Goal: Task Accomplishment & Management: Use online tool/utility

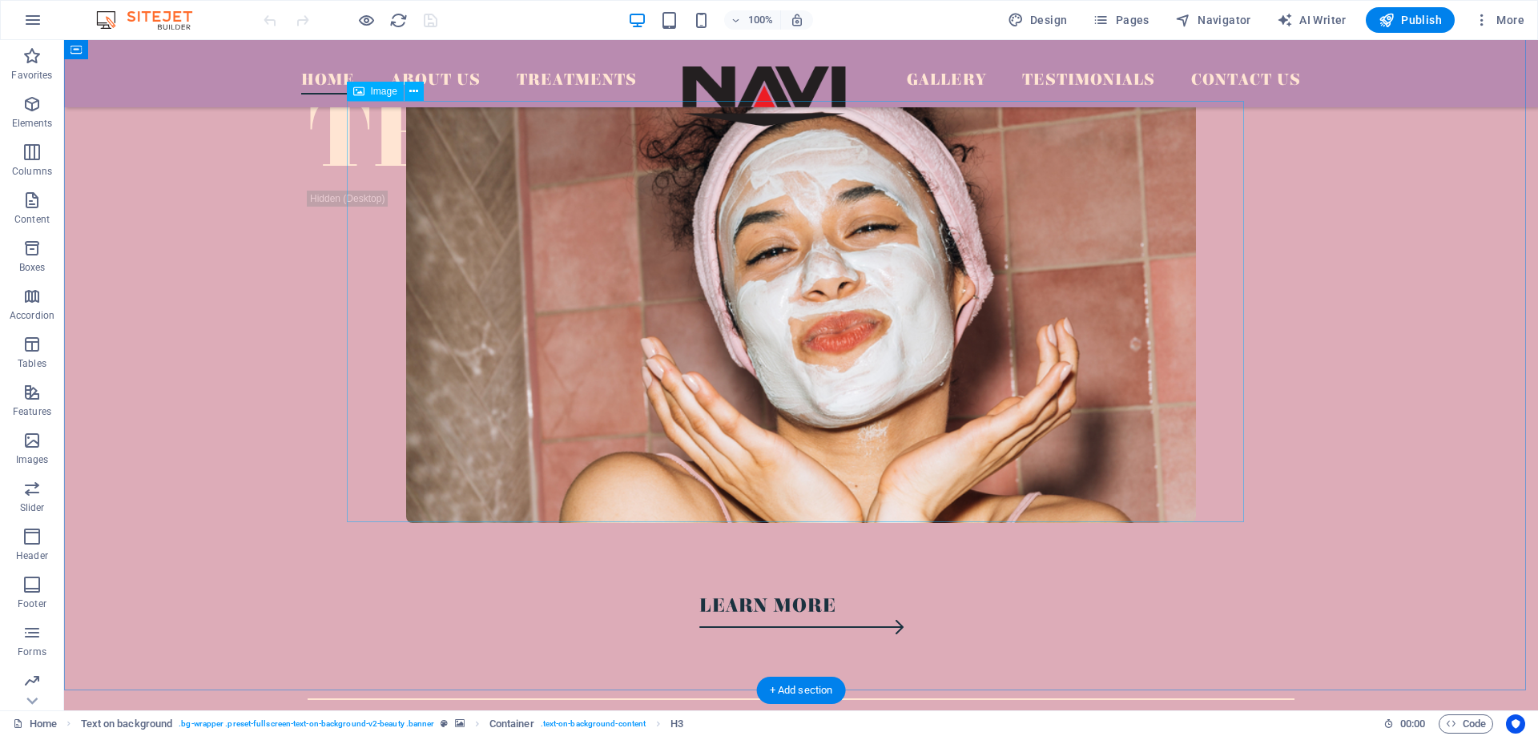
scroll to position [721, 0]
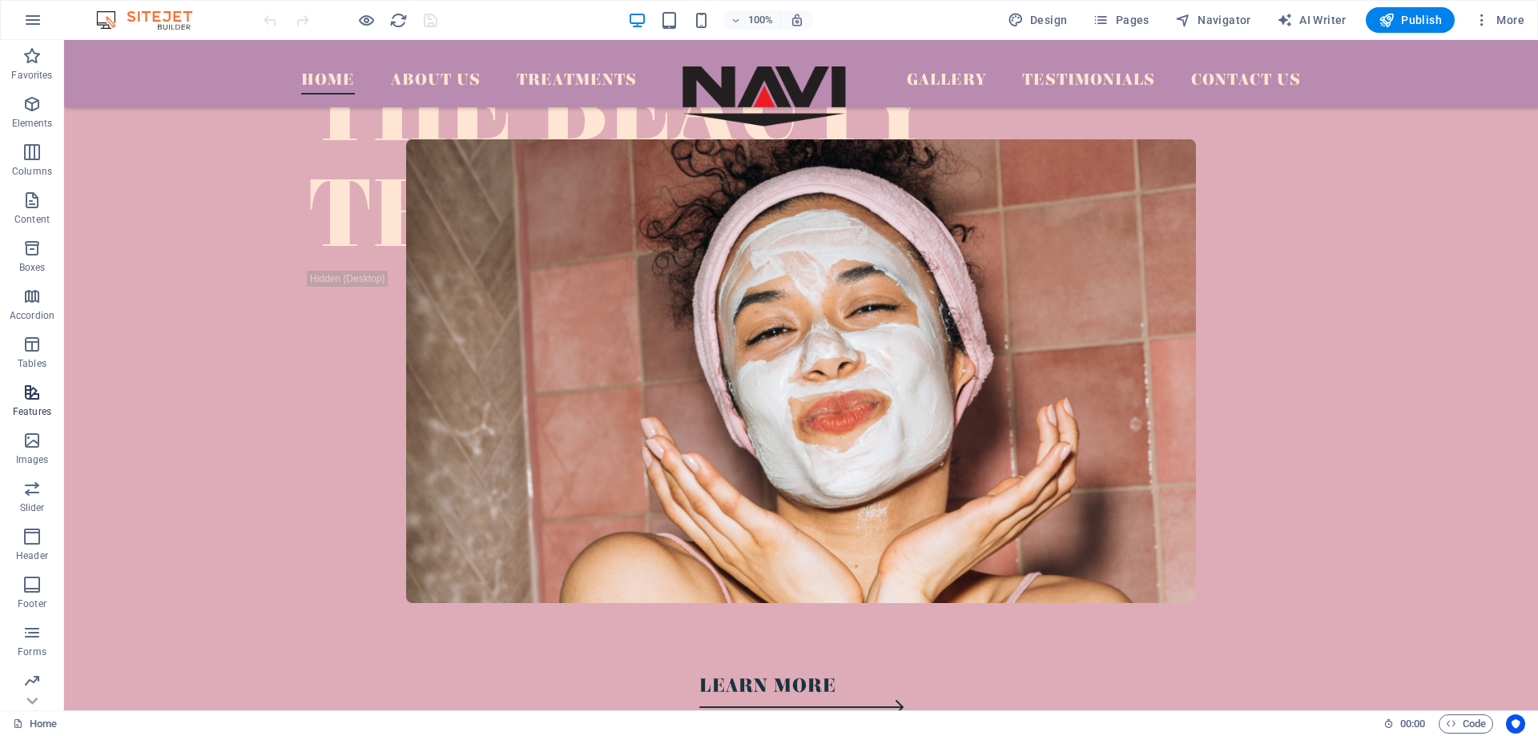
click at [23, 402] on span "Features" at bounding box center [32, 402] width 64 height 38
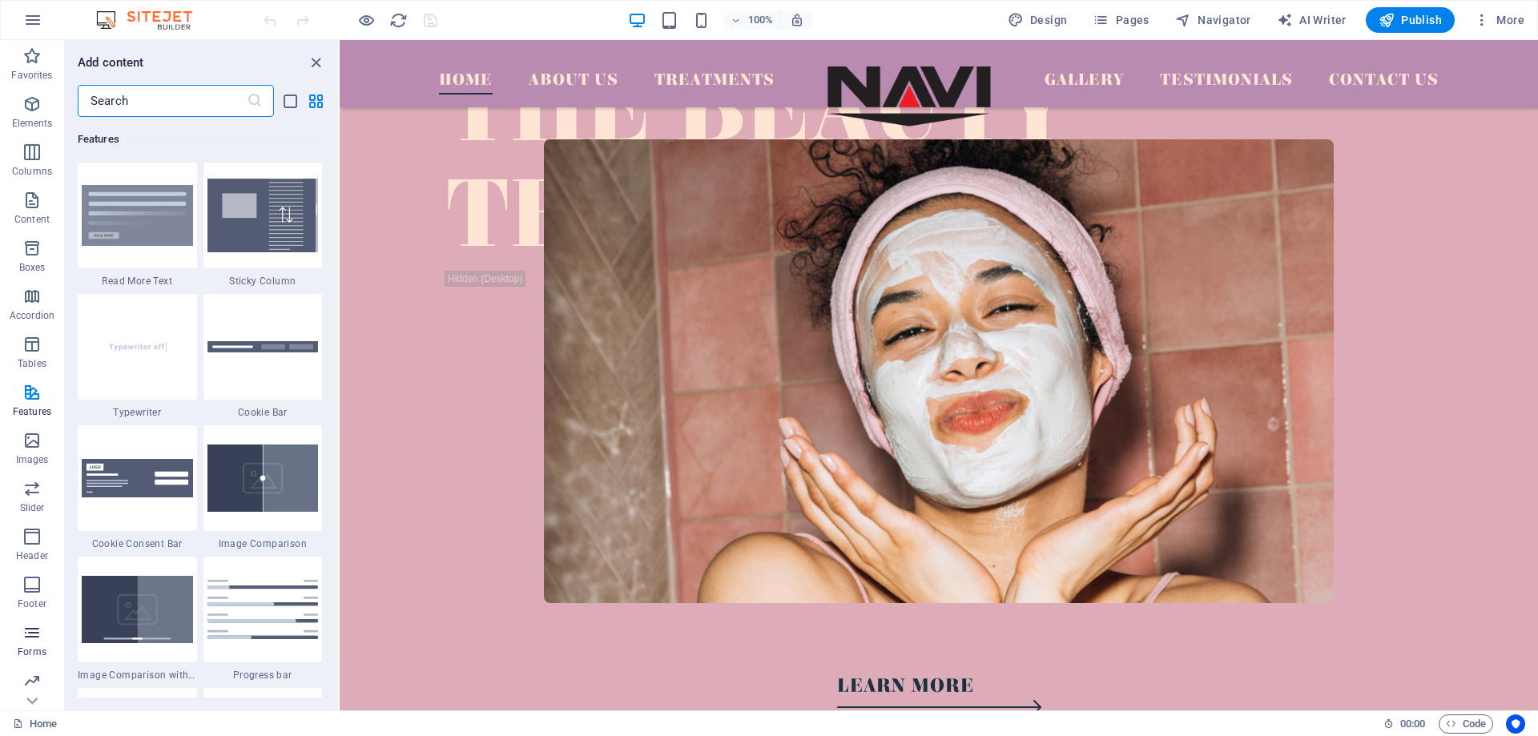
scroll to position [50, 0]
click at [30, 690] on span "Collections" at bounding box center [32, 688] width 64 height 38
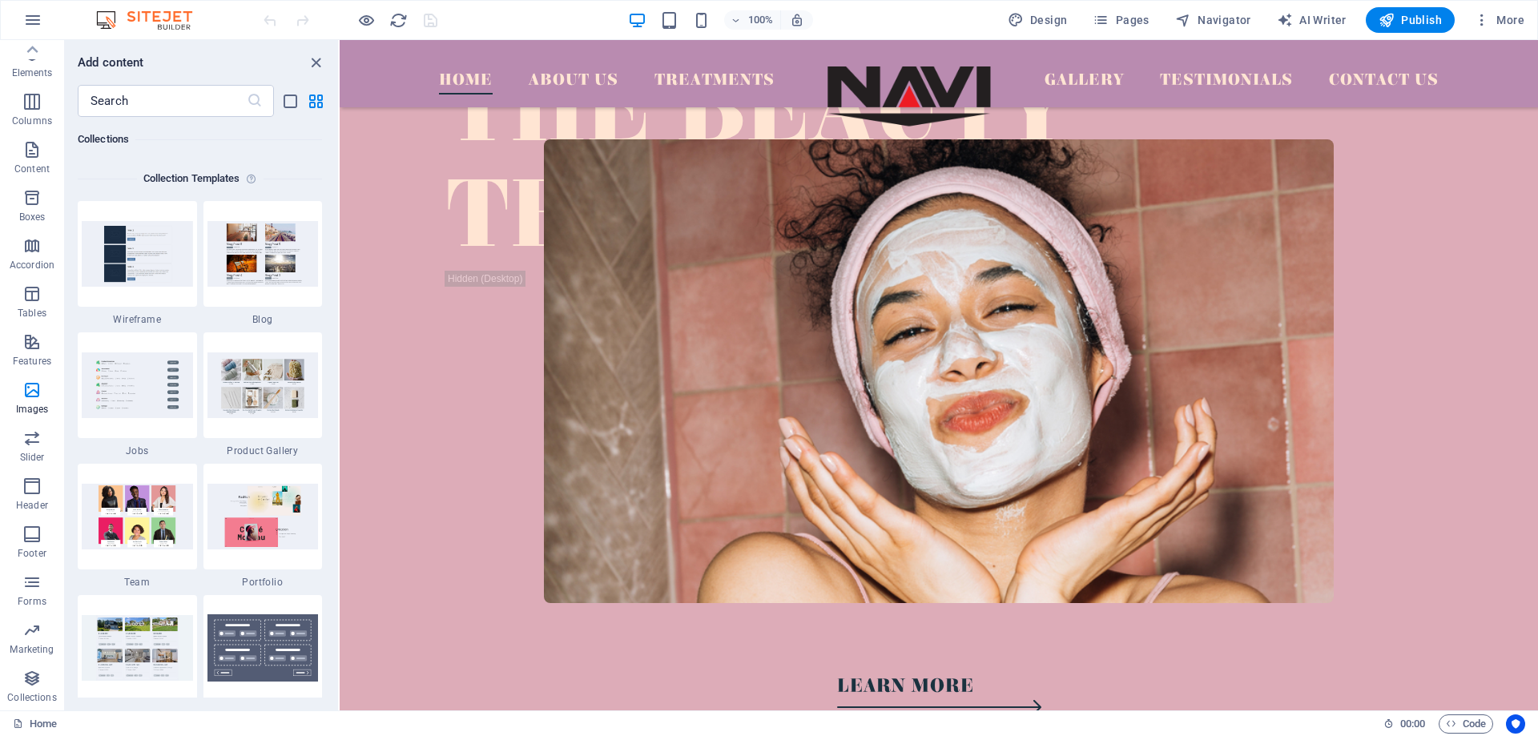
scroll to position [14660, 0]
click at [27, 175] on span "Content" at bounding box center [32, 159] width 64 height 38
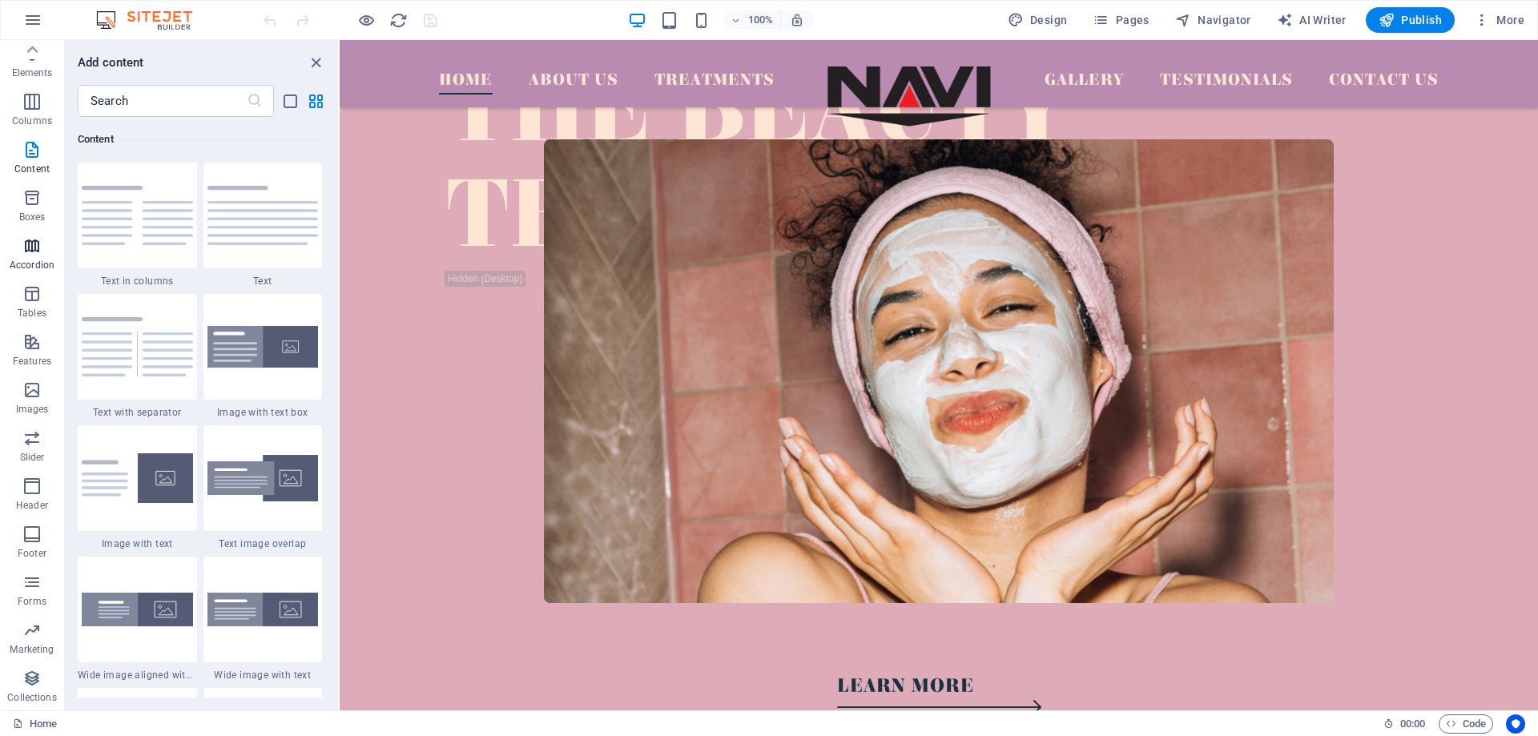
click at [38, 234] on button "Accordion" at bounding box center [32, 254] width 64 height 48
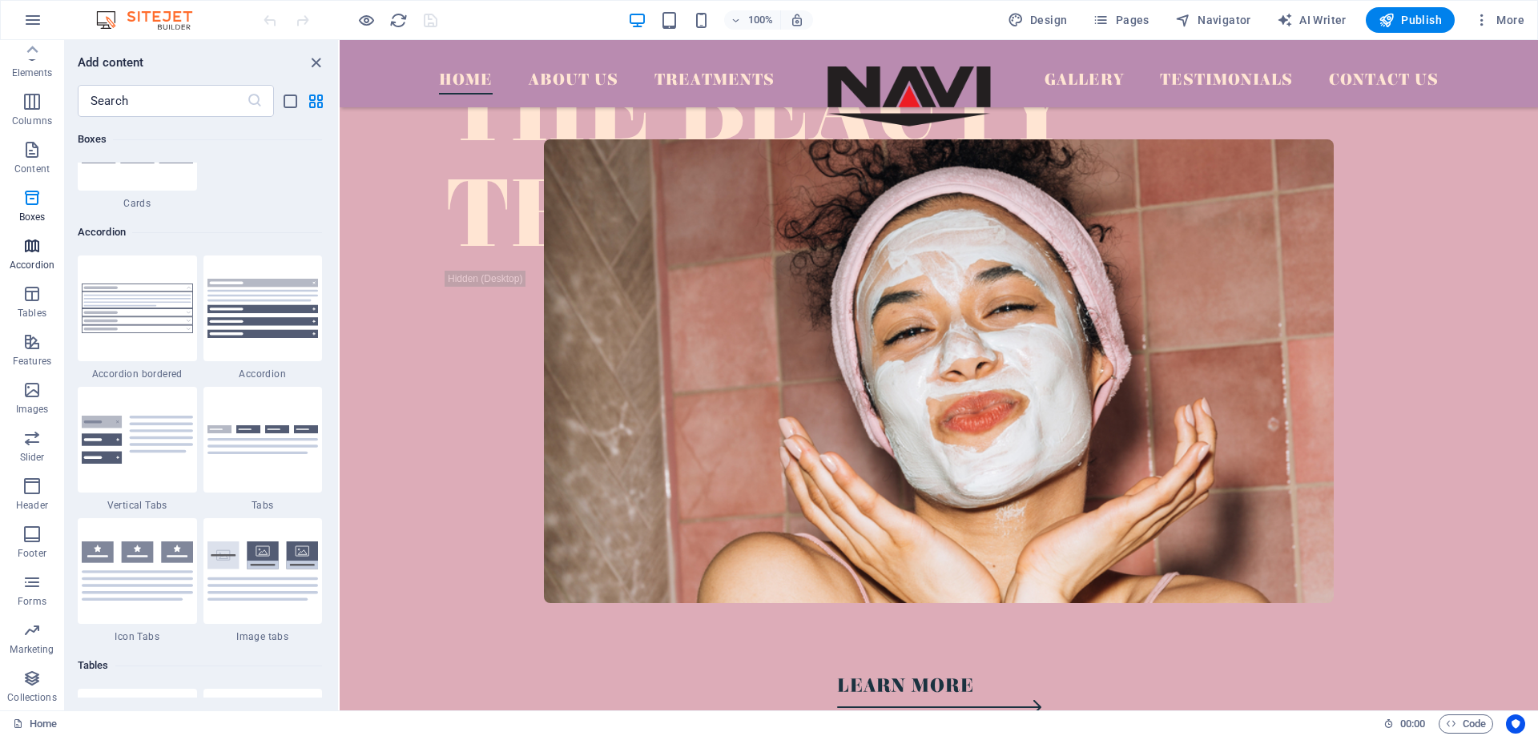
scroll to position [5113, 0]
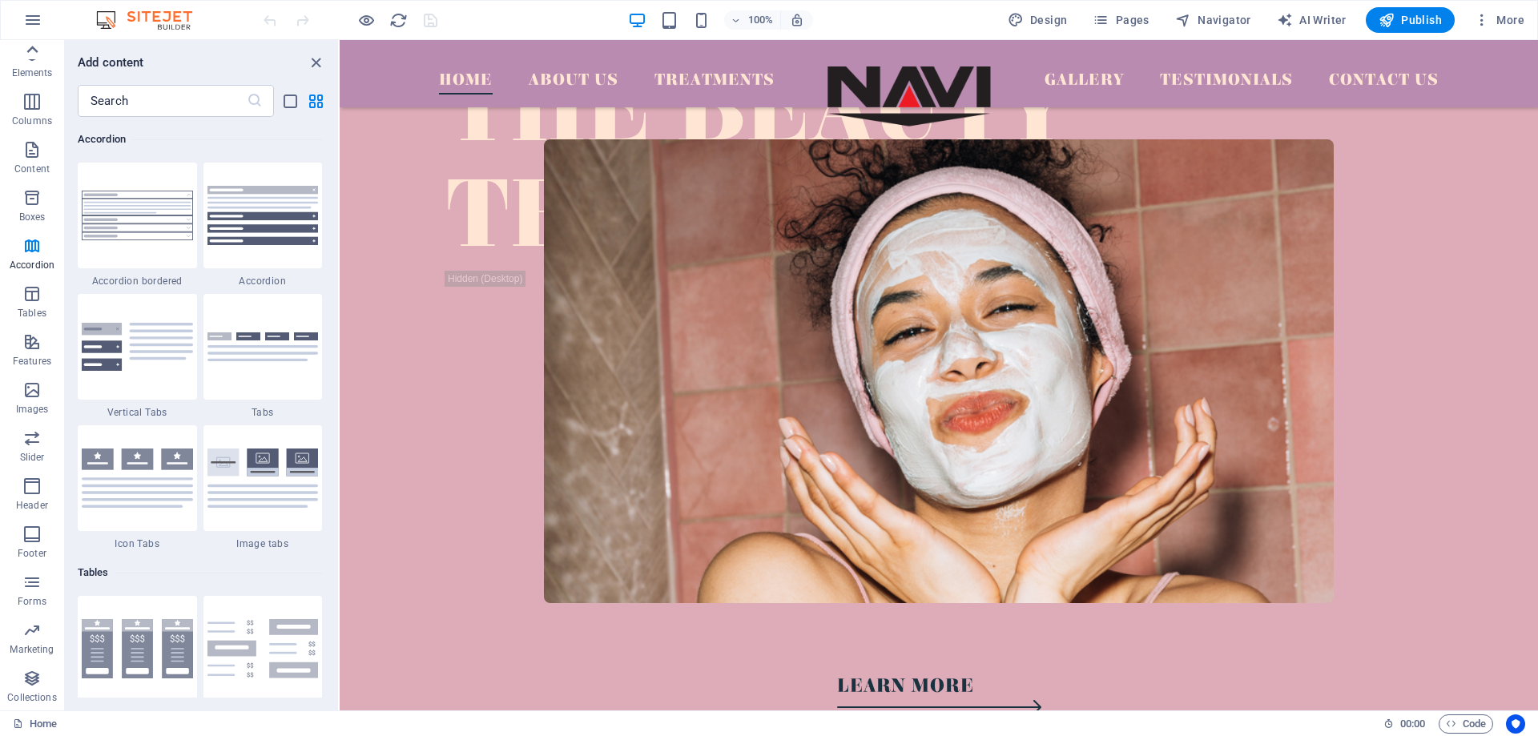
click at [46, 52] on div at bounding box center [32, 49] width 64 height 19
click at [288, 105] on icon "list-view" at bounding box center [290, 101] width 18 height 18
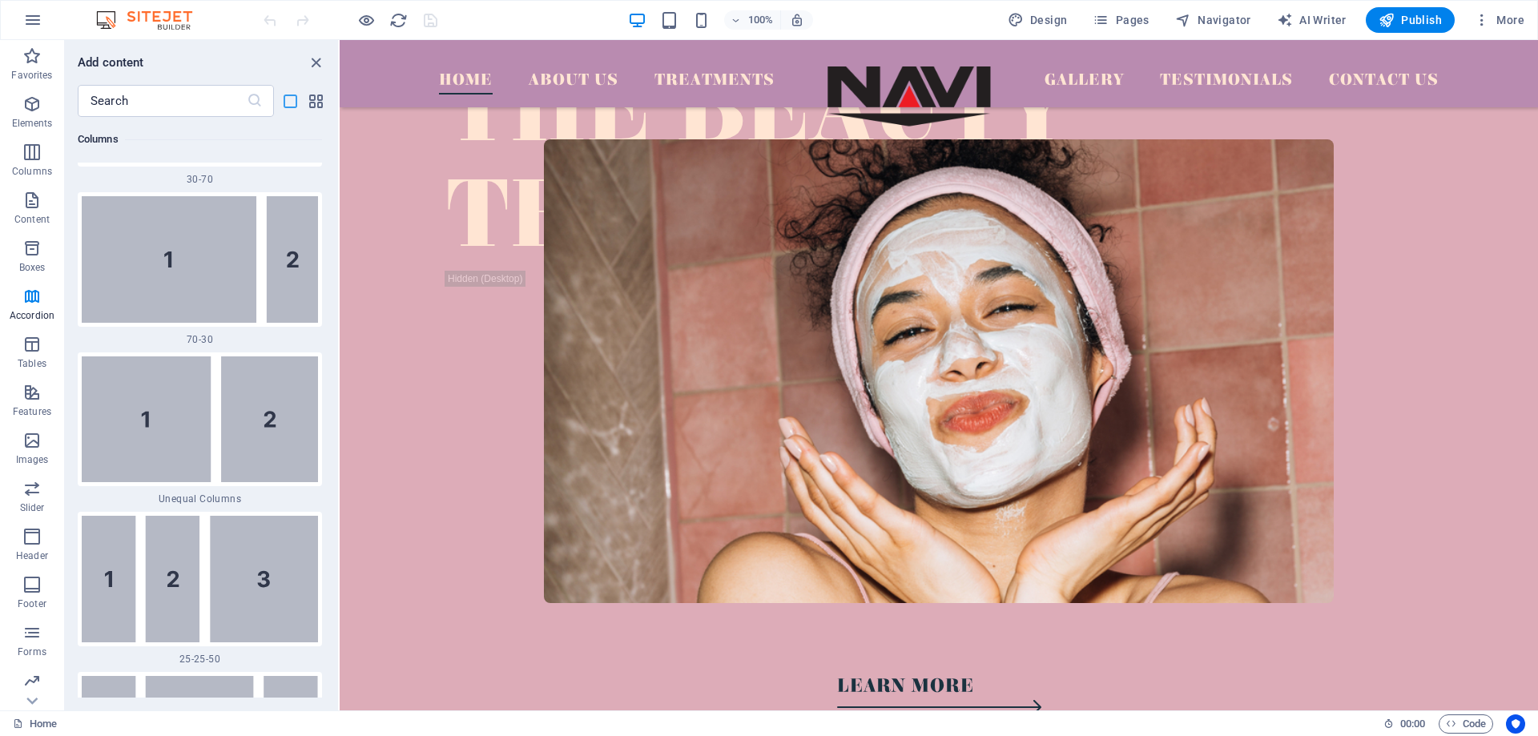
scroll to position [12661, 0]
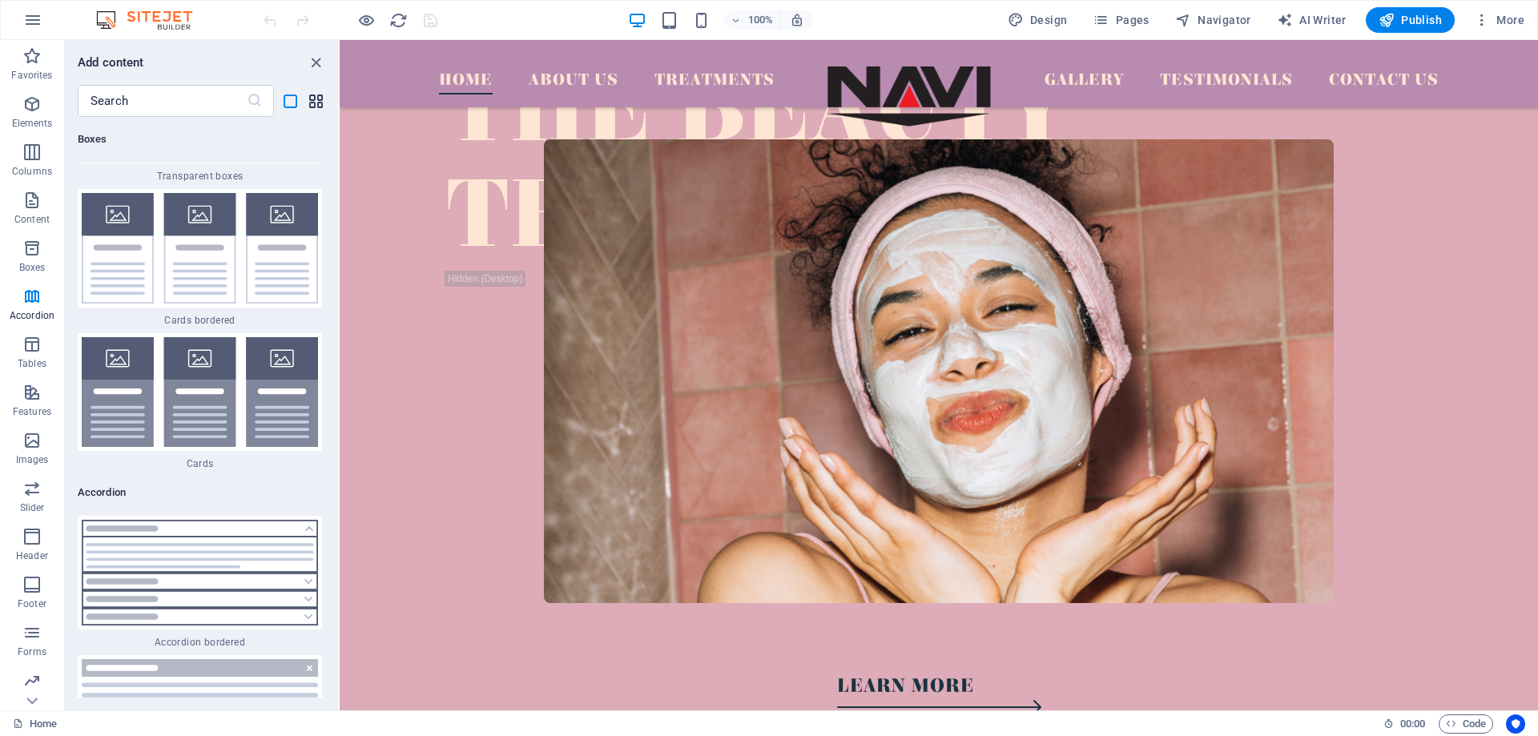
click at [321, 98] on icon "grid-view" at bounding box center [316, 101] width 18 height 18
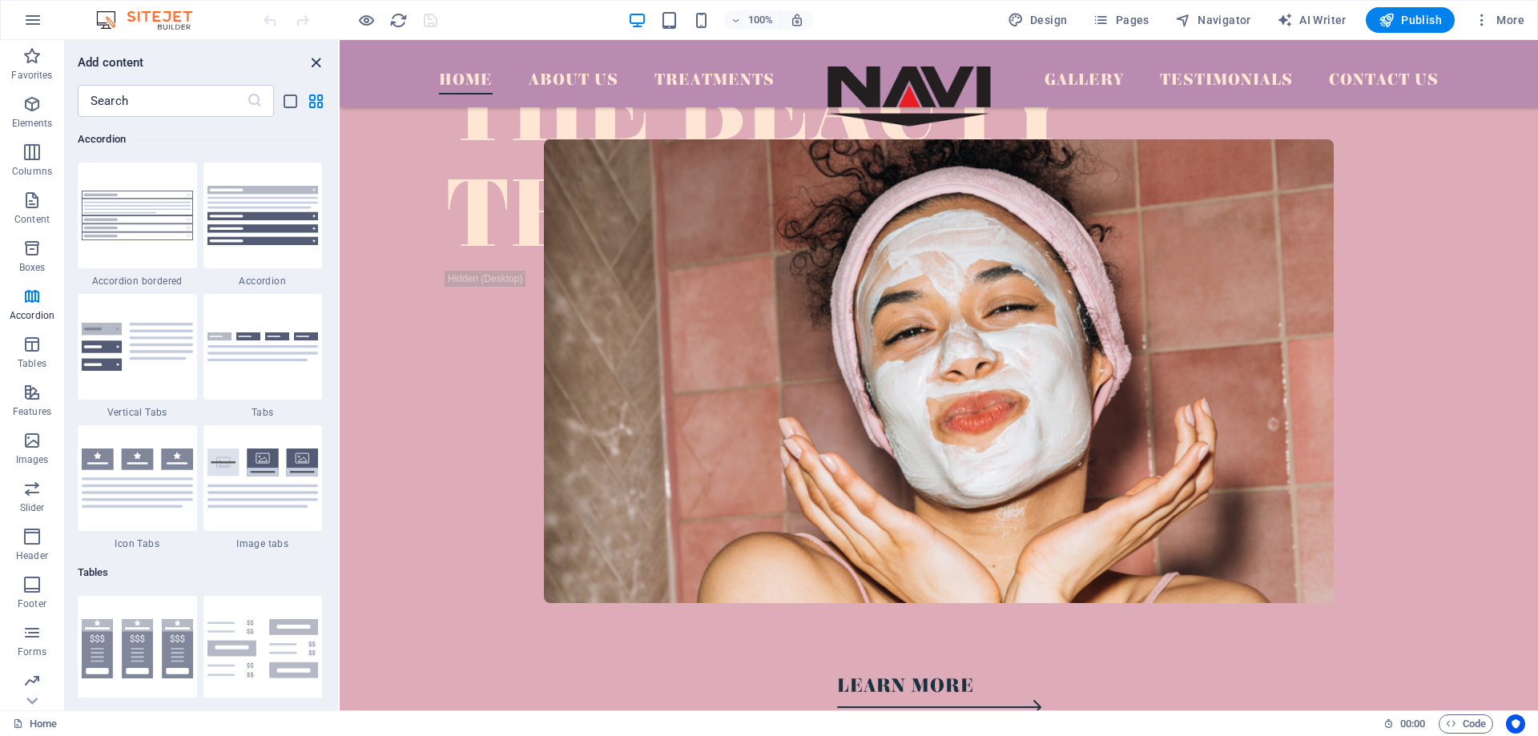
click at [316, 64] on icon "close panel" at bounding box center [316, 63] width 18 height 18
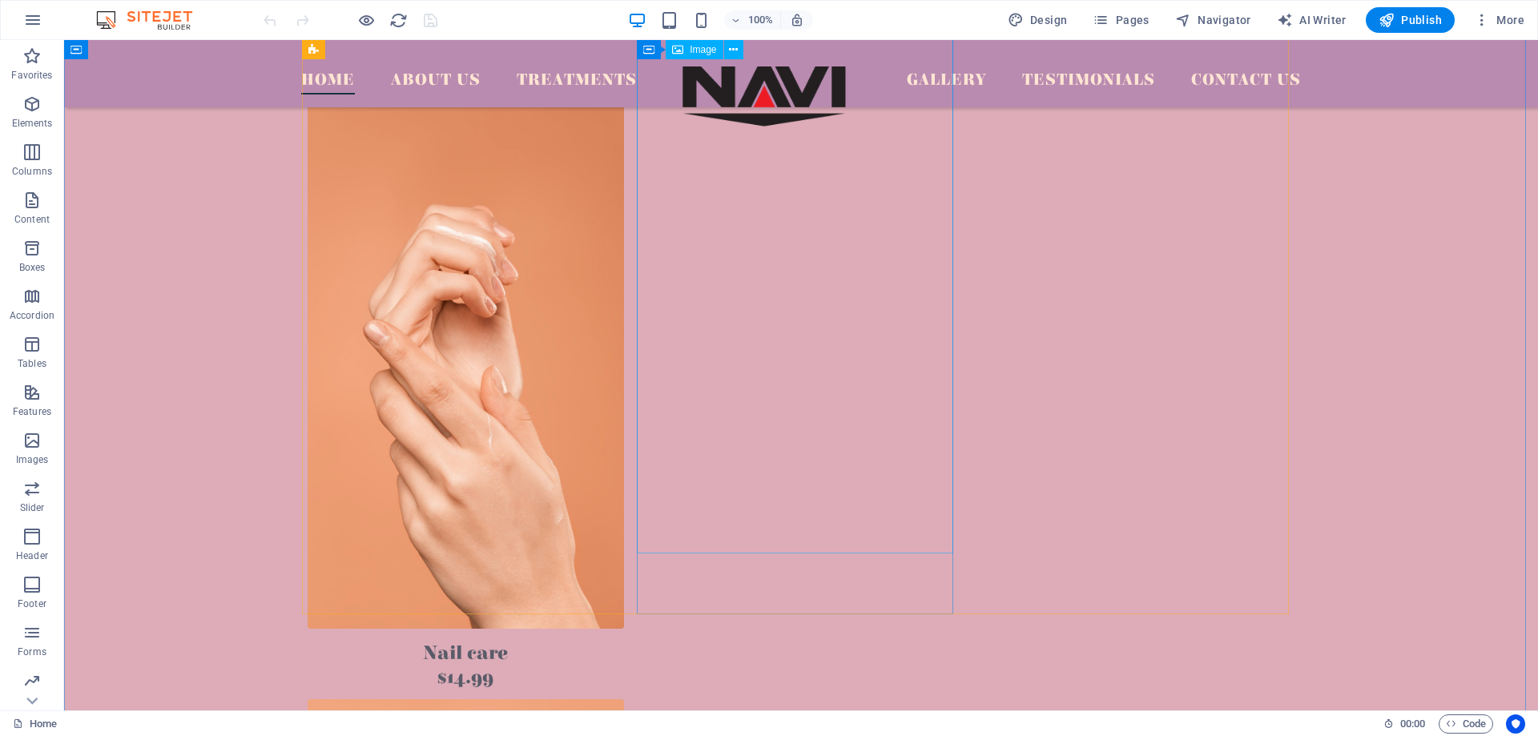
scroll to position [2082, 0]
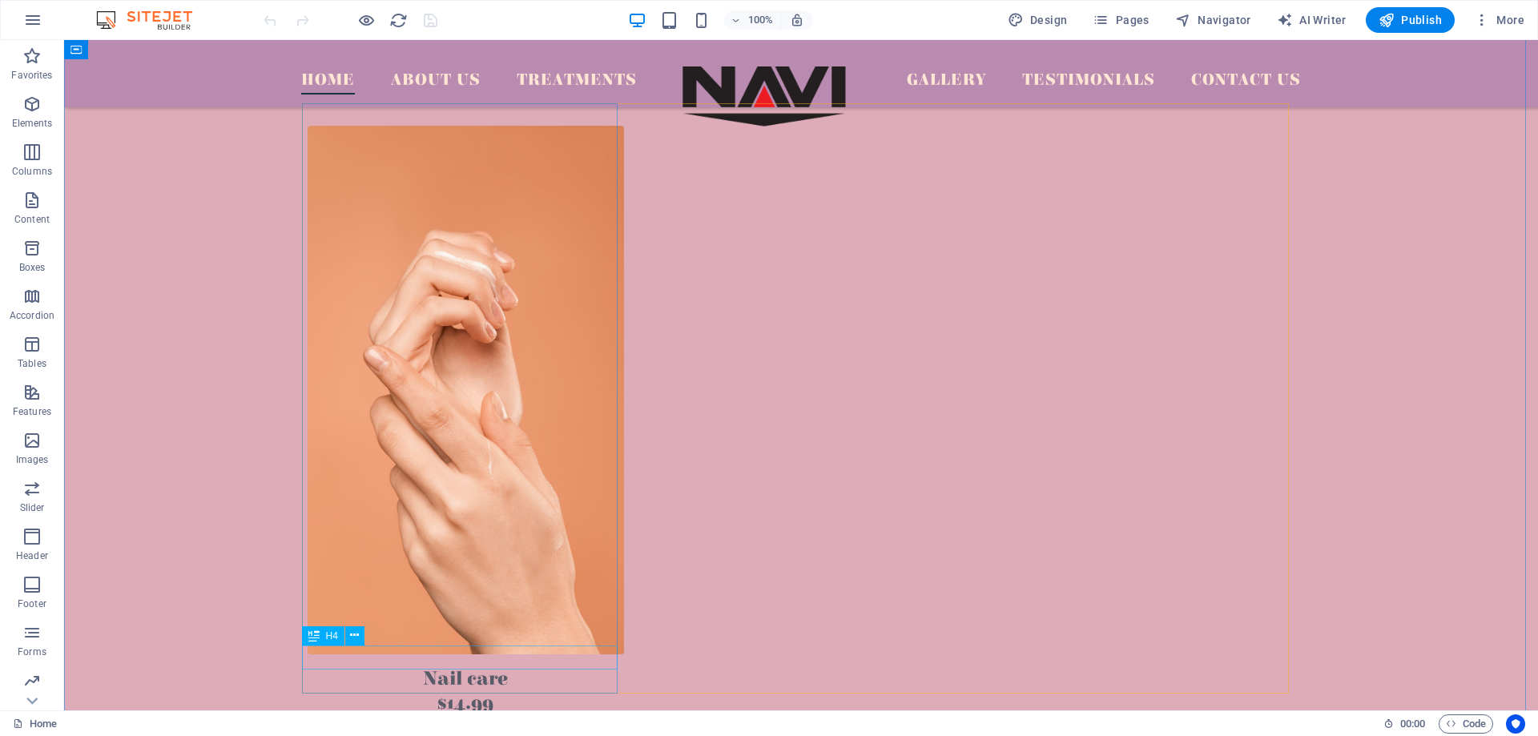
click at [514, 667] on div "Nail care" at bounding box center [466, 679] width 316 height 24
click at [516, 691] on div "$14.99" at bounding box center [466, 703] width 316 height 24
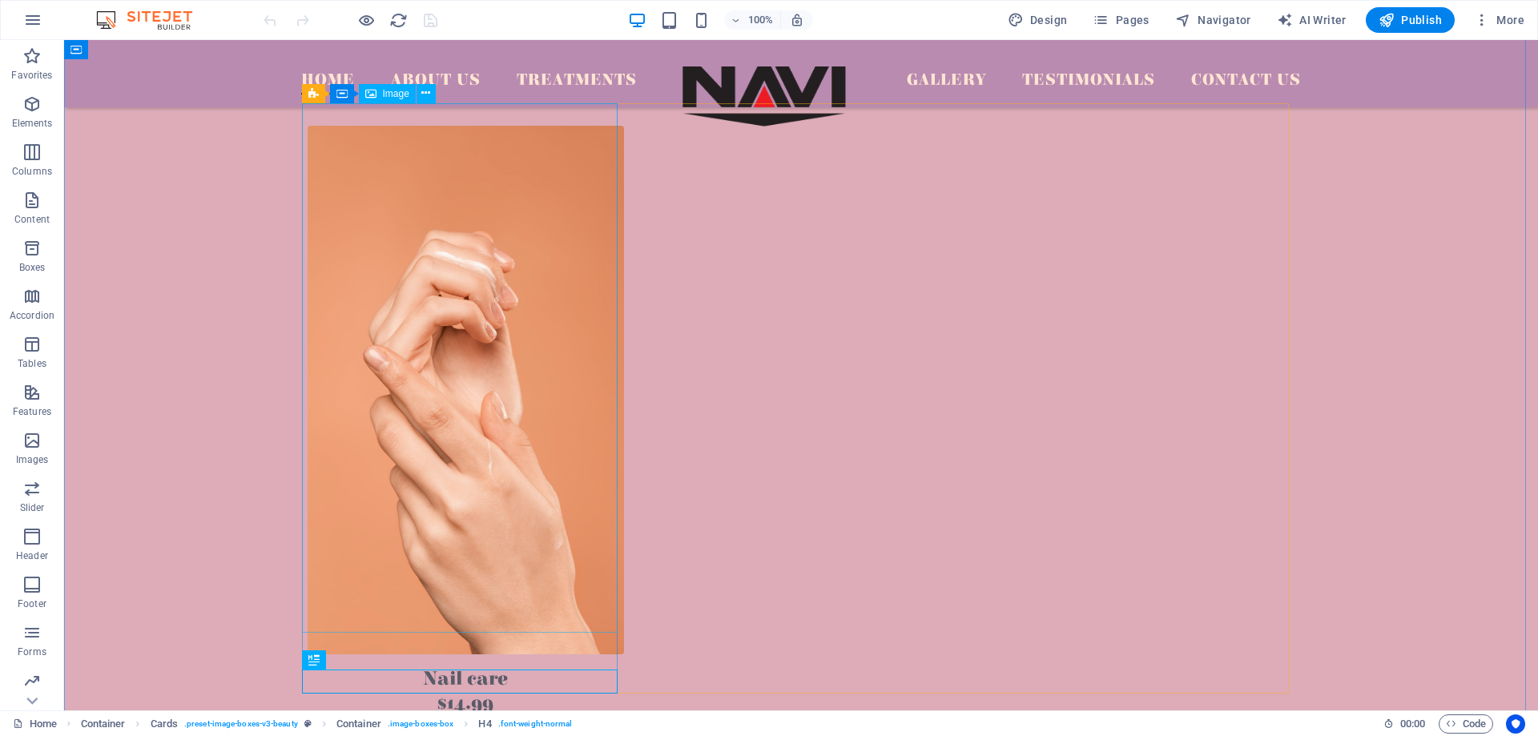
click at [505, 521] on figure at bounding box center [466, 390] width 316 height 529
click at [502, 406] on figure at bounding box center [466, 390] width 316 height 529
click at [521, 667] on div "Nail care" at bounding box center [466, 679] width 316 height 24
click at [528, 691] on div "$14.99" at bounding box center [466, 703] width 316 height 24
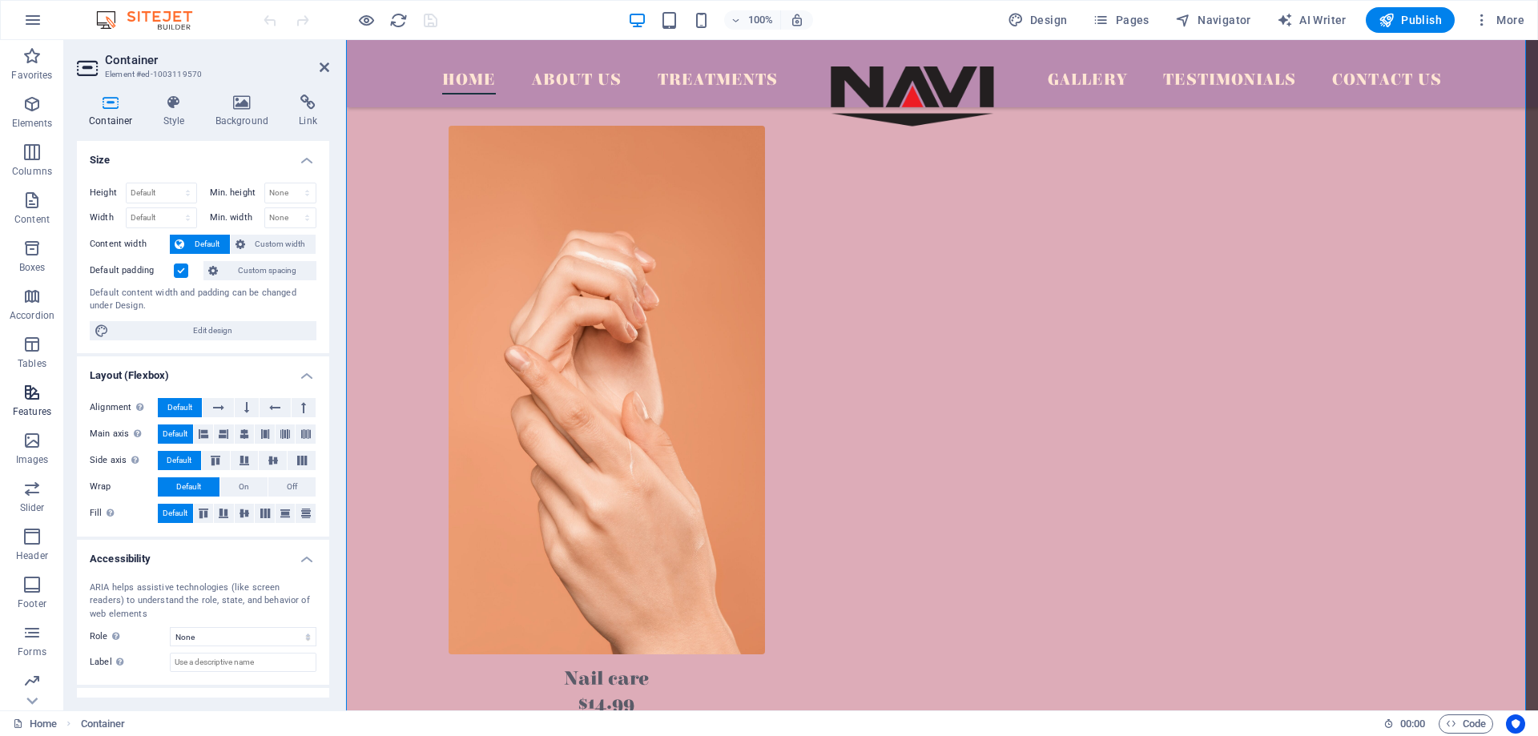
click at [37, 412] on p "Features" at bounding box center [32, 411] width 38 height 13
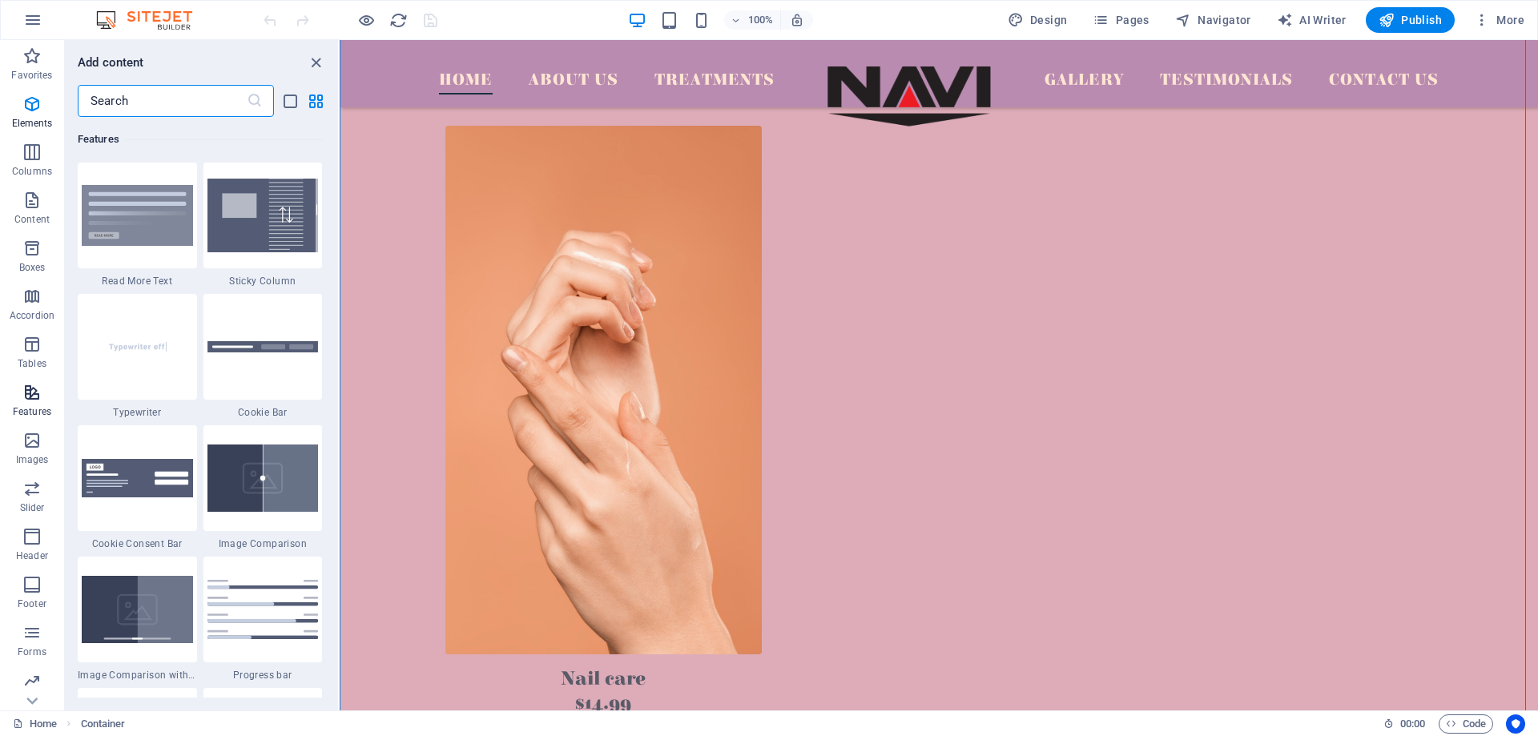
scroll to position [6242, 0]
click at [312, 59] on icon "close panel" at bounding box center [316, 63] width 18 height 18
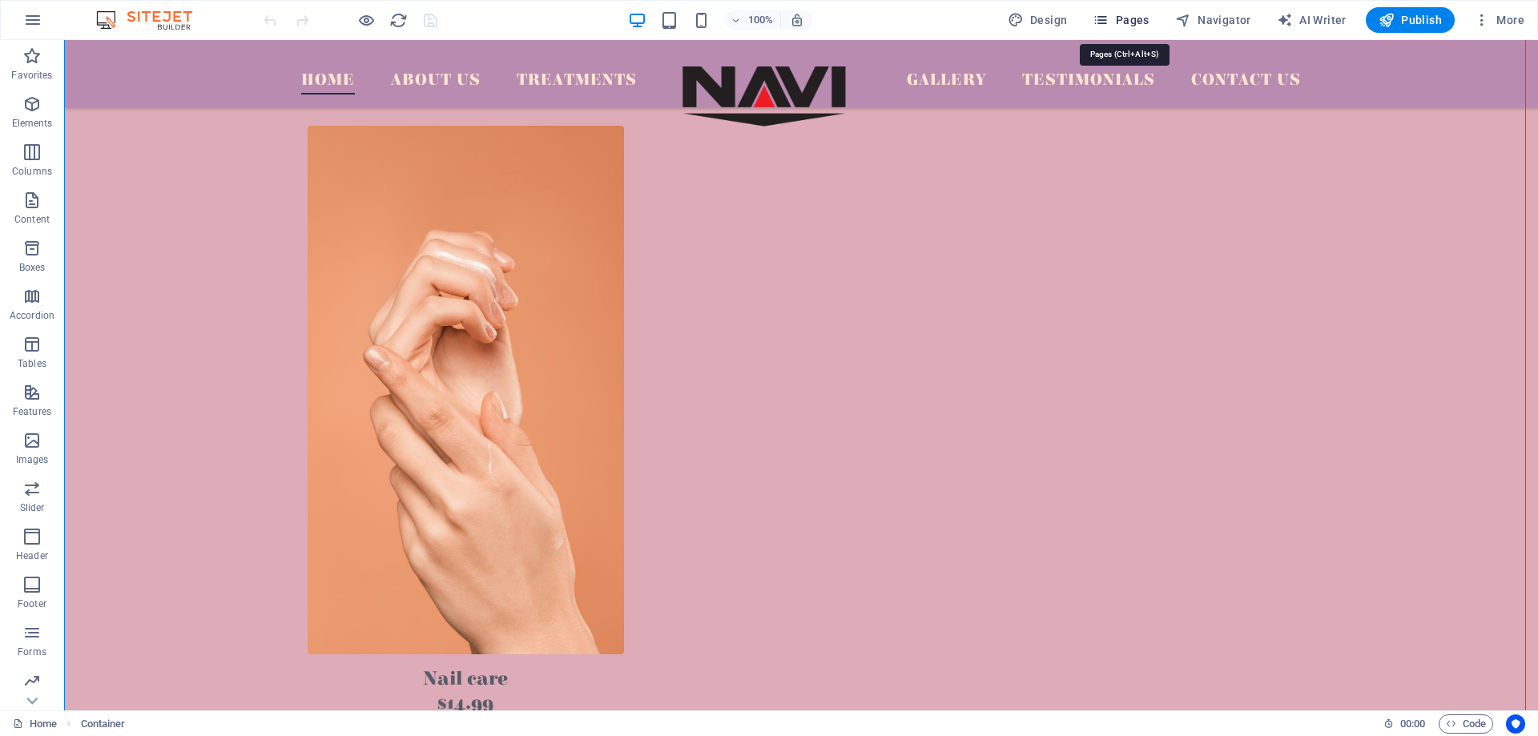
click at [1134, 21] on span "Pages" at bounding box center [1120, 20] width 56 height 16
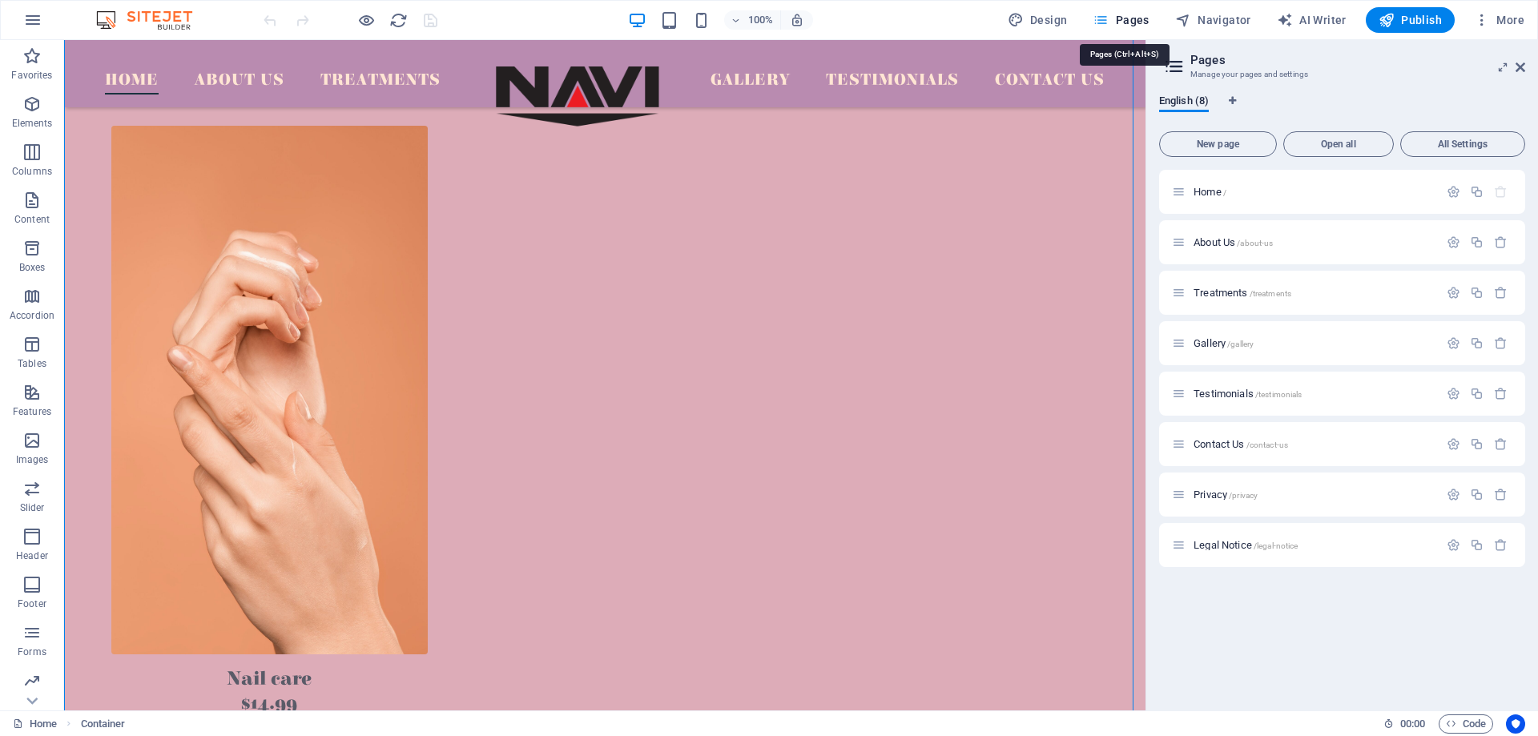
click at [1135, 21] on span "Pages" at bounding box center [1120, 20] width 56 height 16
click at [1527, 67] on aside "Pages Manage your pages and settings English (8) New page Open all All Settings…" at bounding box center [1341, 375] width 392 height 670
click at [1526, 67] on aside "Pages Manage your pages and settings English (8) New page Open all All Settings…" at bounding box center [1341, 375] width 392 height 670
click at [1518, 65] on icon at bounding box center [1520, 67] width 10 height 13
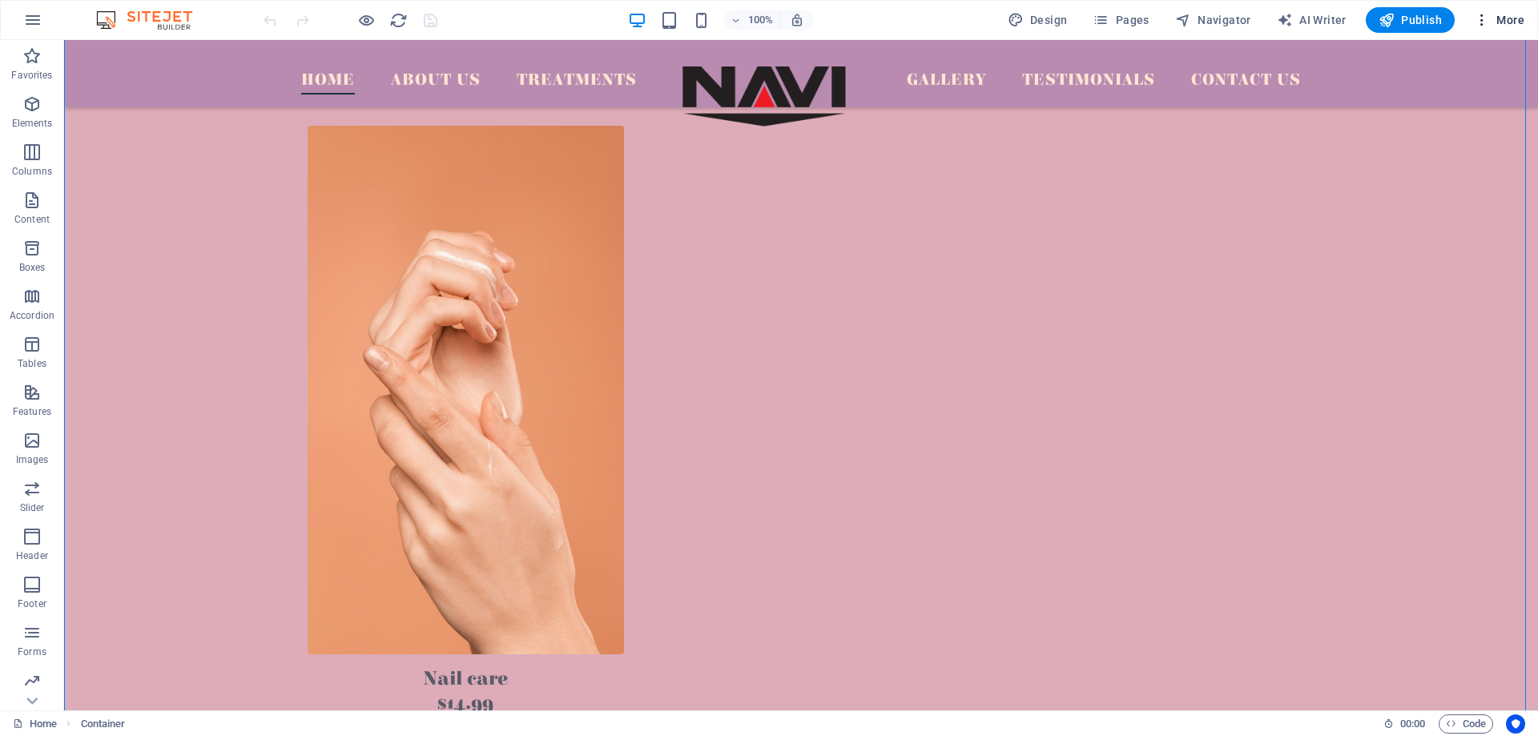
click at [1483, 13] on icon "button" at bounding box center [1482, 20] width 16 height 16
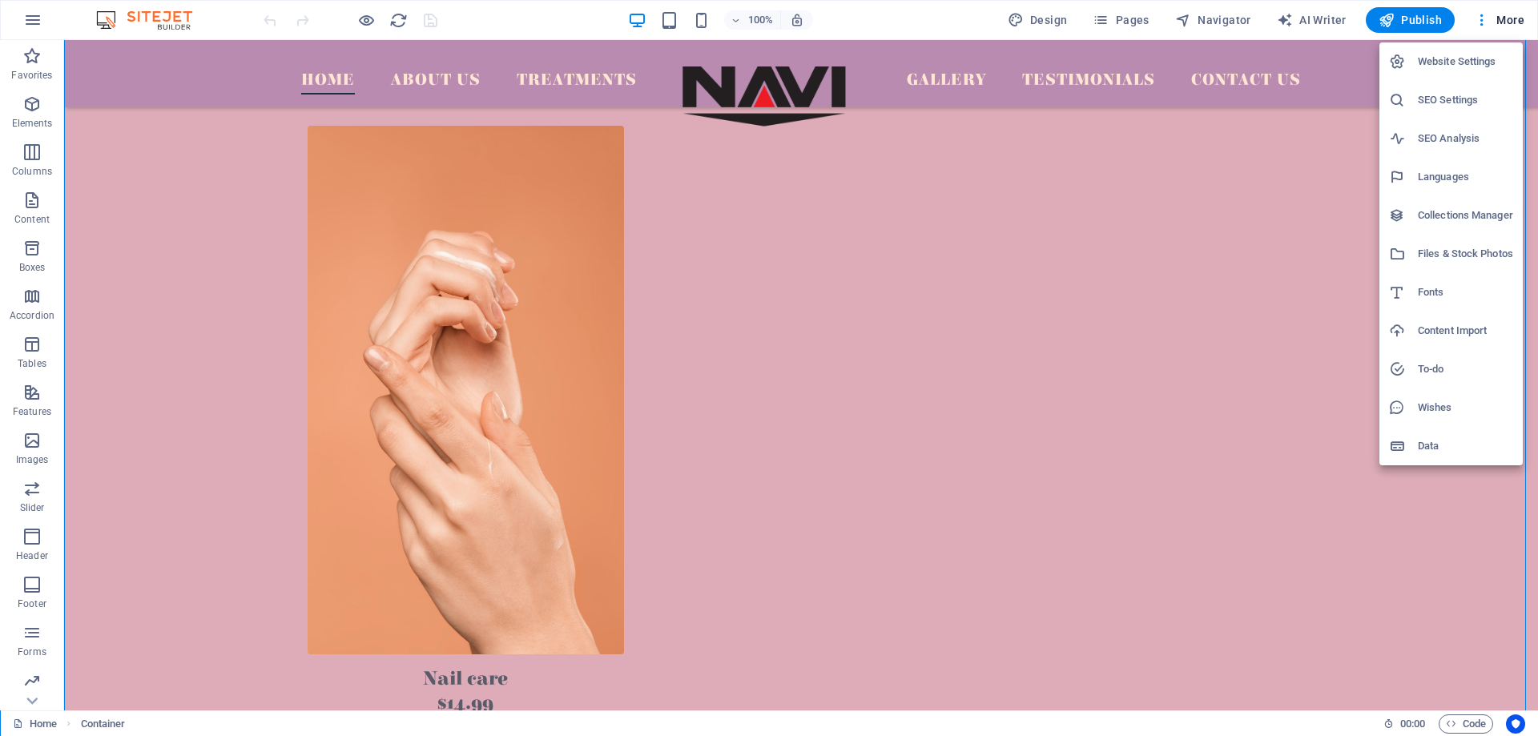
click at [1484, 18] on div at bounding box center [769, 368] width 1538 height 736
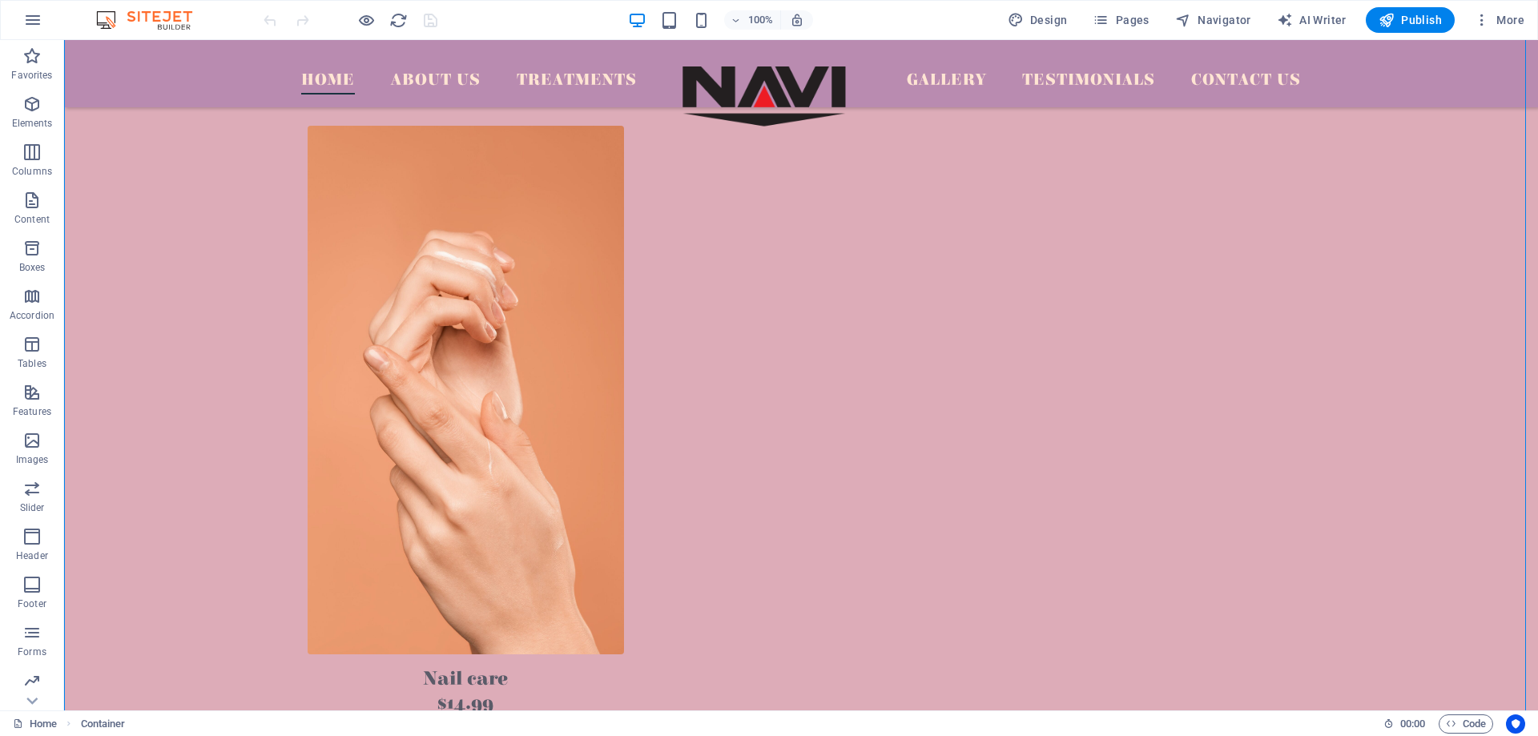
click at [146, 12] on img at bounding box center [152, 19] width 120 height 19
click at [101, 21] on img at bounding box center [152, 19] width 120 height 19
click at [105, 14] on img at bounding box center [152, 19] width 120 height 19
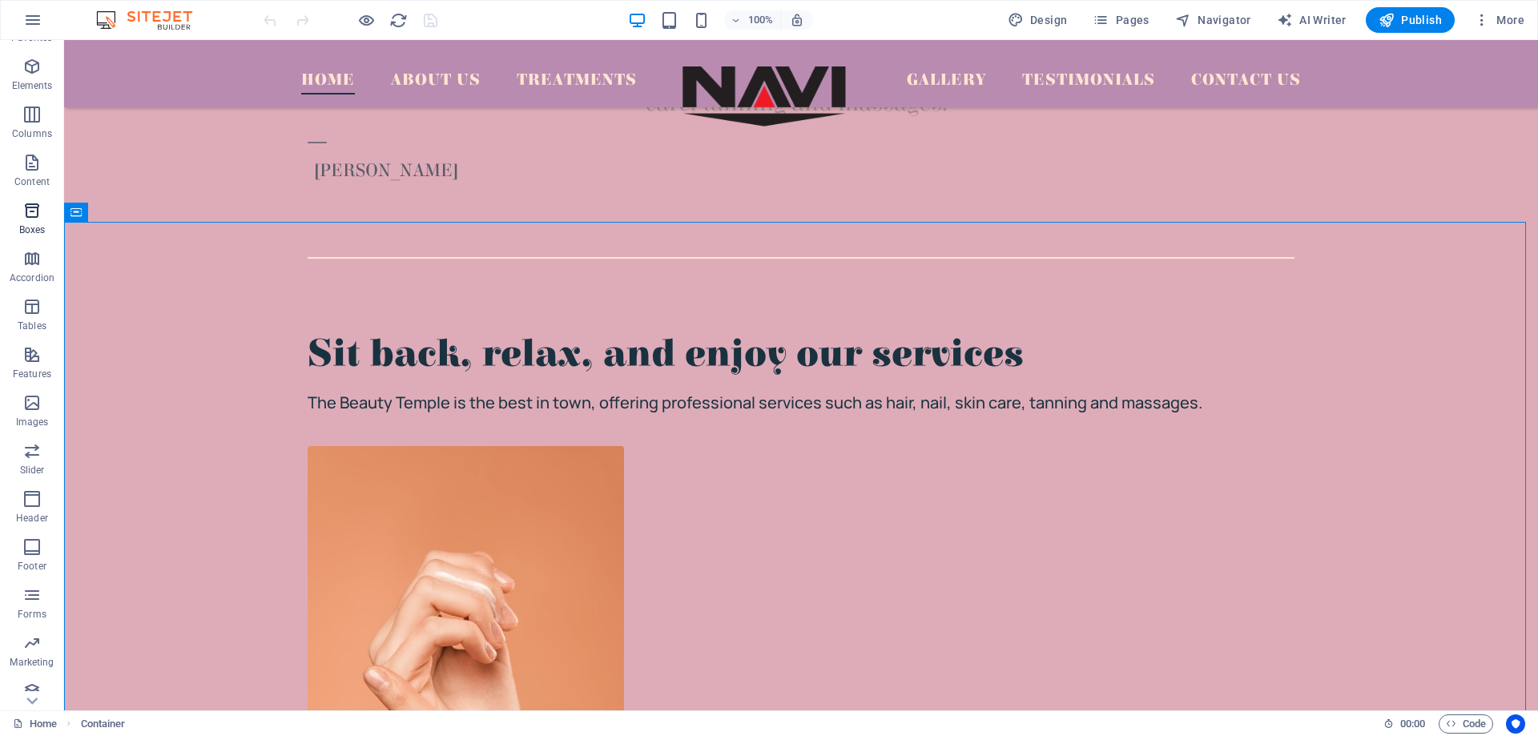
scroll to position [50, 0]
click at [1489, 19] on icon "button" at bounding box center [1482, 20] width 16 height 16
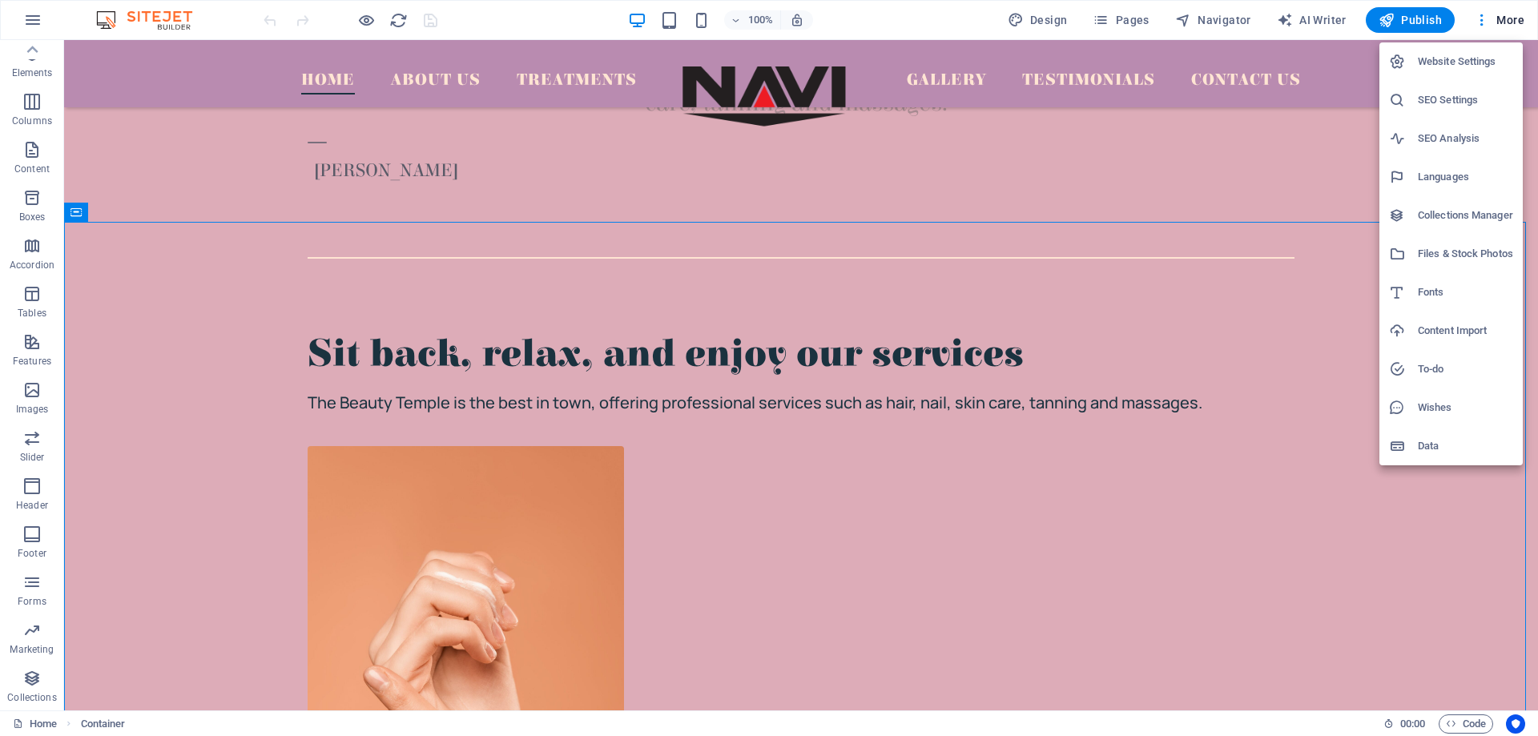
click at [1479, 69] on h6 "Website Settings" at bounding box center [1464, 61] width 95 height 19
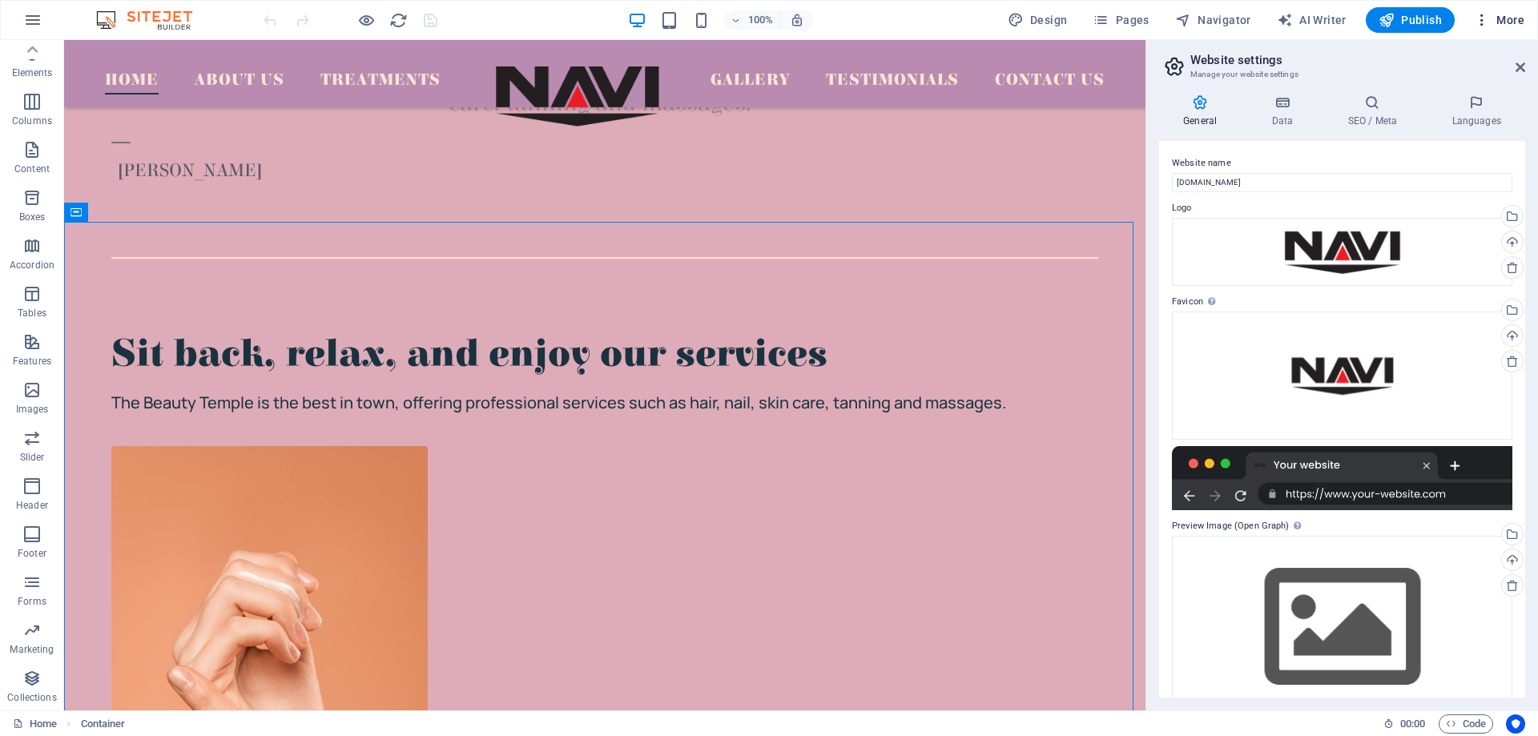
click at [1486, 20] on icon "button" at bounding box center [1482, 20] width 16 height 16
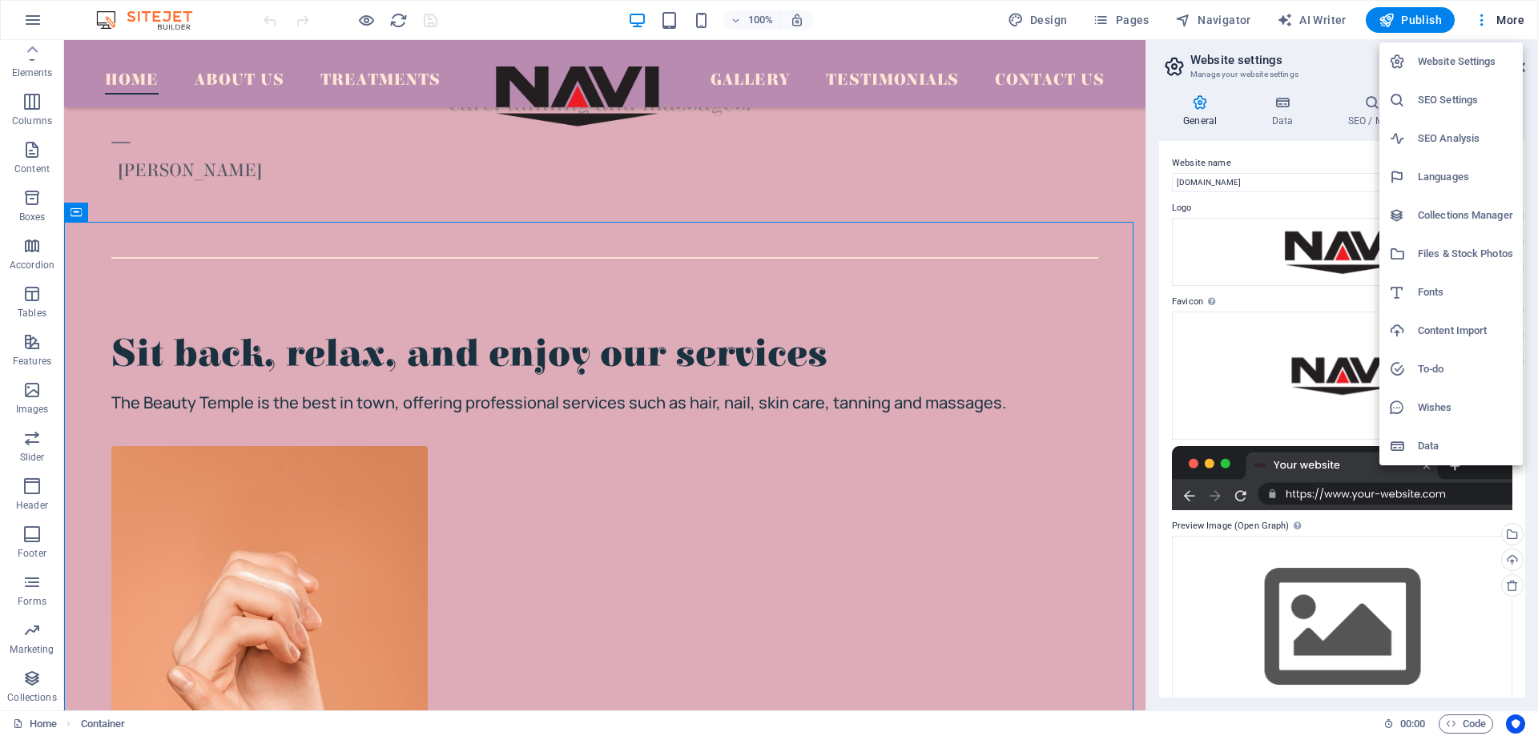
click at [1494, 253] on h6 "Files & Stock Photos" at bounding box center [1464, 253] width 95 height 19
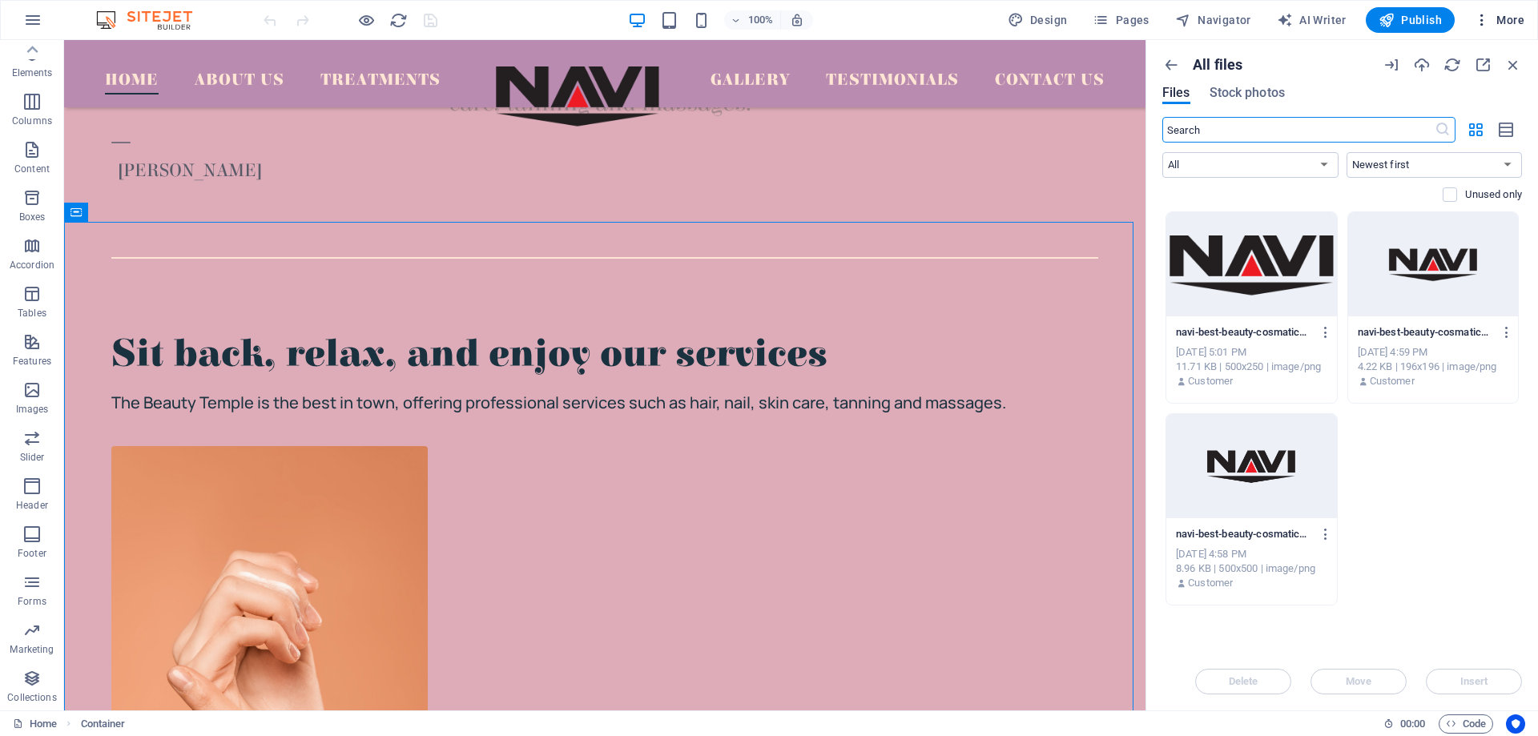
click at [1483, 20] on icon "button" at bounding box center [1482, 20] width 16 height 16
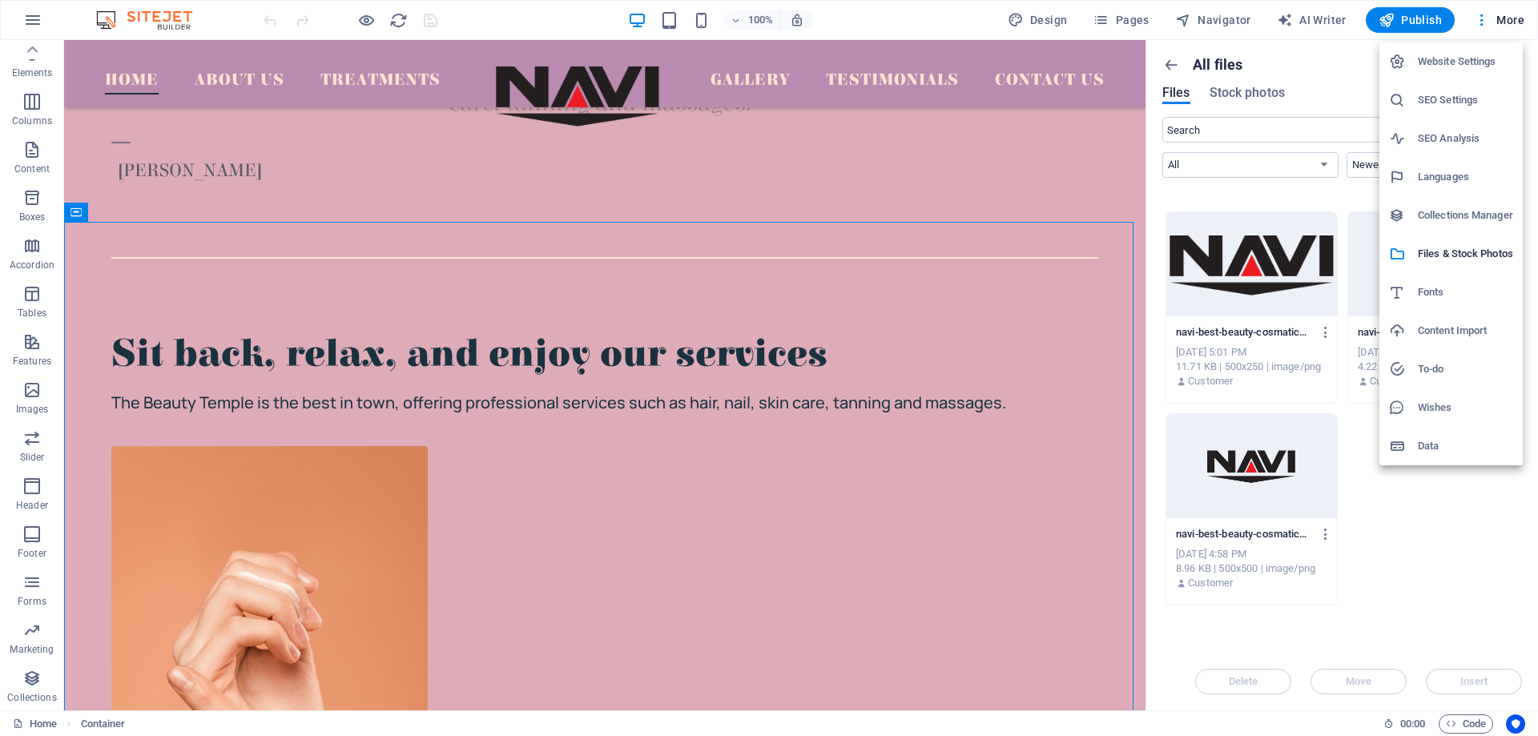
click at [1441, 292] on h6 "Fonts" at bounding box center [1464, 292] width 95 height 19
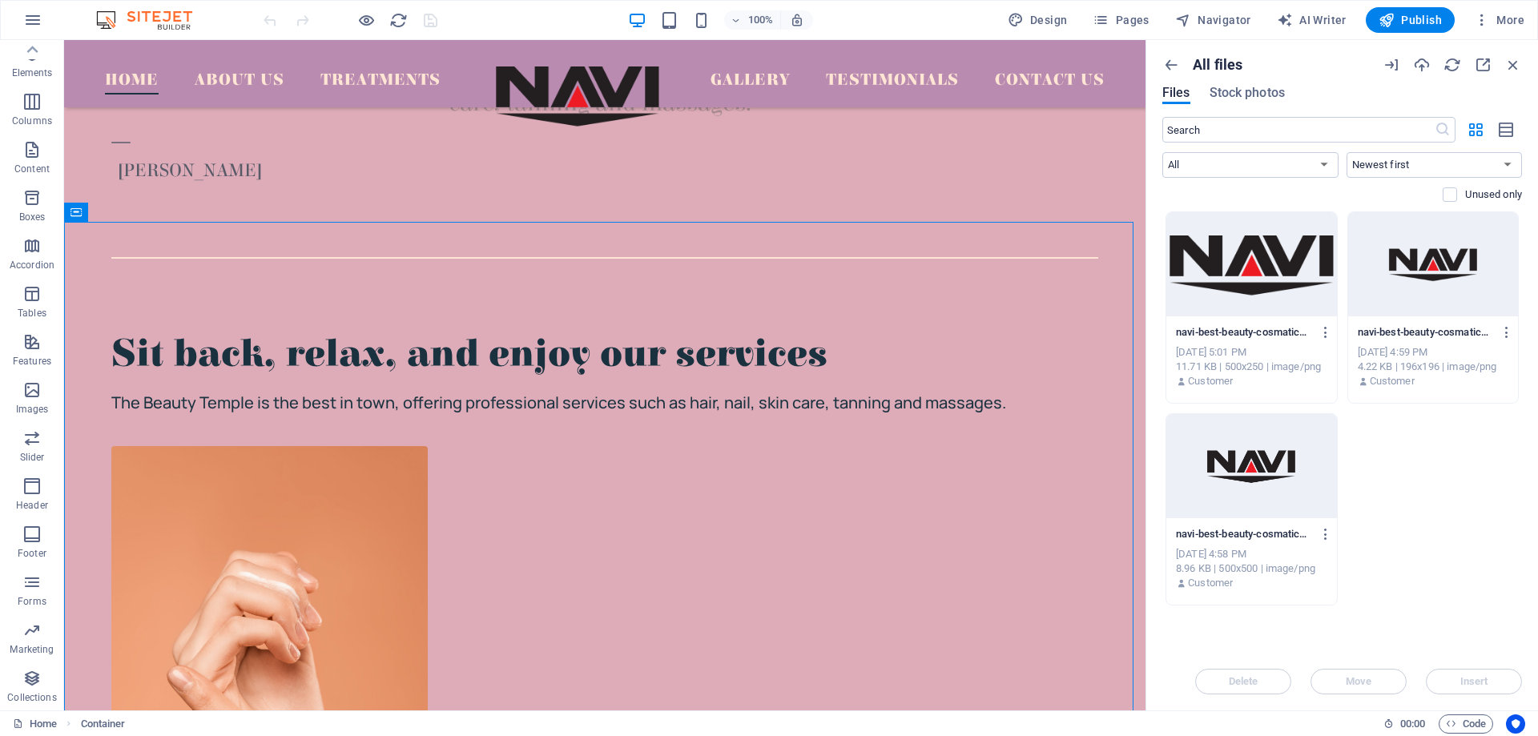
select select "popularity"
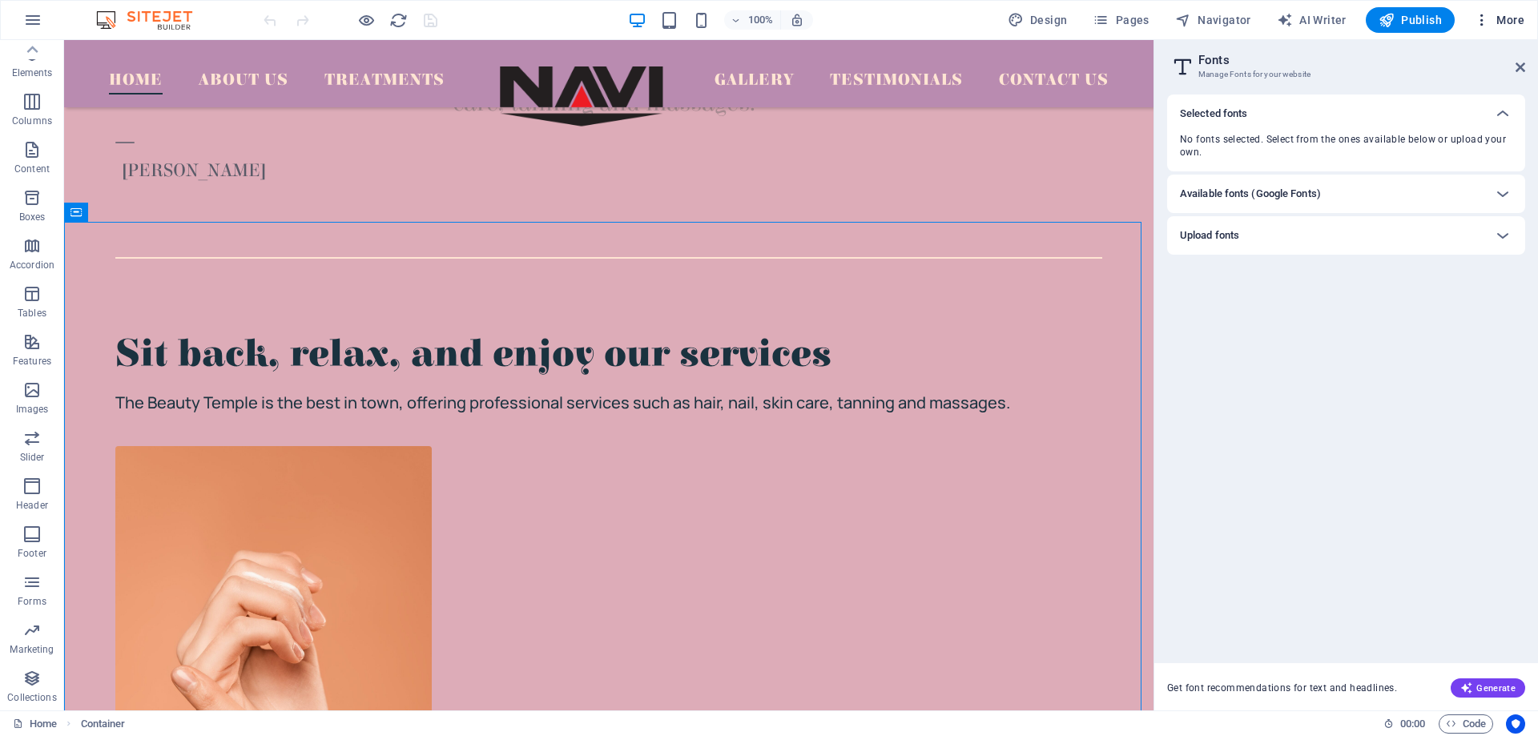
click at [1484, 18] on icon "button" at bounding box center [1482, 20] width 16 height 16
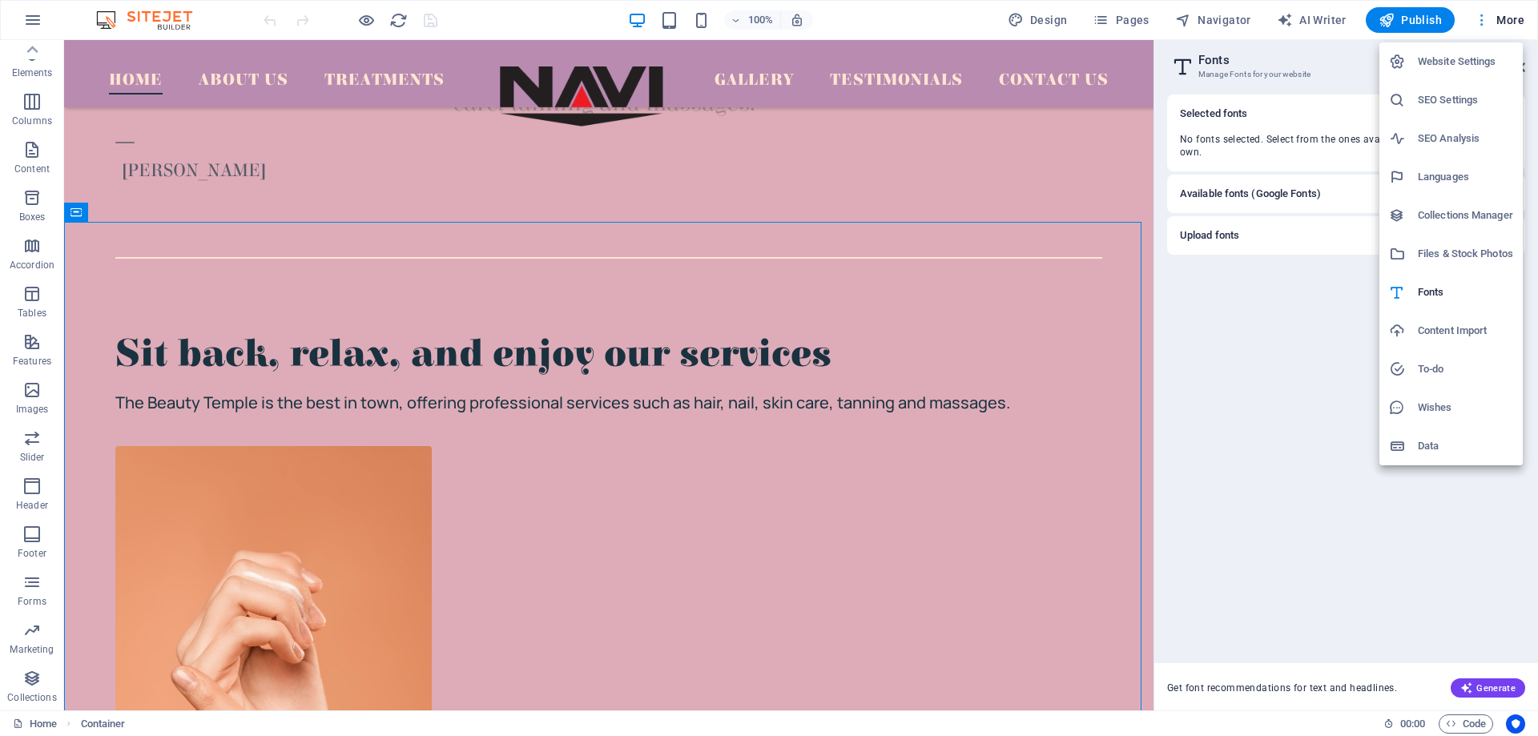
click at [1484, 18] on div at bounding box center [769, 368] width 1538 height 736
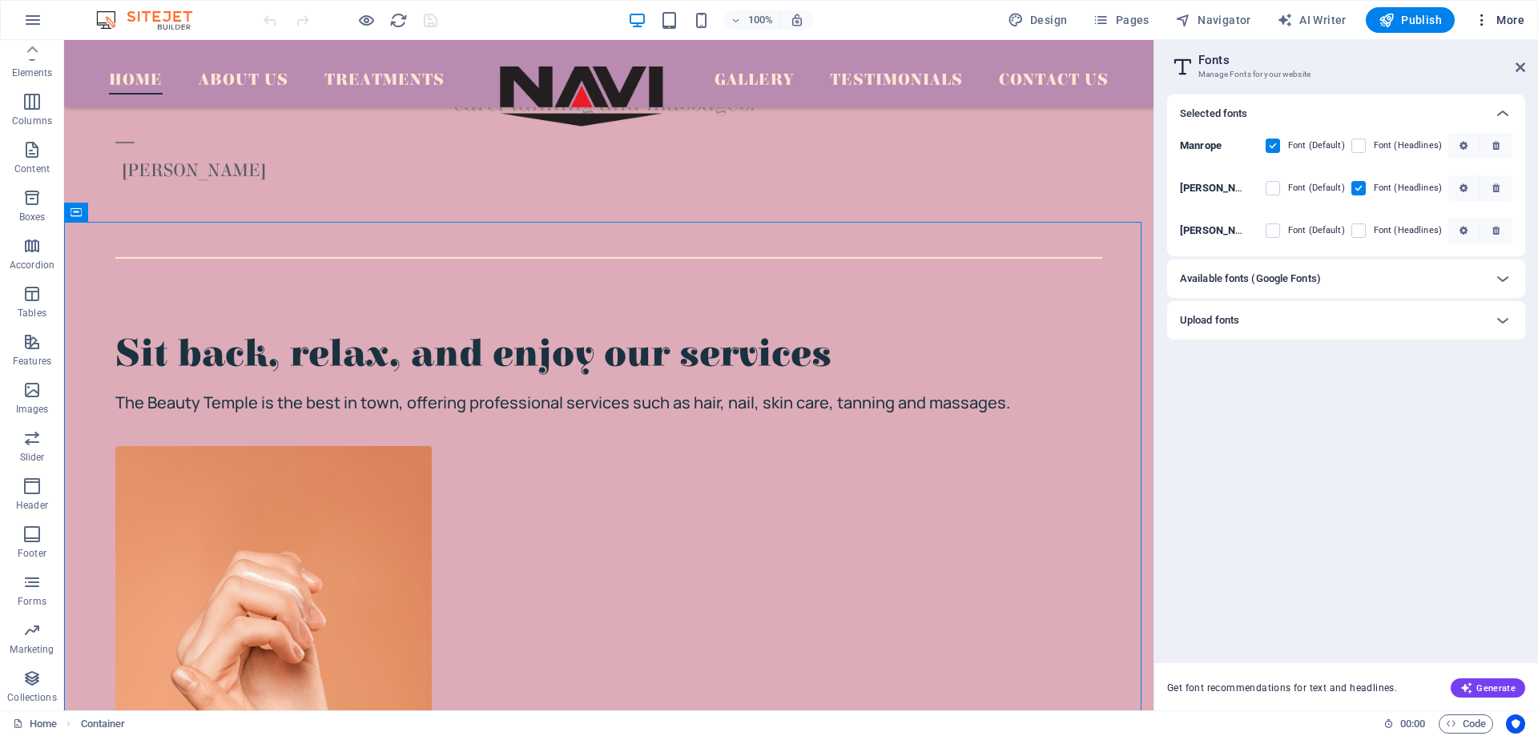
click at [1484, 18] on icon "button" at bounding box center [1482, 20] width 16 height 16
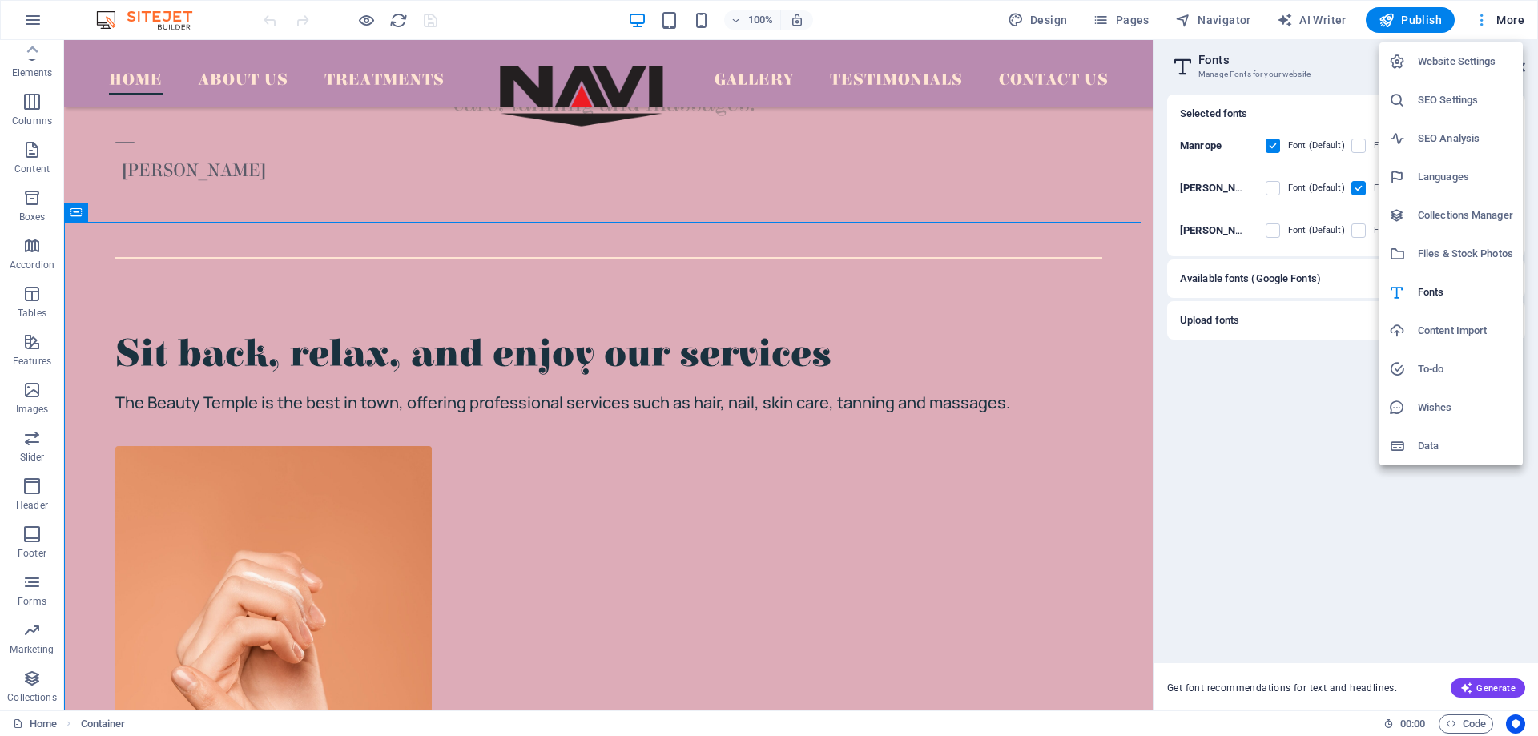
click at [1484, 18] on div at bounding box center [769, 368] width 1538 height 736
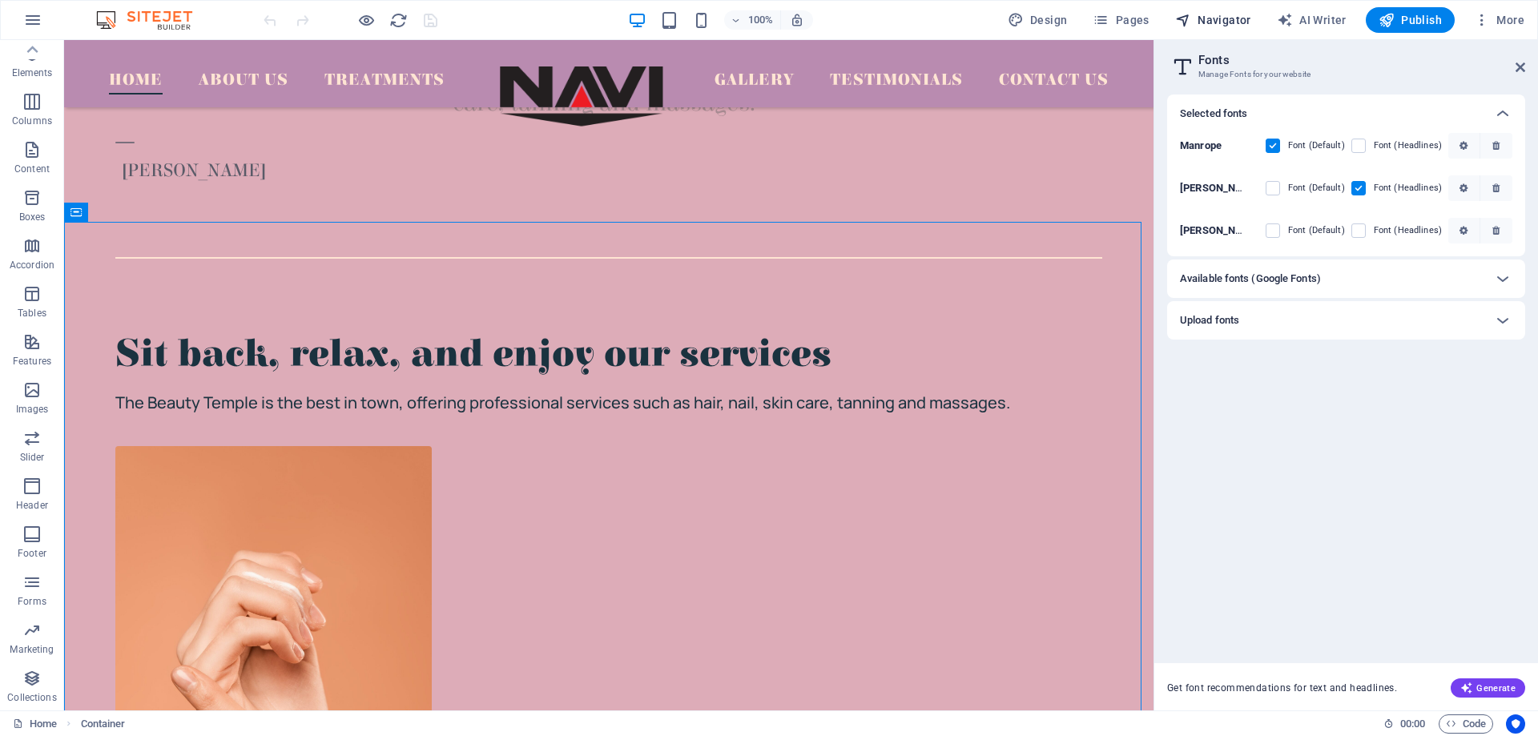
click at [1232, 12] on span "Navigator" at bounding box center [1213, 20] width 76 height 16
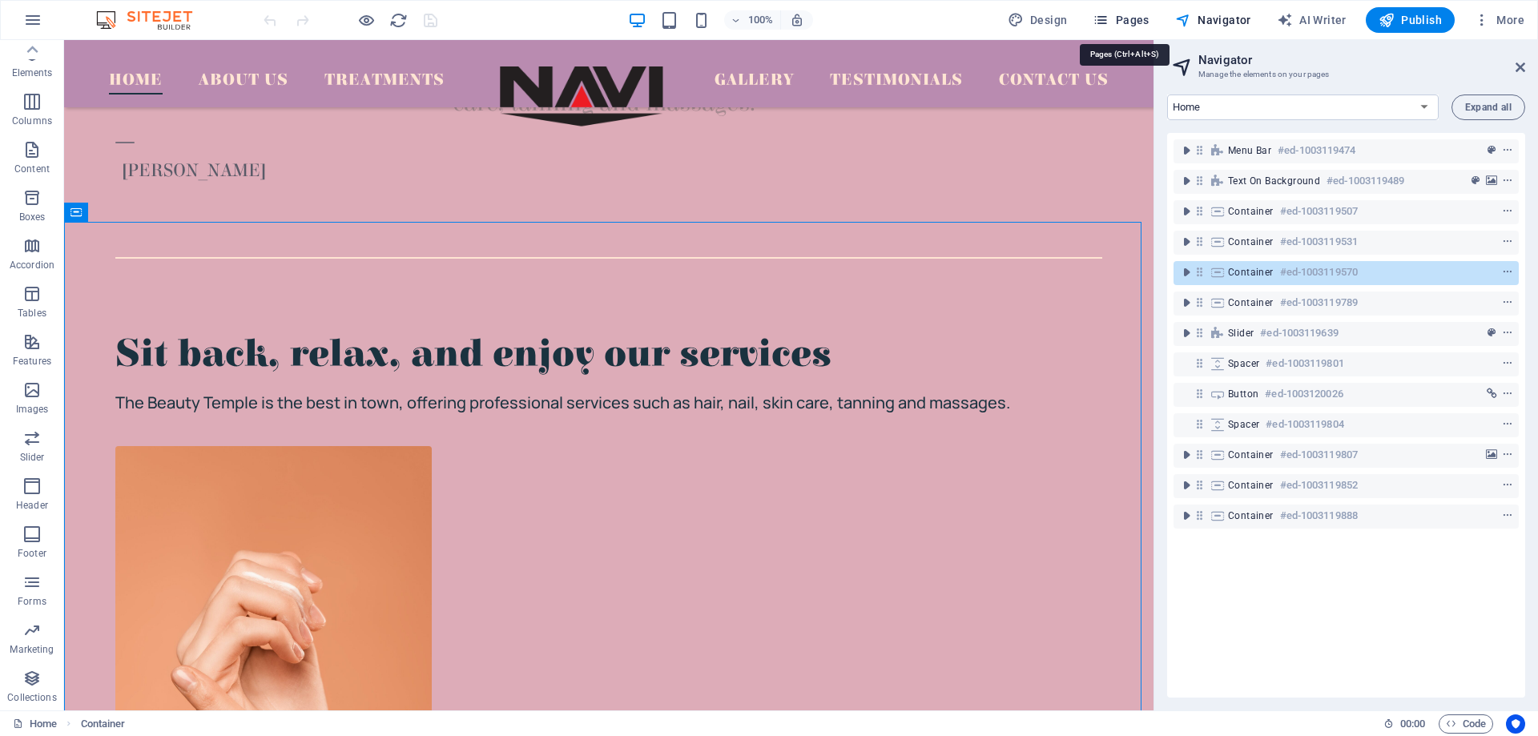
click at [1139, 18] on span "Pages" at bounding box center [1120, 20] width 56 height 16
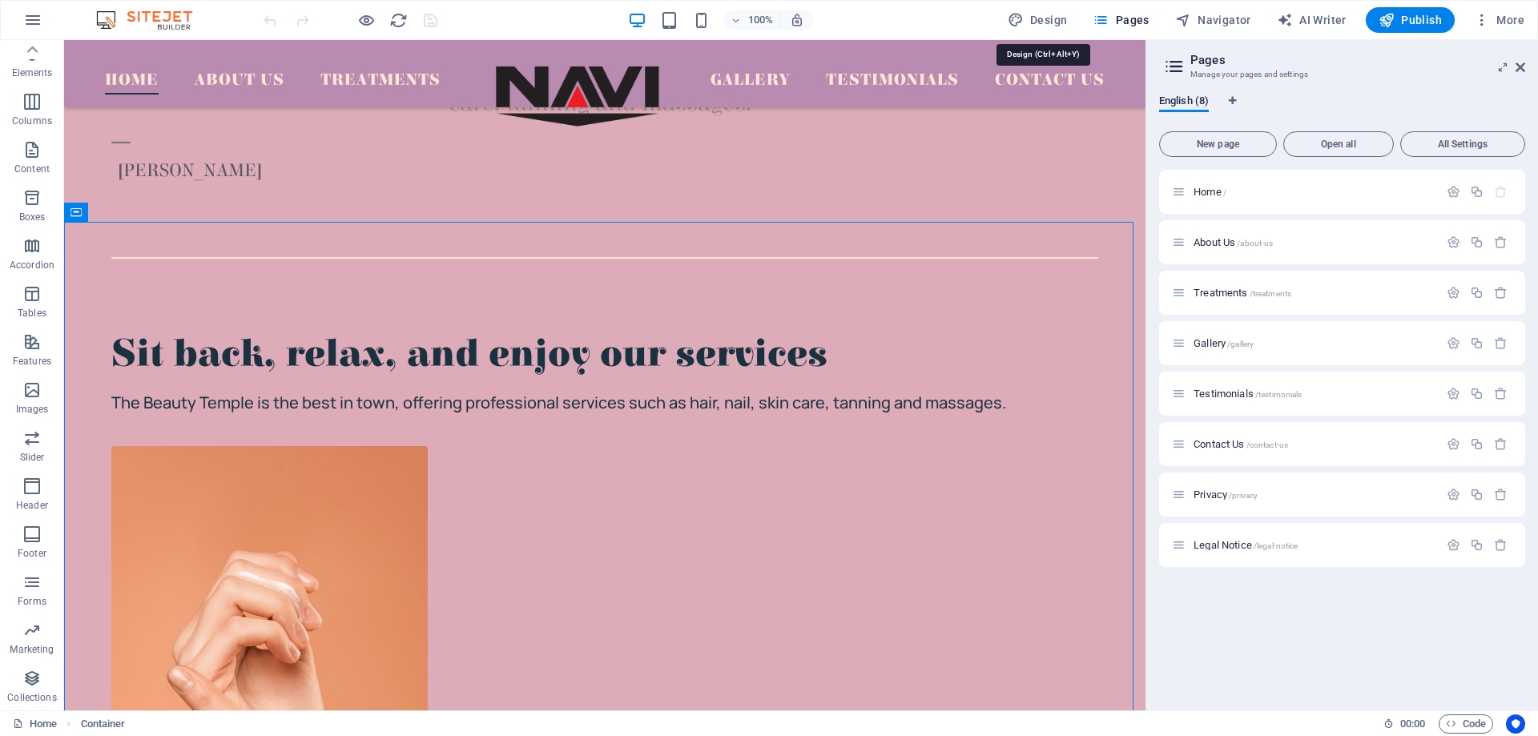
click at [999, 20] on div "100% Design Pages Navigator AI Writer Publish More" at bounding box center [895, 20] width 1270 height 26
click at [1017, 21] on icon "button" at bounding box center [1015, 20] width 16 height 16
select select "px"
select select "500"
select select "px"
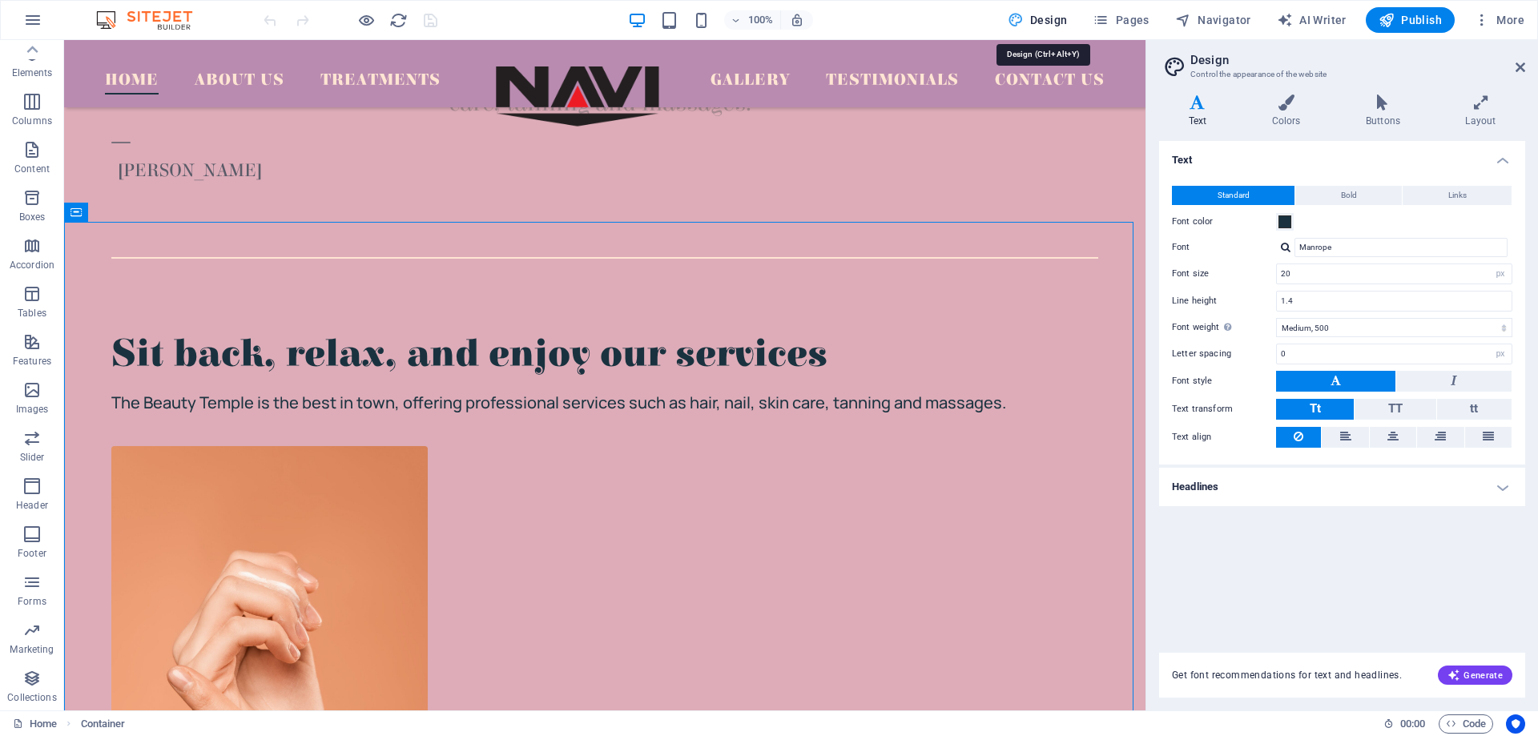
click at [1019, 21] on icon "button" at bounding box center [1015, 20] width 16 height 16
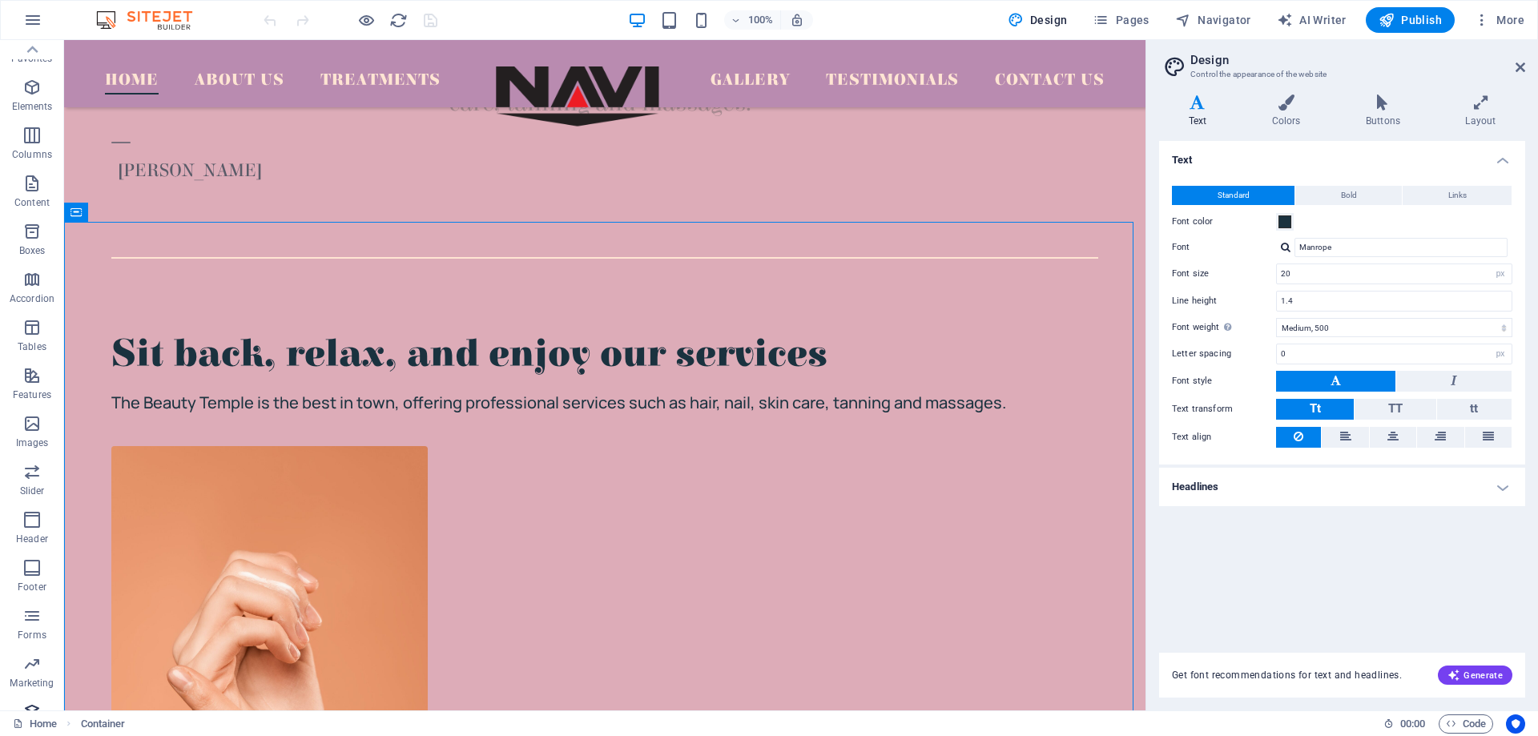
scroll to position [0, 0]
click at [38, 107] on icon "button" at bounding box center [31, 103] width 19 height 19
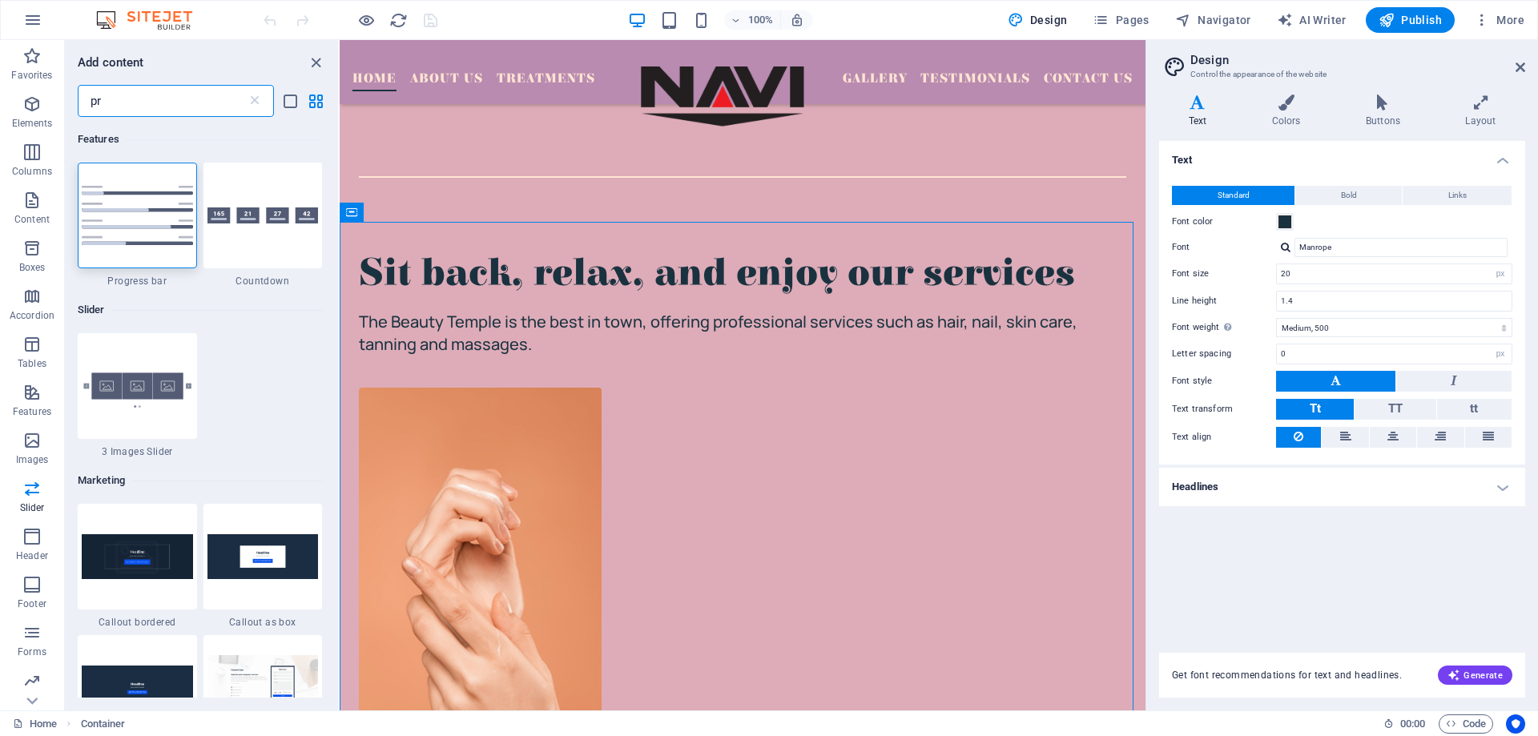
type input "p"
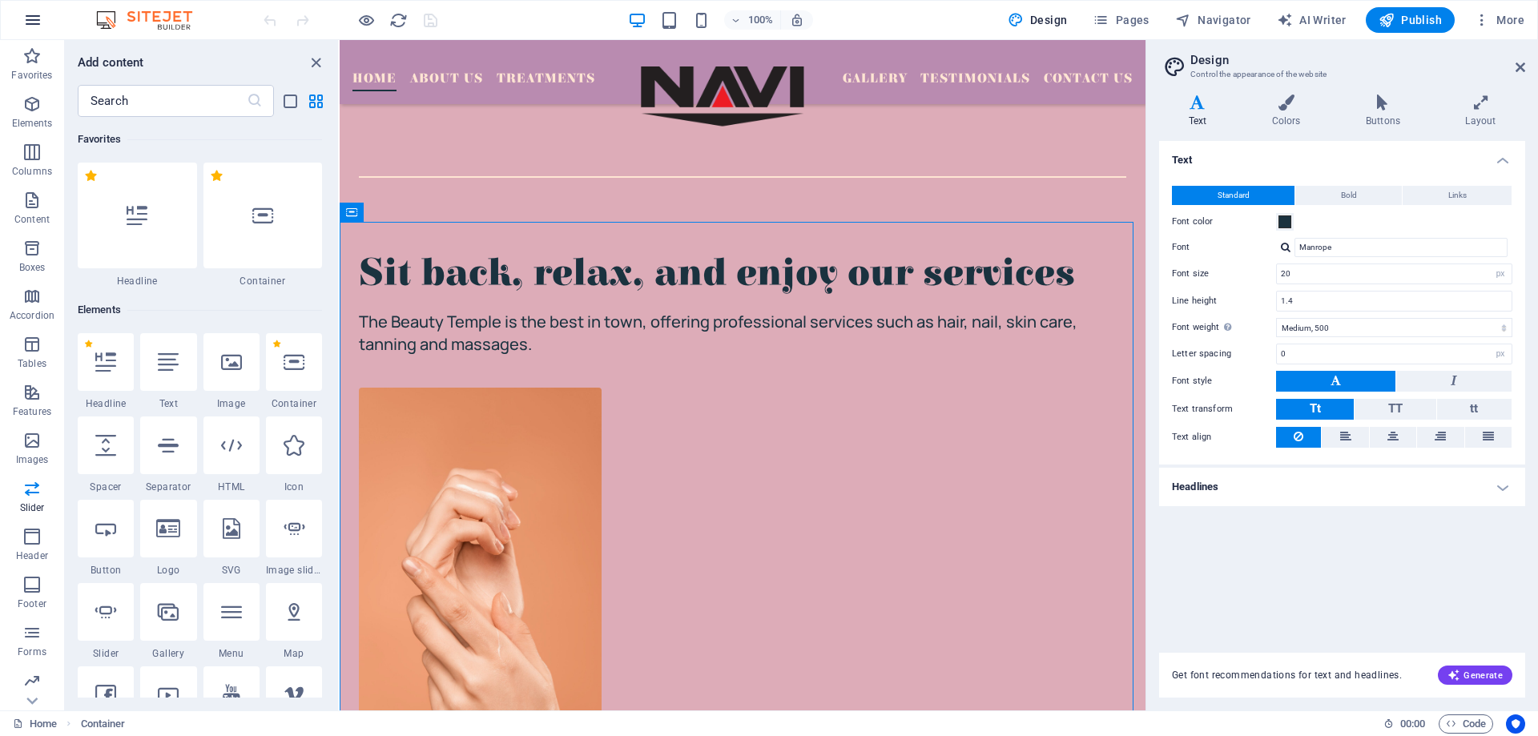
click at [21, 14] on button "button" at bounding box center [33, 20] width 38 height 38
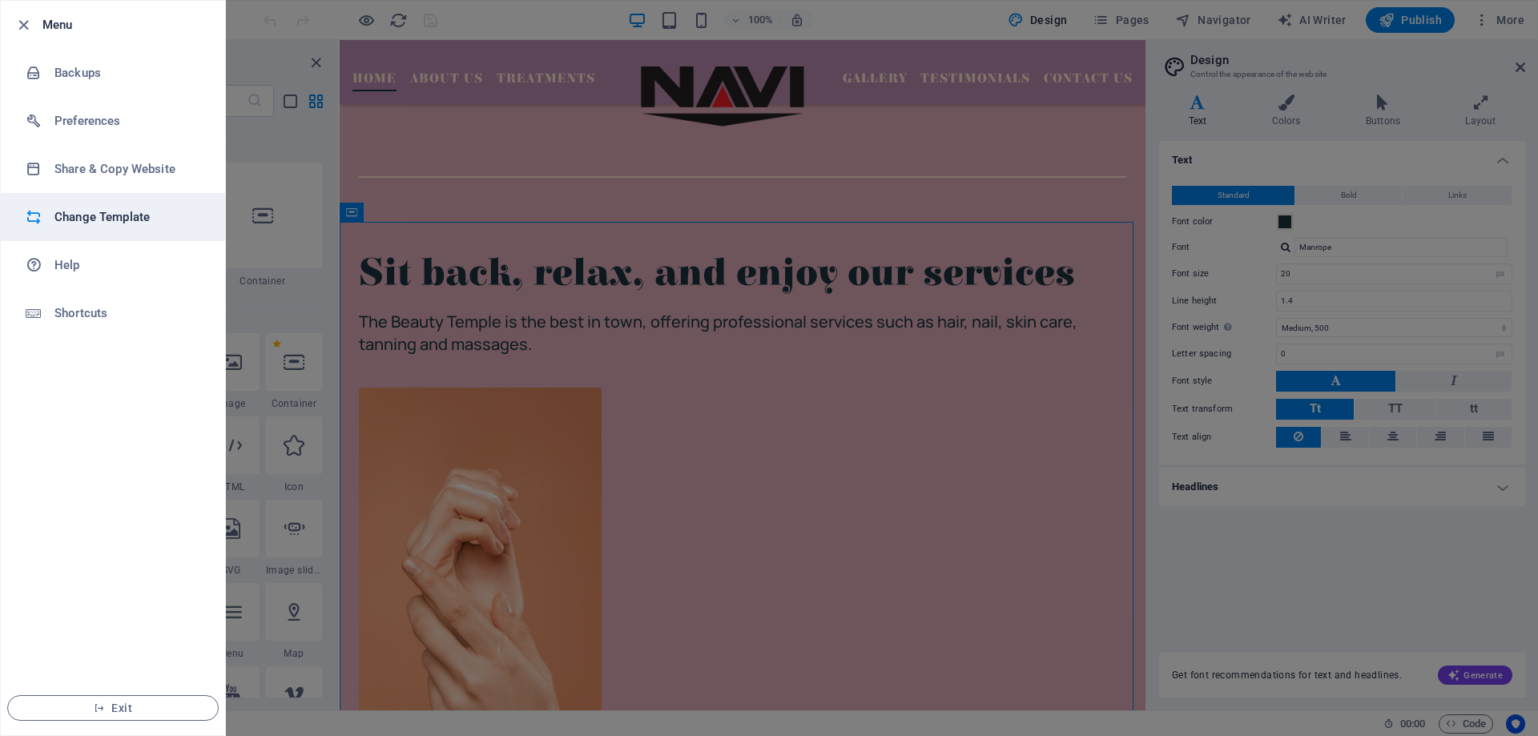
click at [61, 223] on h6 "Change Template" at bounding box center [128, 216] width 148 height 19
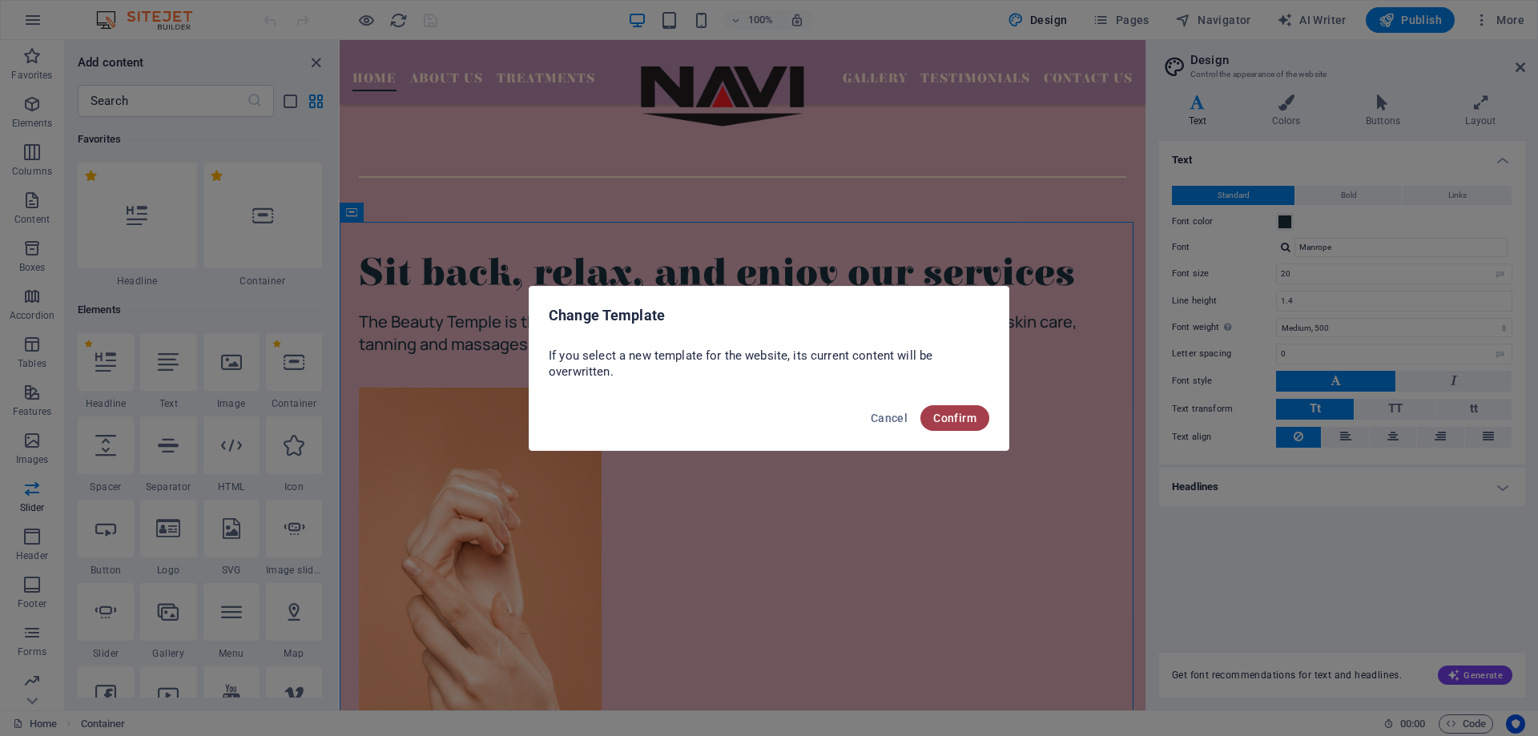
click at [962, 408] on button "Confirm" at bounding box center [954, 418] width 69 height 26
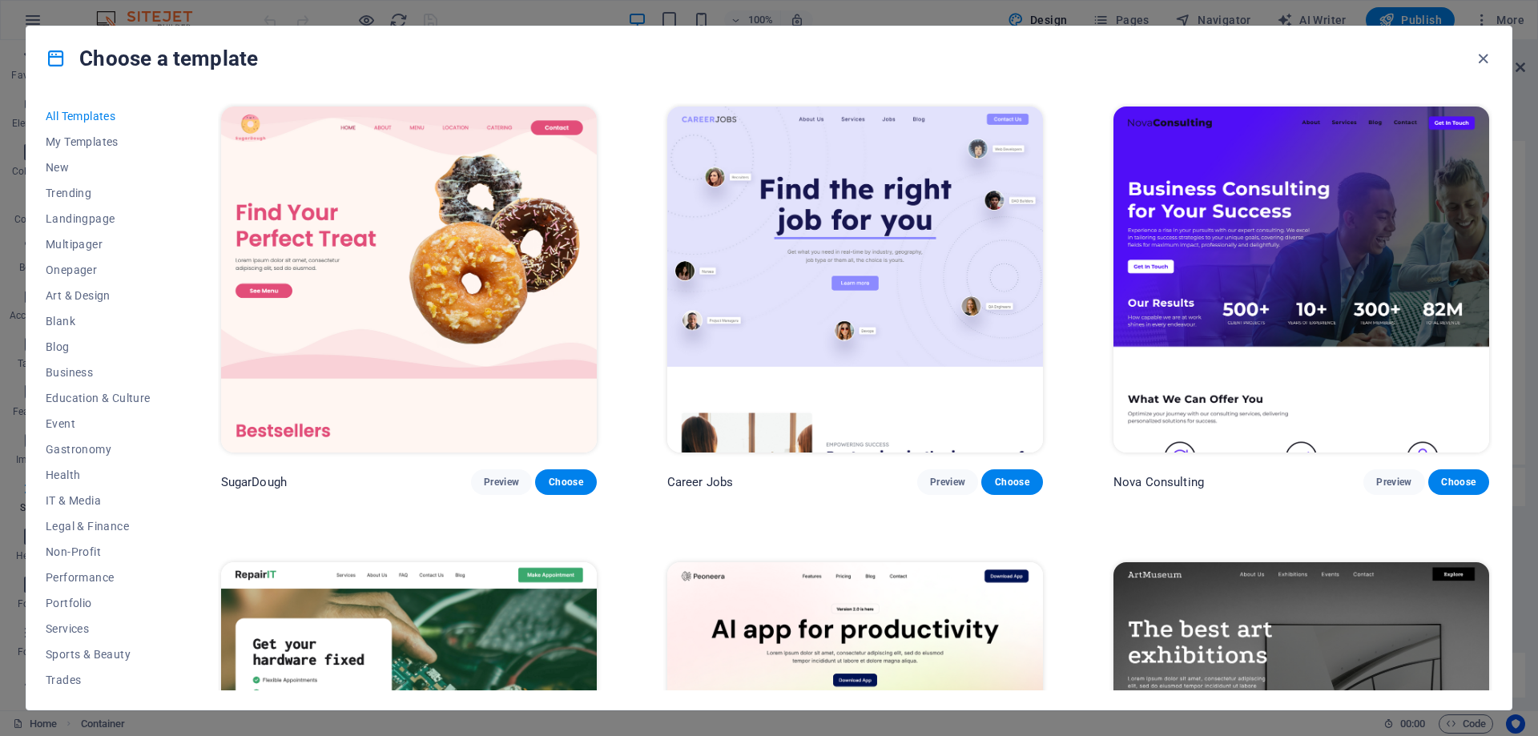
click at [1475, 65] on icon "button" at bounding box center [1483, 59] width 18 height 18
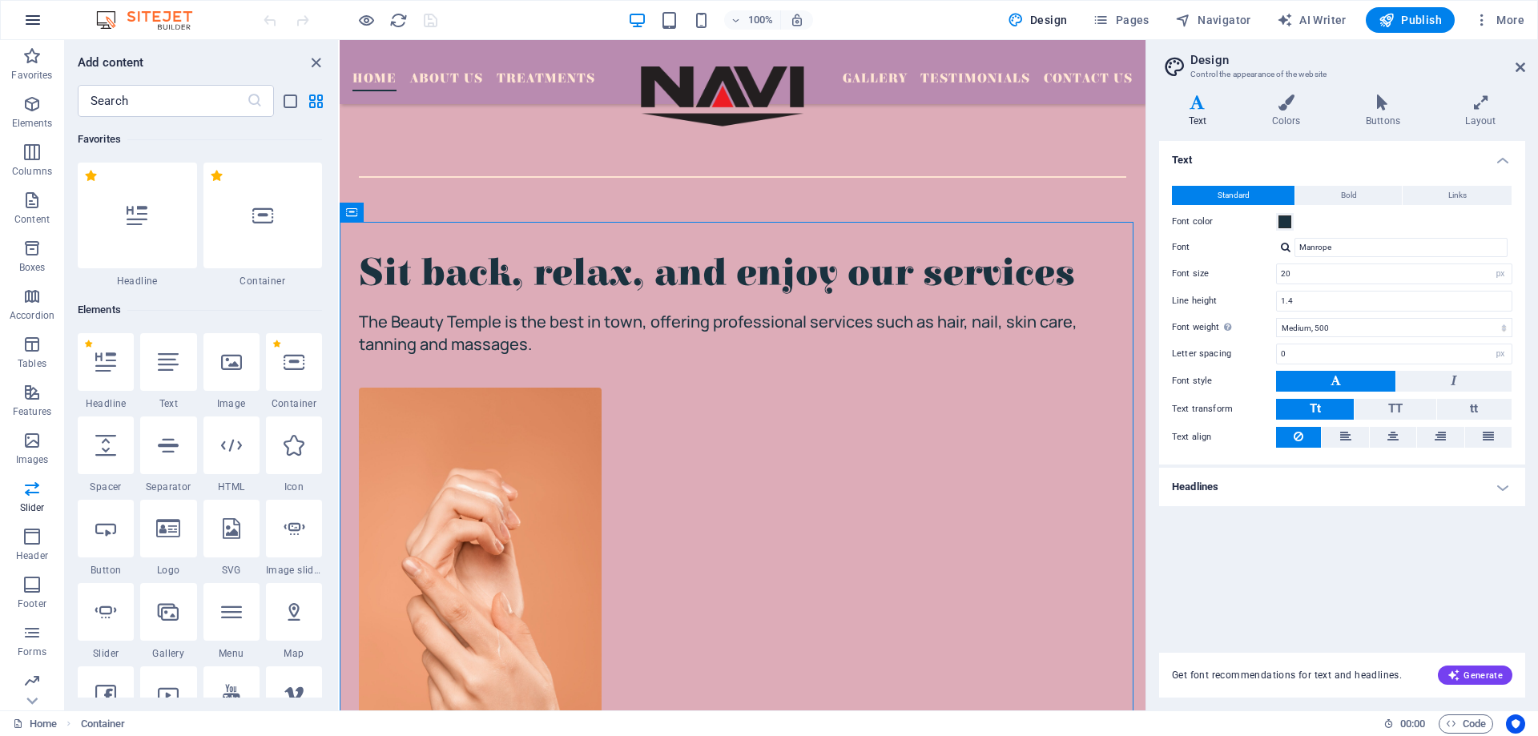
click at [29, 30] on button "button" at bounding box center [33, 20] width 38 height 38
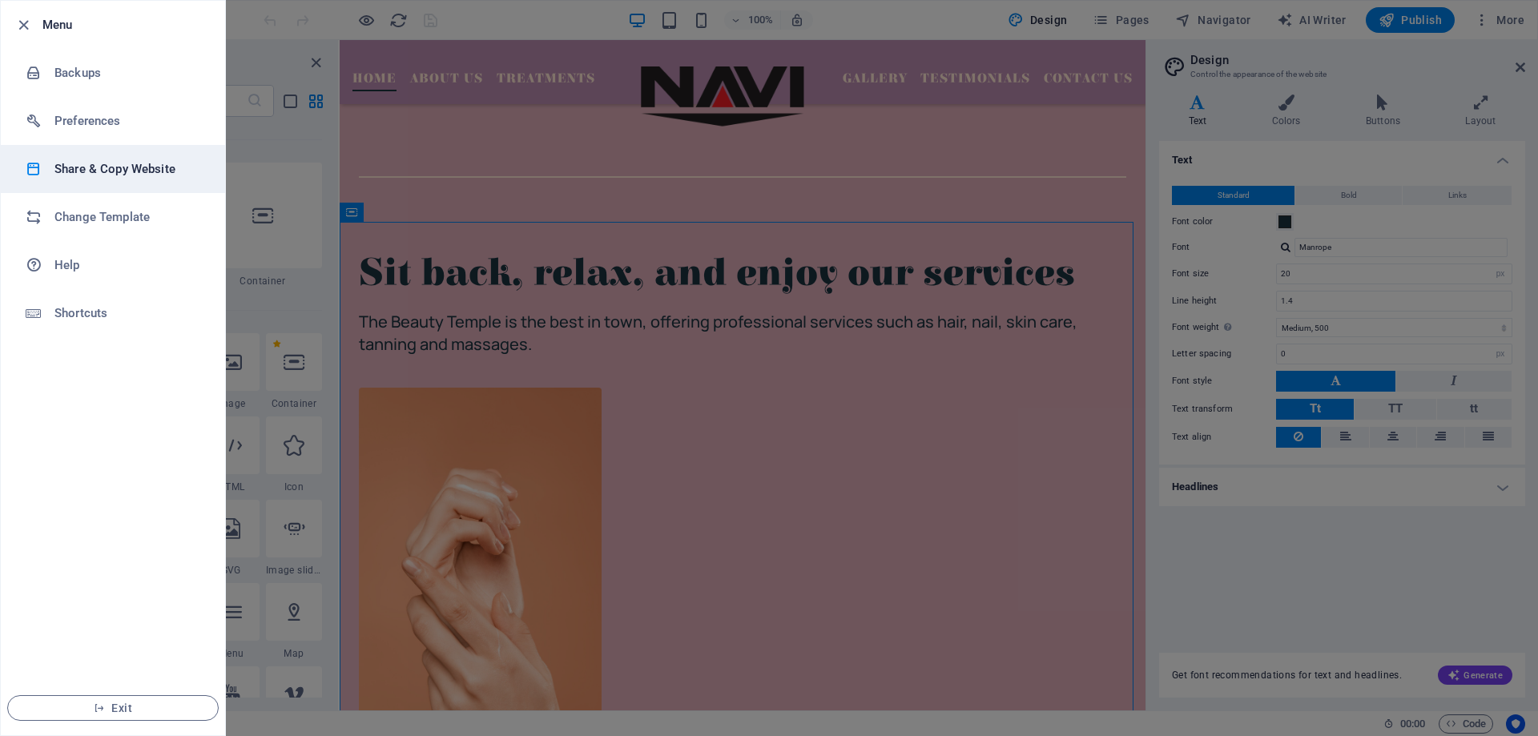
click at [99, 143] on li "Preferences" at bounding box center [113, 121] width 224 height 48
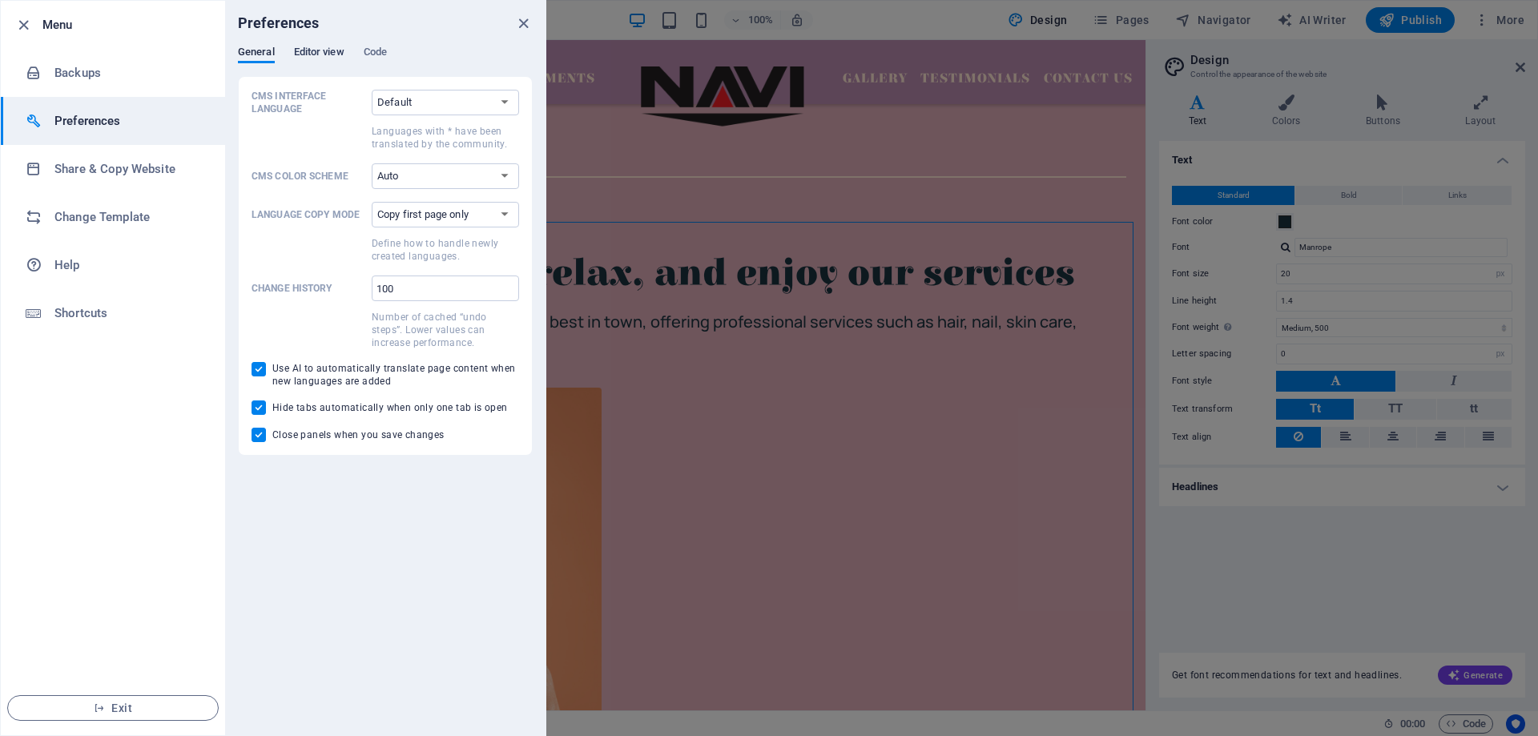
click at [310, 49] on span "Editor view" at bounding box center [319, 53] width 50 height 22
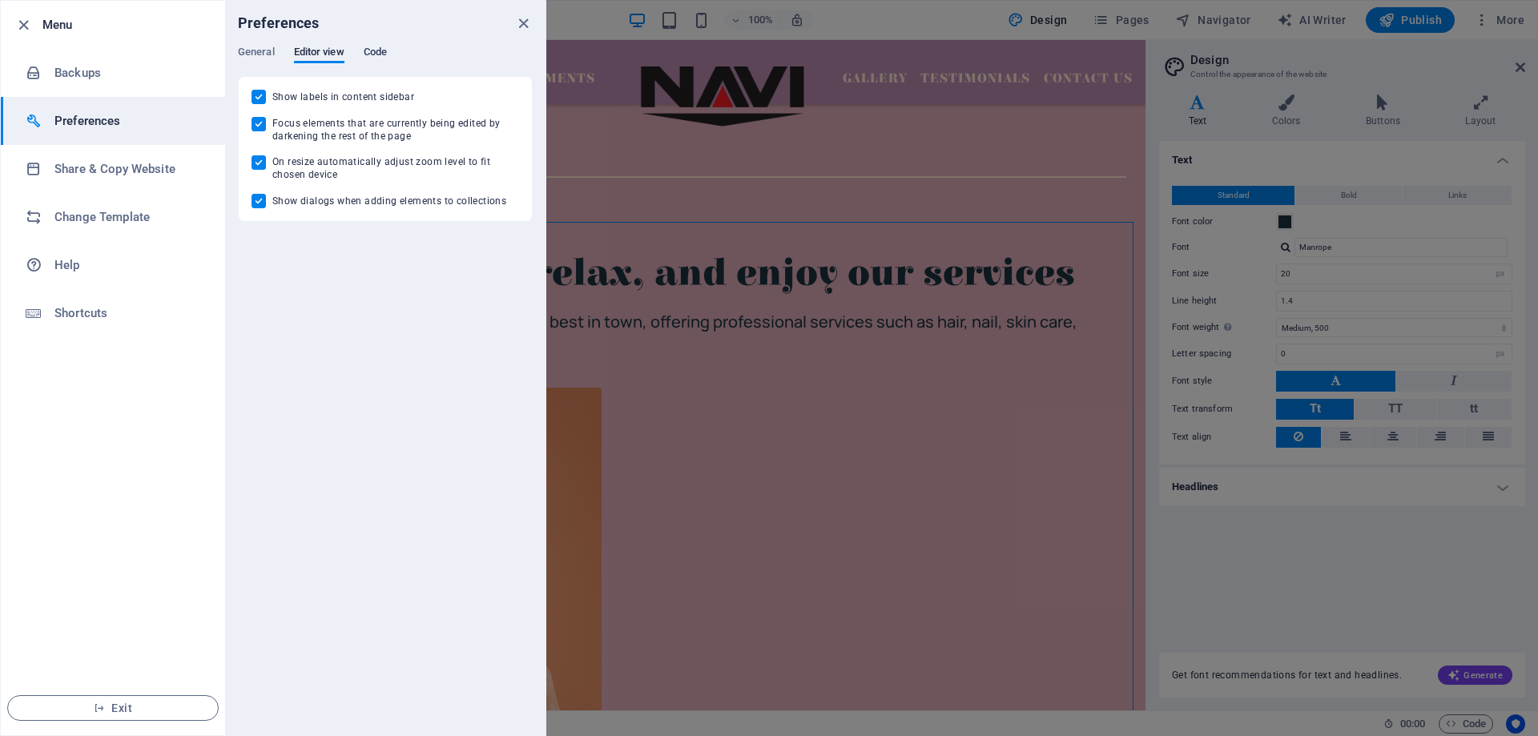
click at [383, 54] on span "Code" at bounding box center [375, 53] width 23 height 22
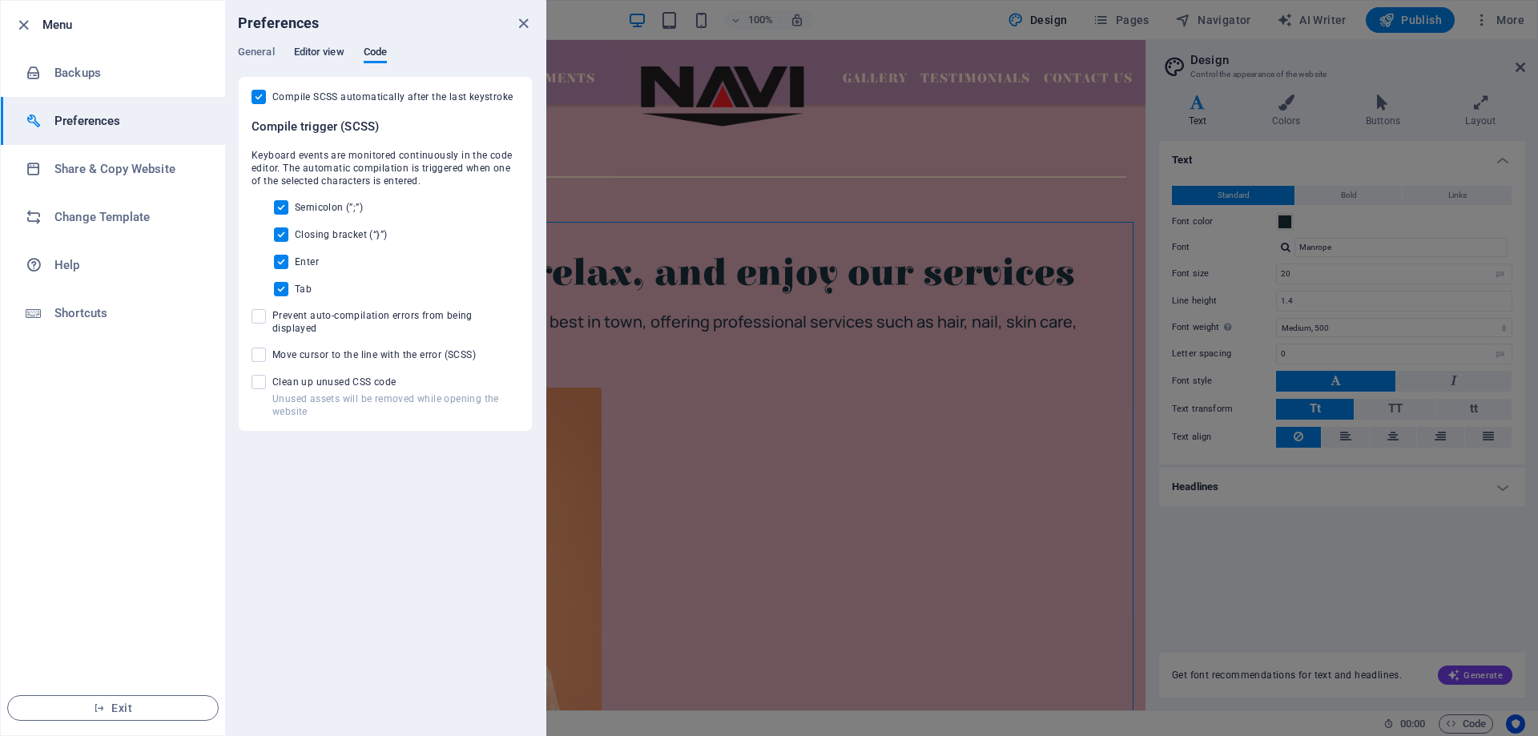
click at [302, 56] on span "Editor view" at bounding box center [319, 53] width 50 height 22
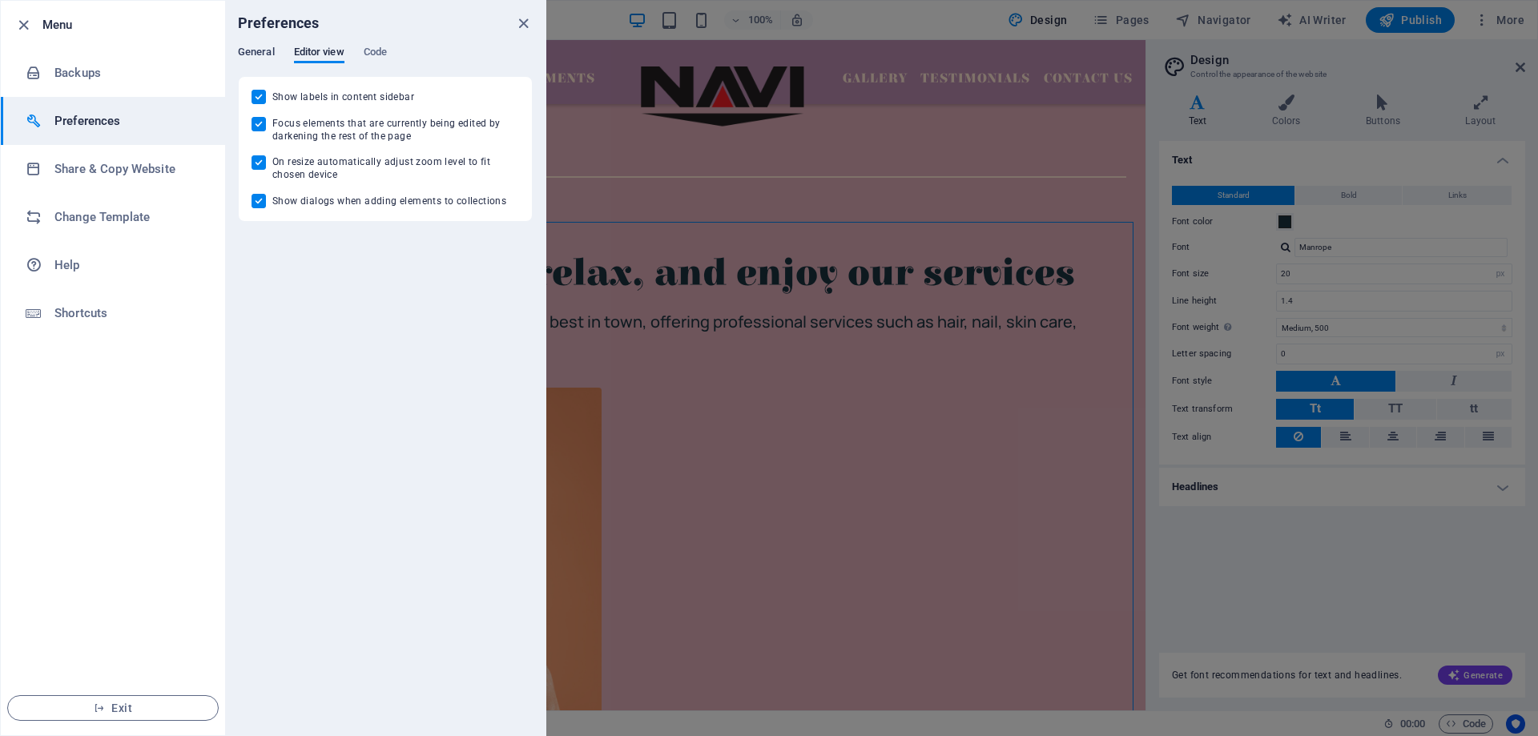
click at [255, 55] on span "General" at bounding box center [256, 53] width 37 height 22
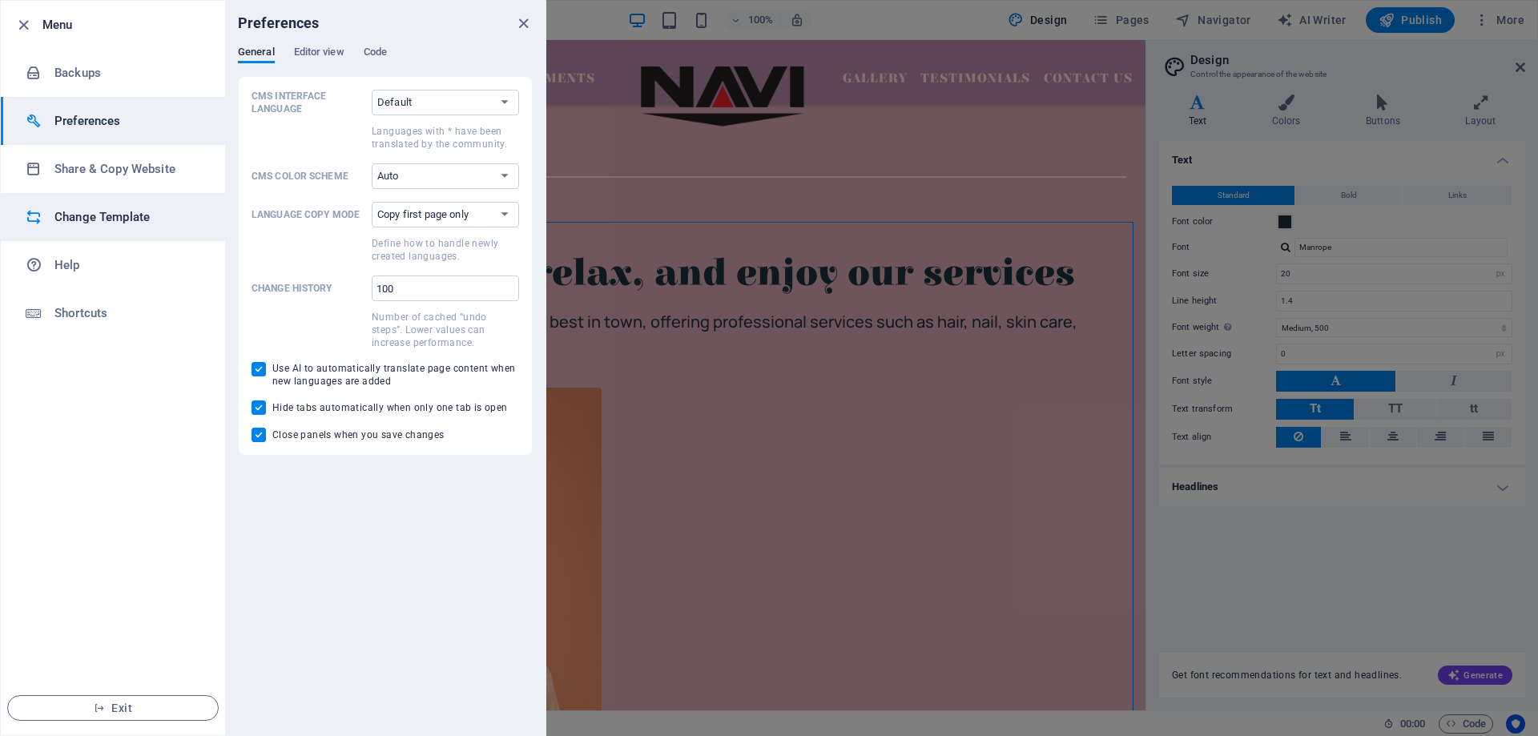
click at [94, 219] on h6 "Change Template" at bounding box center [128, 216] width 148 height 19
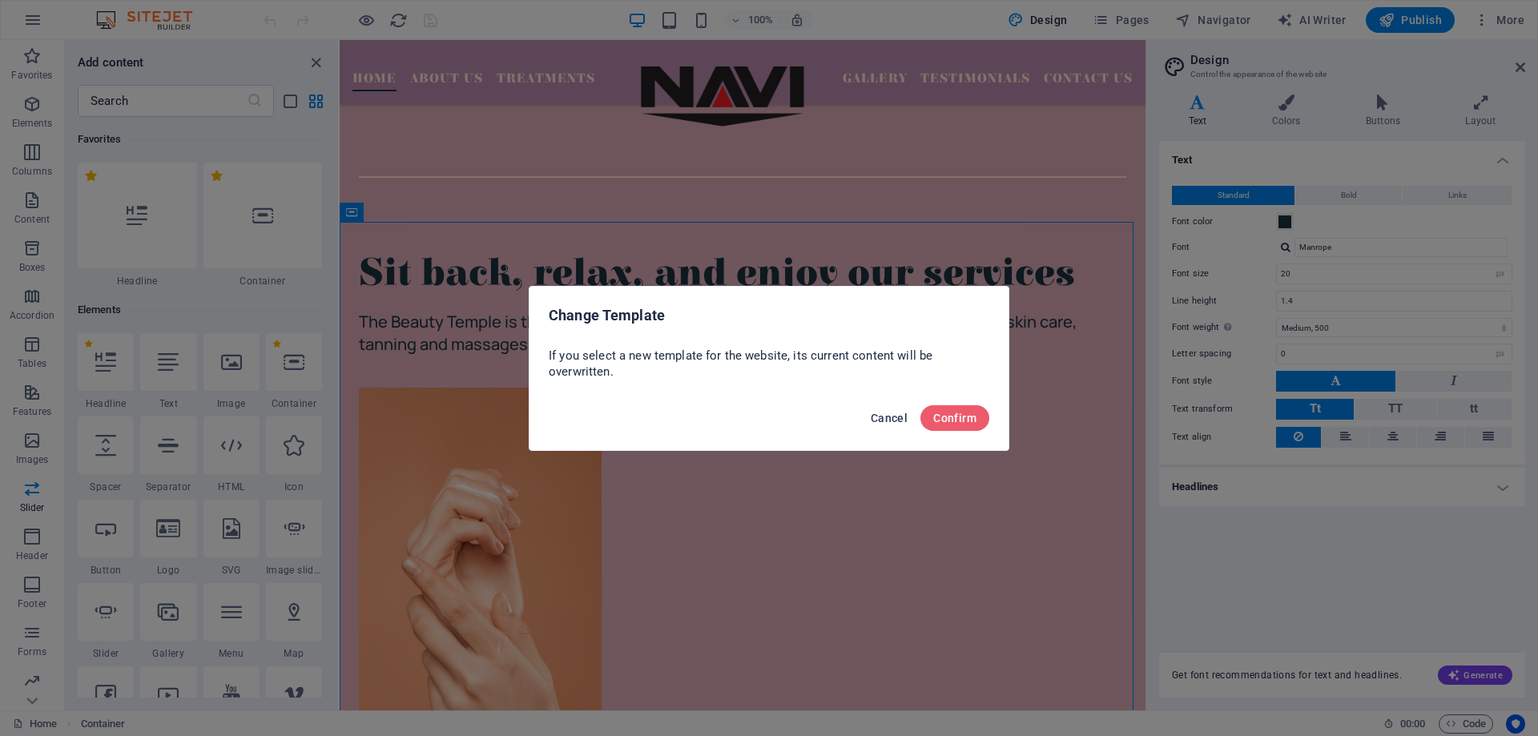
drag, startPoint x: 900, startPoint y: 419, endPoint x: 444, endPoint y: 355, distance: 460.2
click at [900, 419] on span "Cancel" at bounding box center [888, 418] width 37 height 13
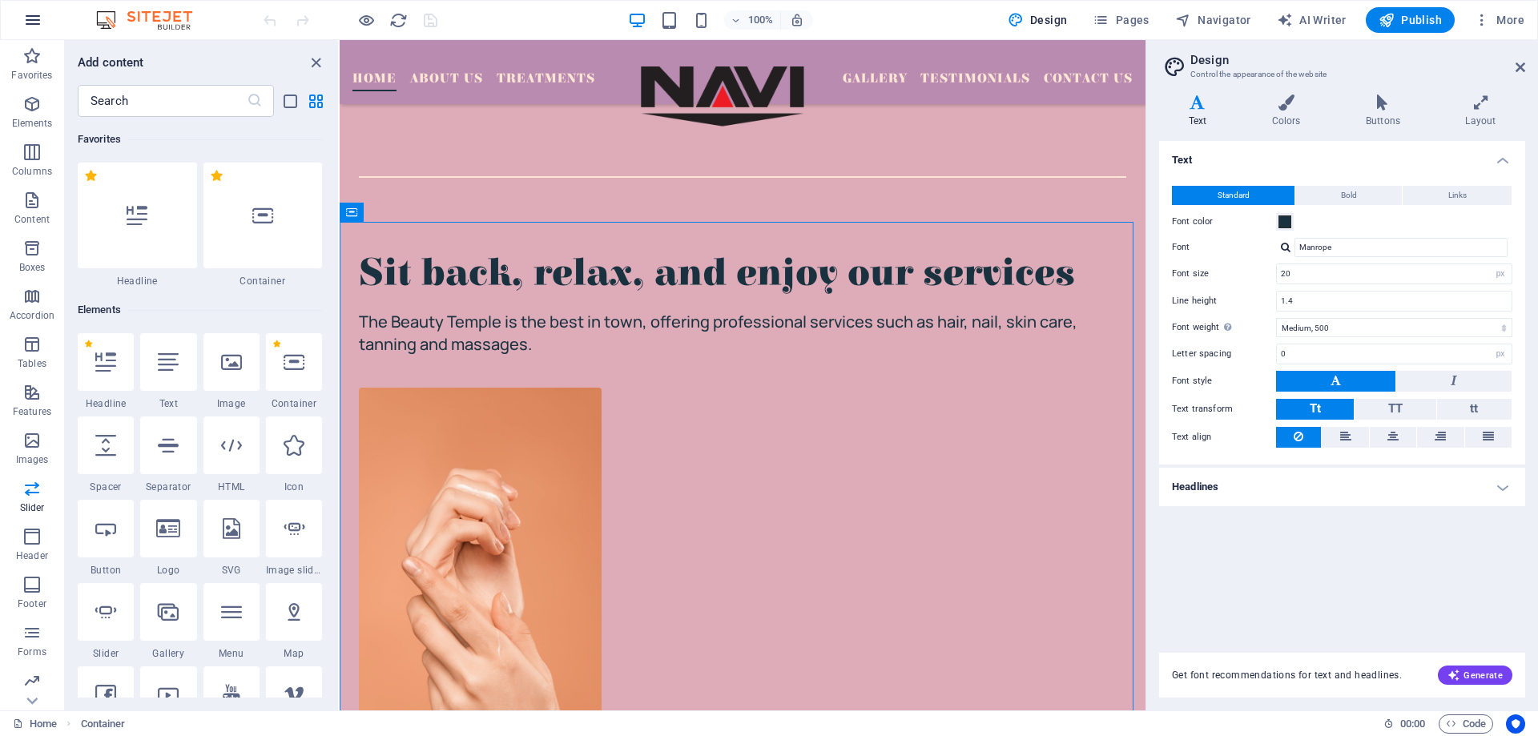
click at [26, 25] on icon "button" at bounding box center [32, 19] width 19 height 19
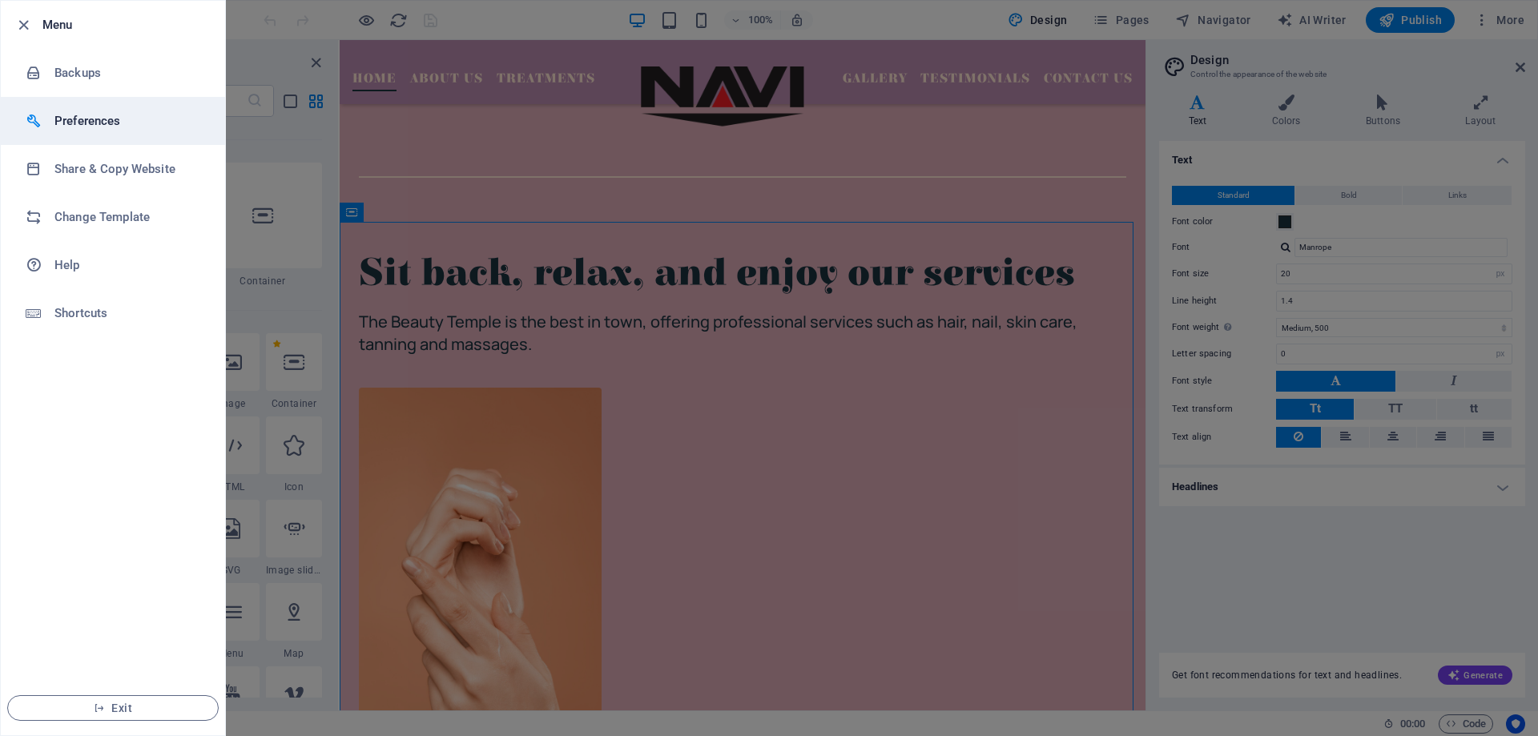
click at [101, 129] on h6 "Preferences" at bounding box center [128, 120] width 148 height 19
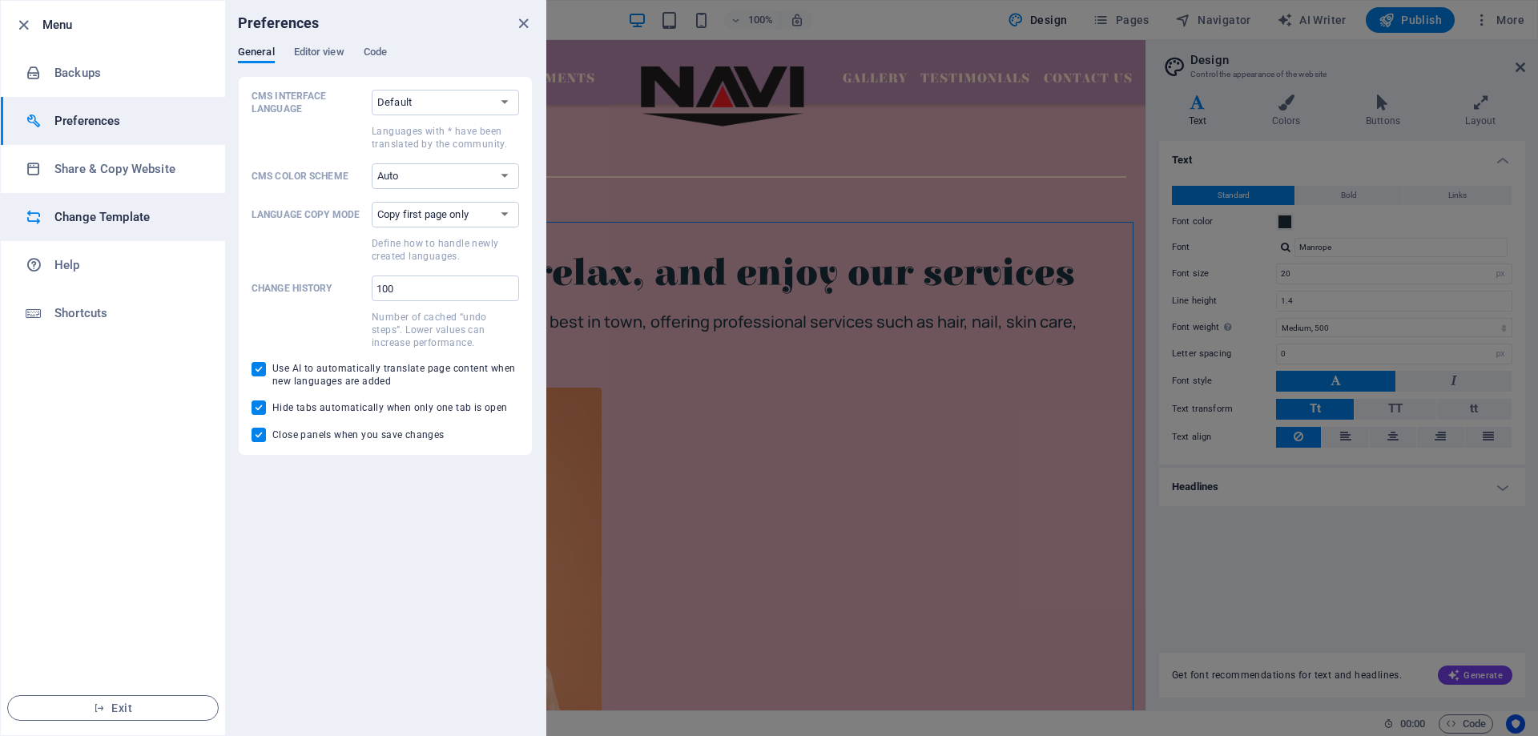
click at [103, 226] on h6 "Change Template" at bounding box center [128, 216] width 148 height 19
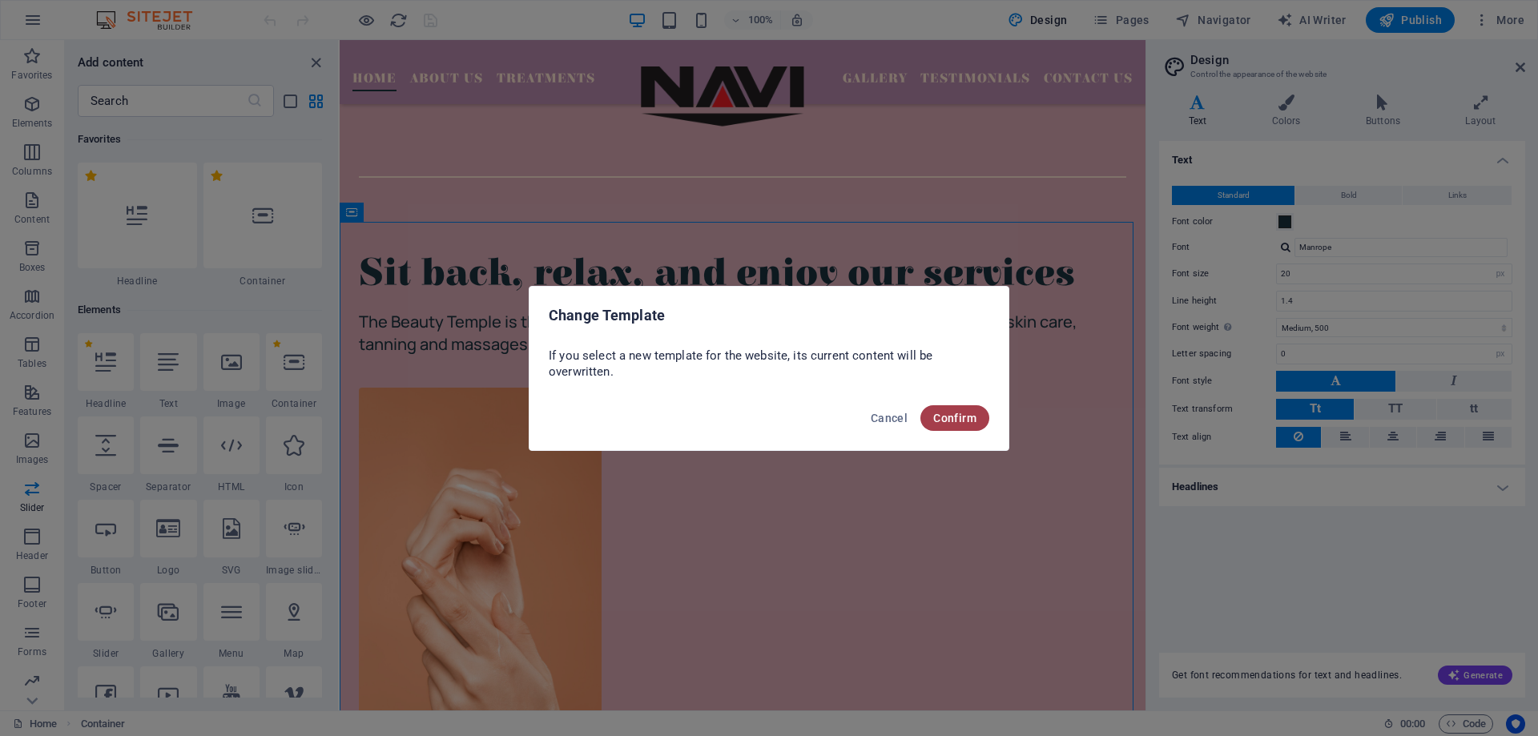
click at [945, 424] on button "Confirm" at bounding box center [954, 418] width 69 height 26
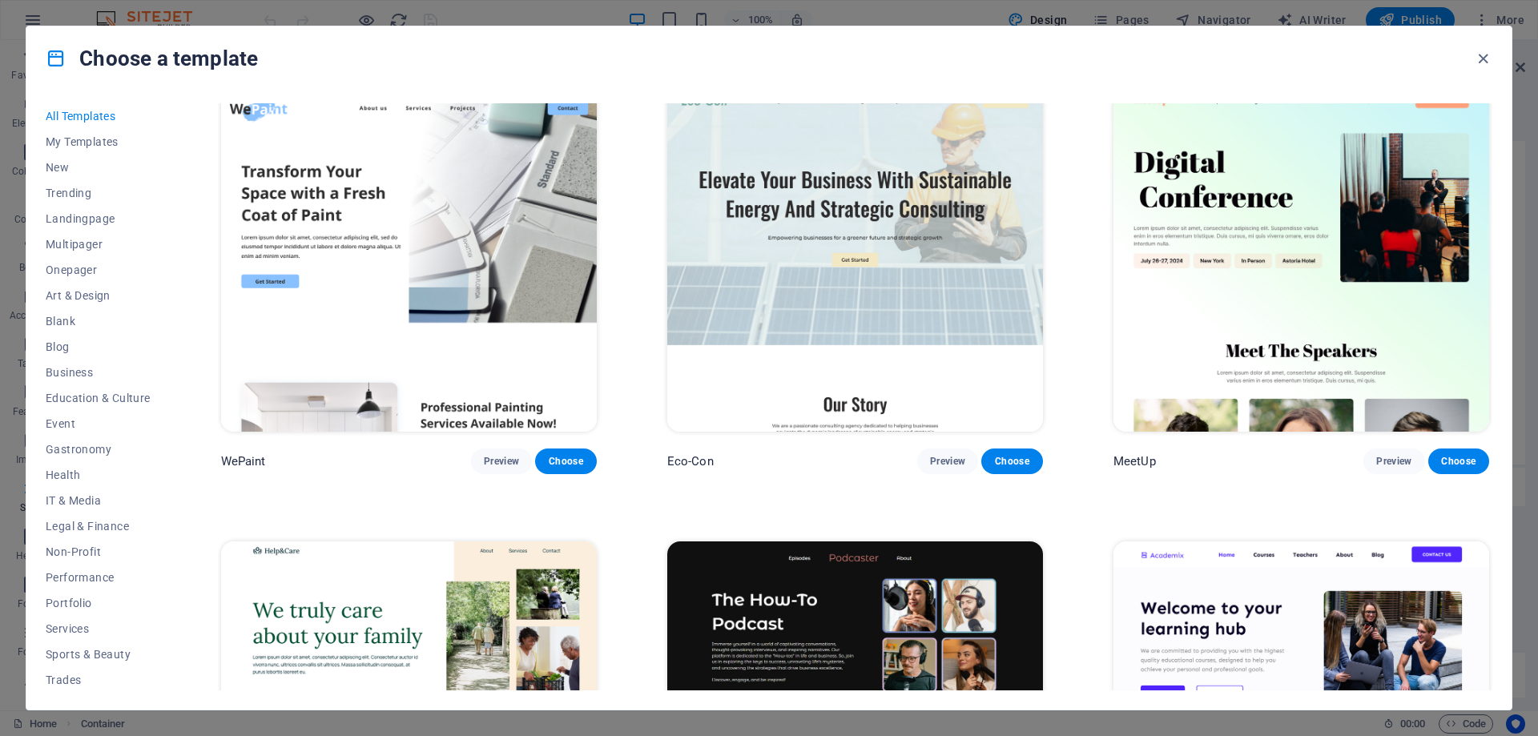
scroll to position [1602, 0]
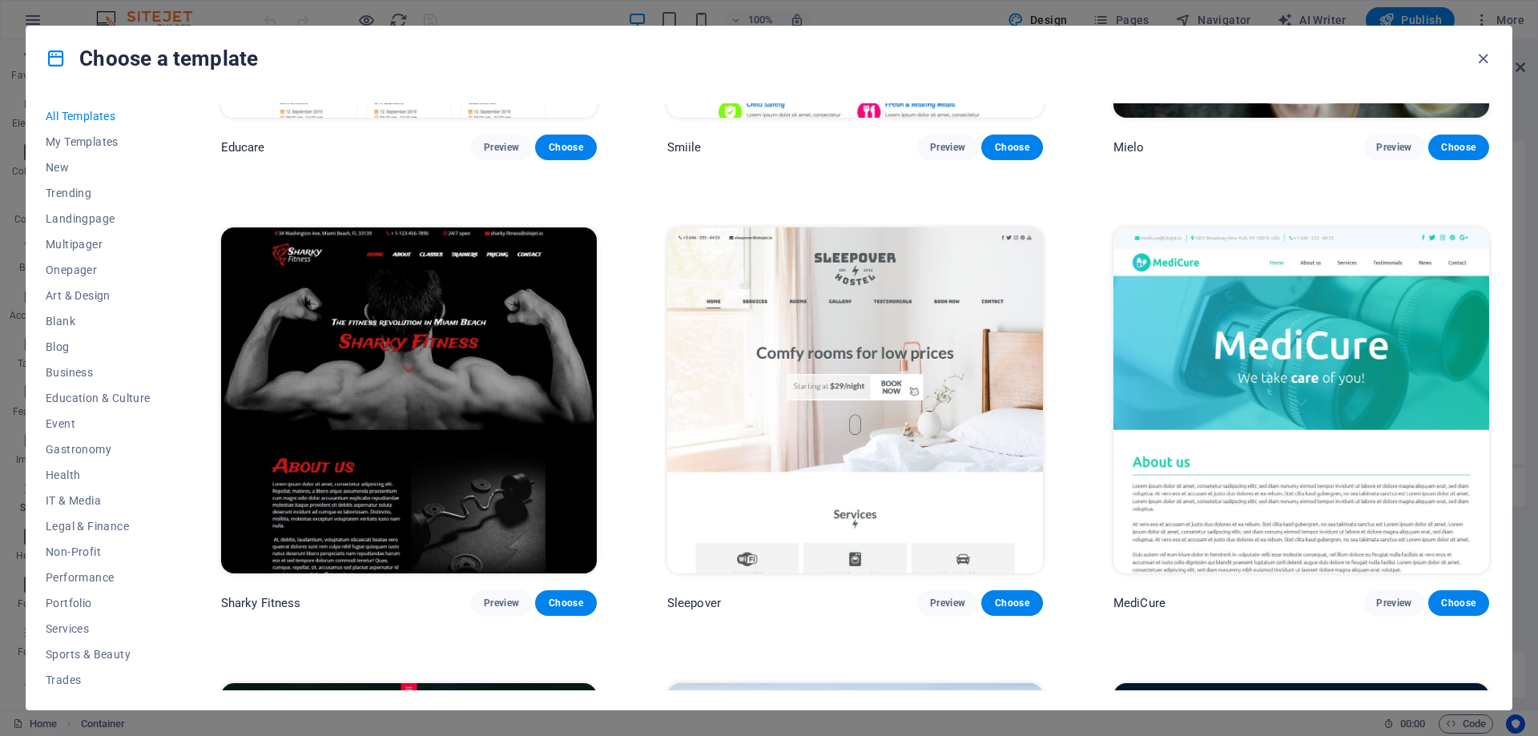
scroll to position [14495, 0]
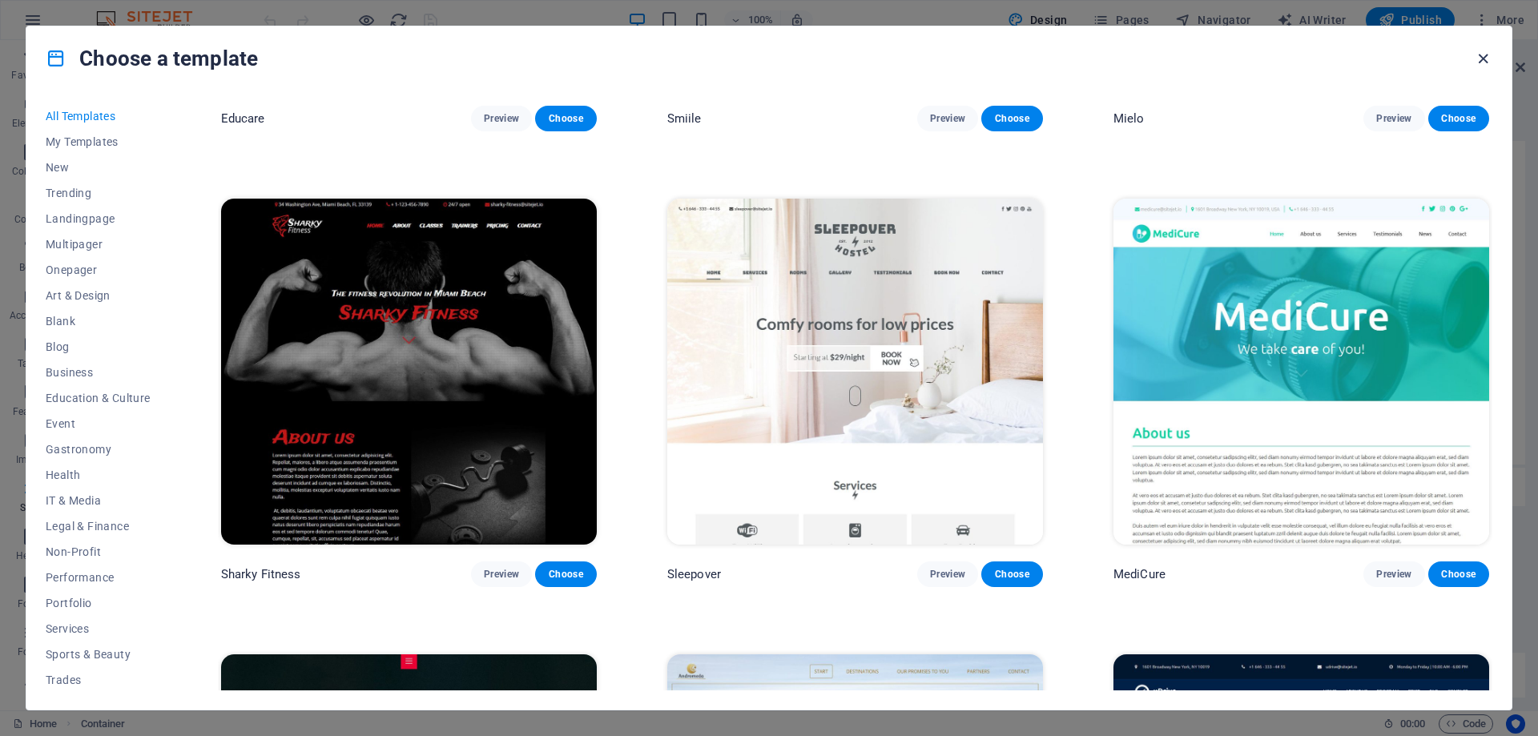
click at [1489, 55] on icon "button" at bounding box center [1483, 59] width 18 height 18
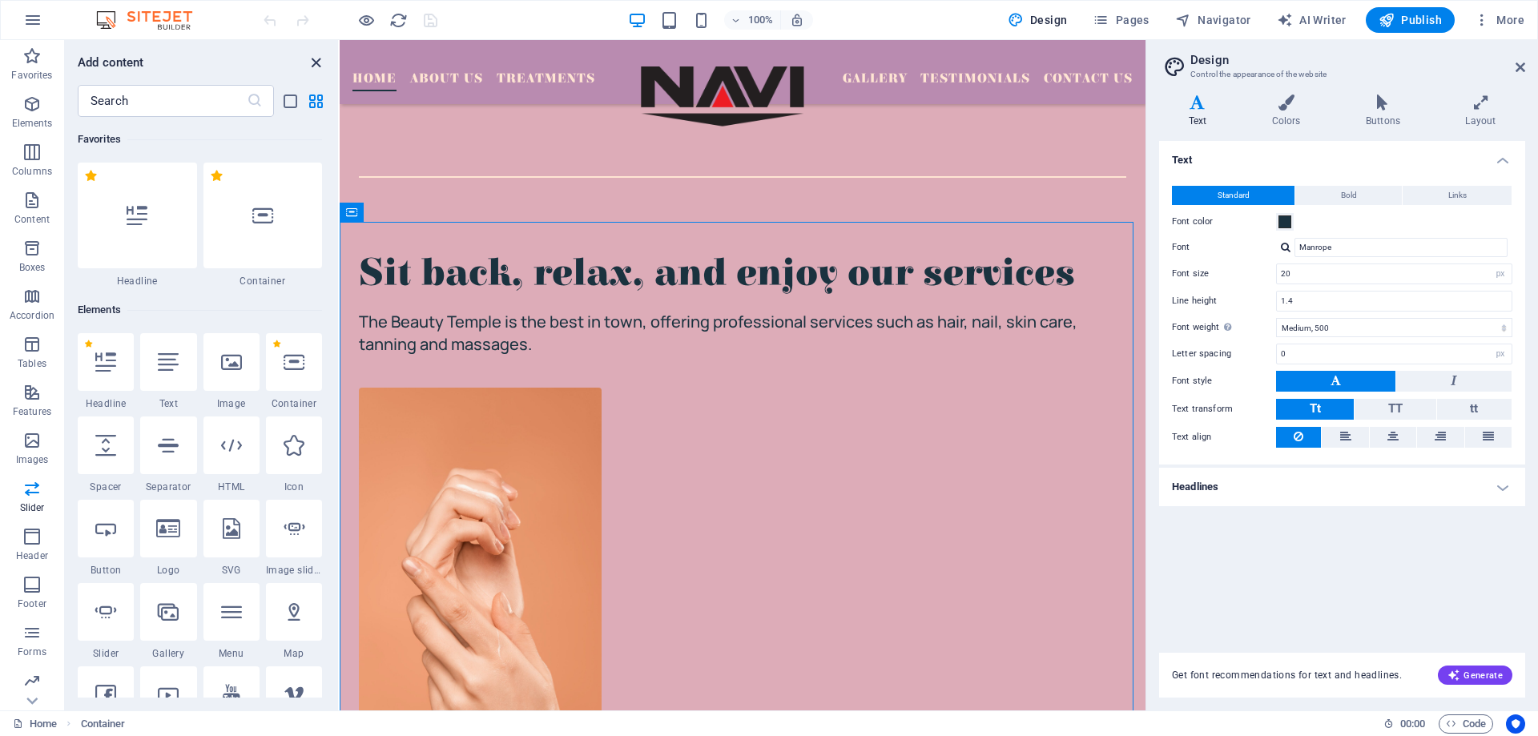
click at [318, 55] on icon "close panel" at bounding box center [316, 63] width 18 height 18
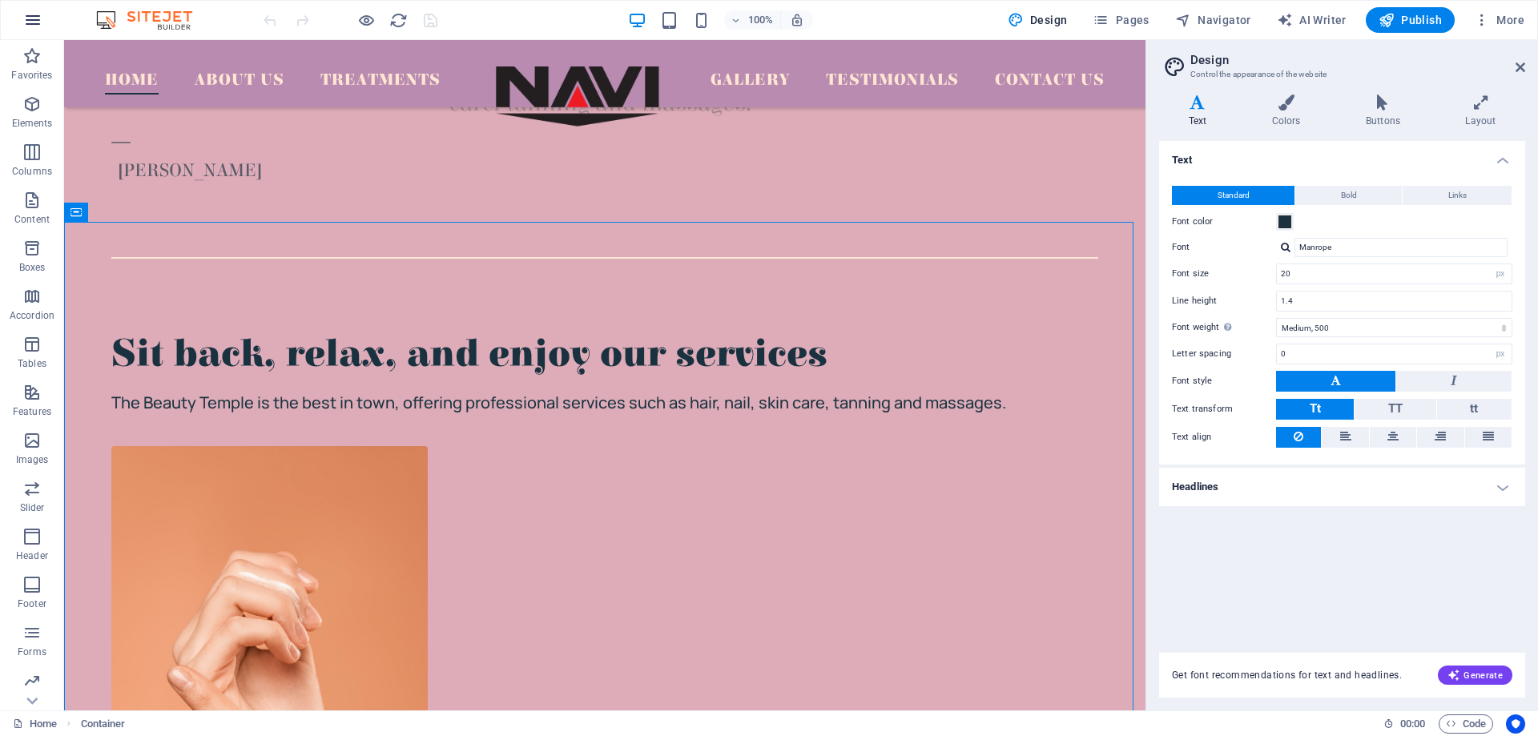
click at [27, 25] on icon "button" at bounding box center [32, 19] width 19 height 19
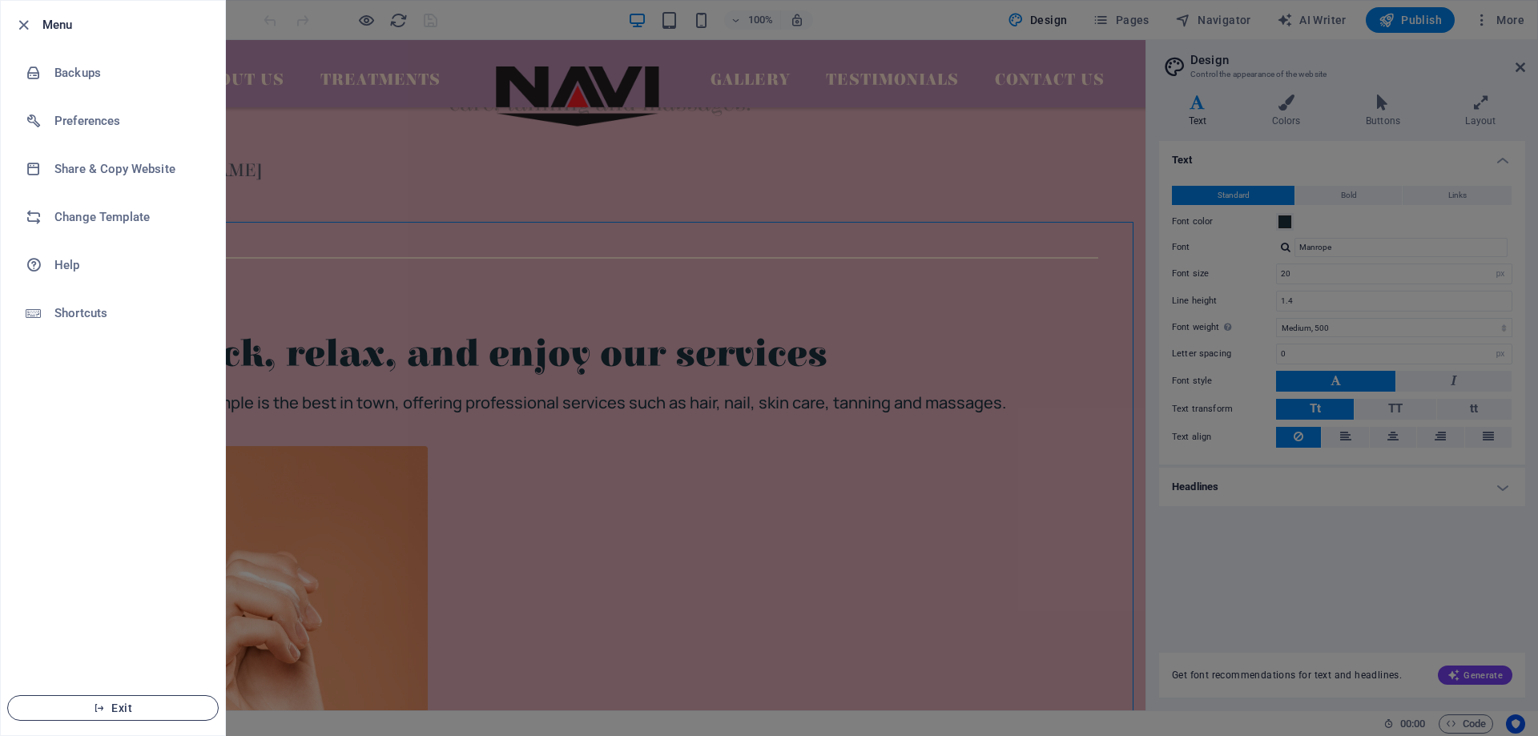
click at [148, 711] on span "Exit" at bounding box center [113, 708] width 184 height 13
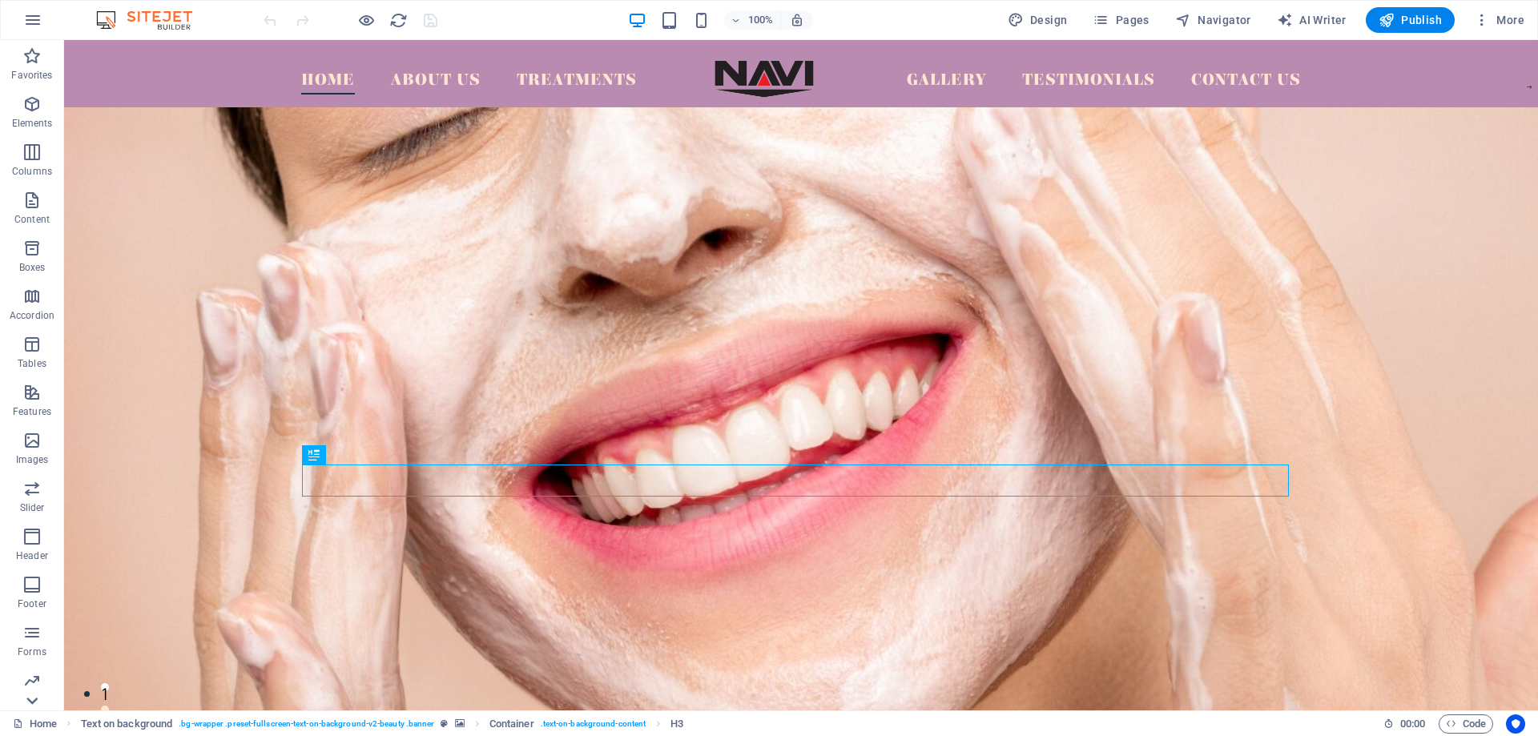
click at [36, 702] on icon at bounding box center [32, 701] width 22 height 22
click at [727, 380] on figure at bounding box center [801, 427] width 1474 height 641
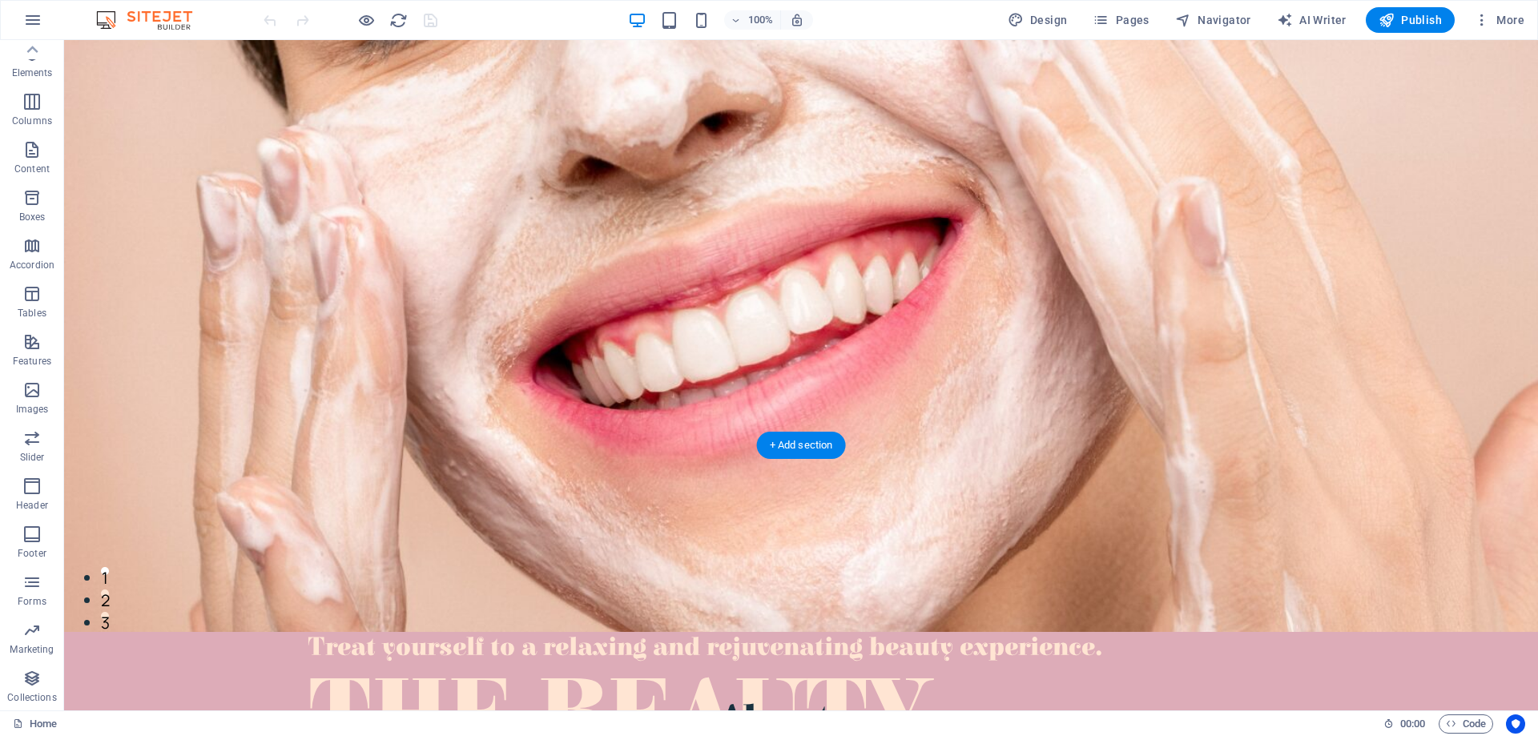
scroll to position [0, 0]
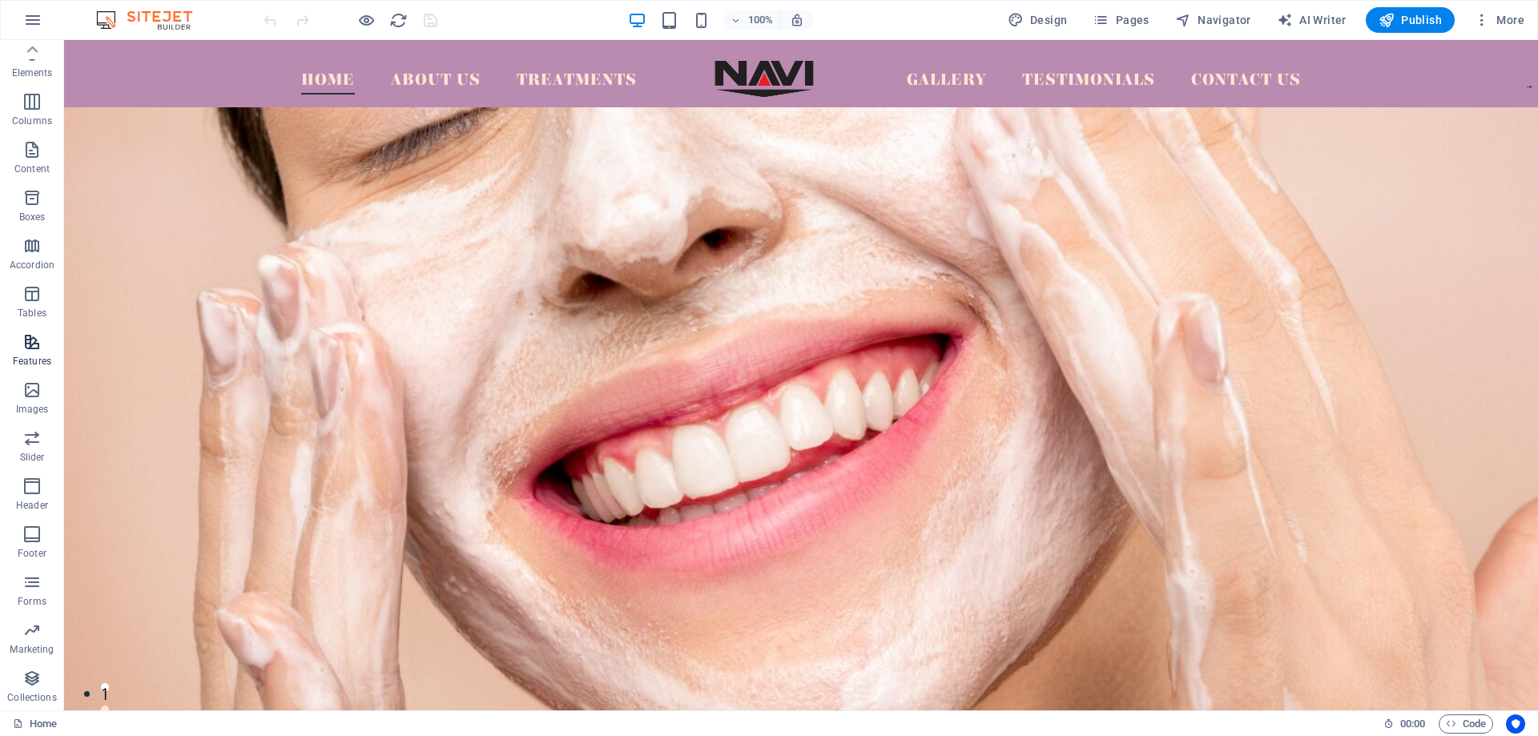
click at [17, 349] on span "Features" at bounding box center [32, 351] width 64 height 38
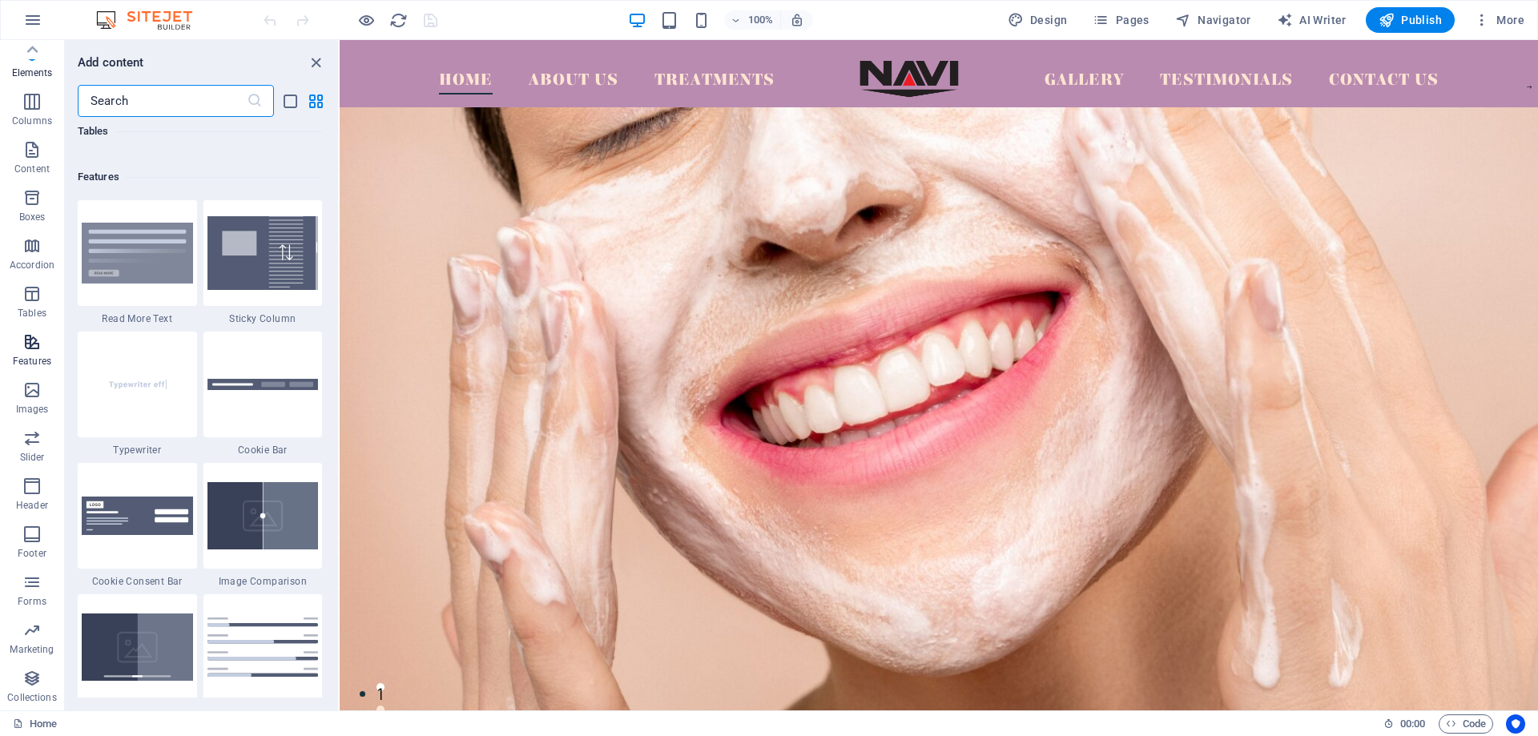
scroll to position [6242, 0]
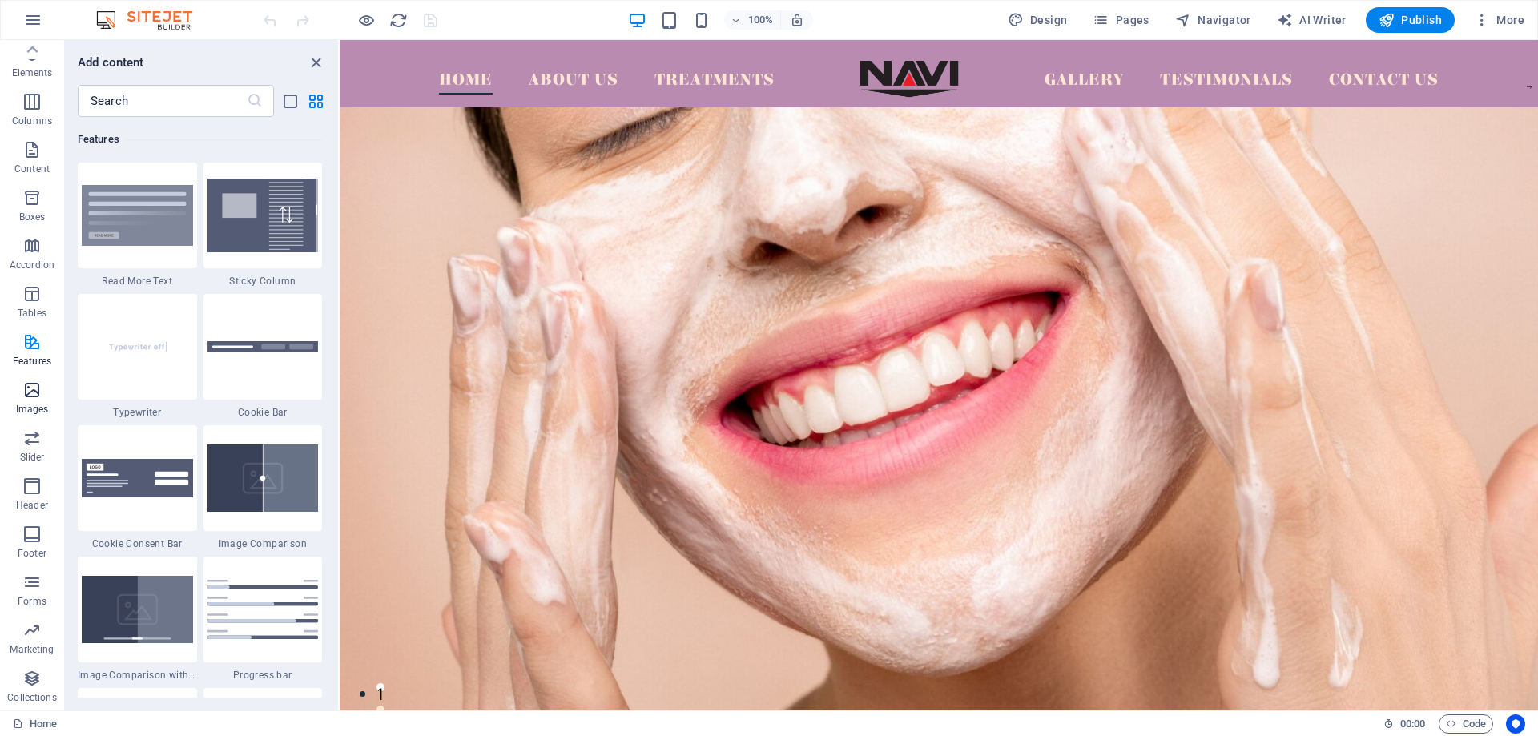
click at [34, 396] on icon "button" at bounding box center [31, 389] width 19 height 19
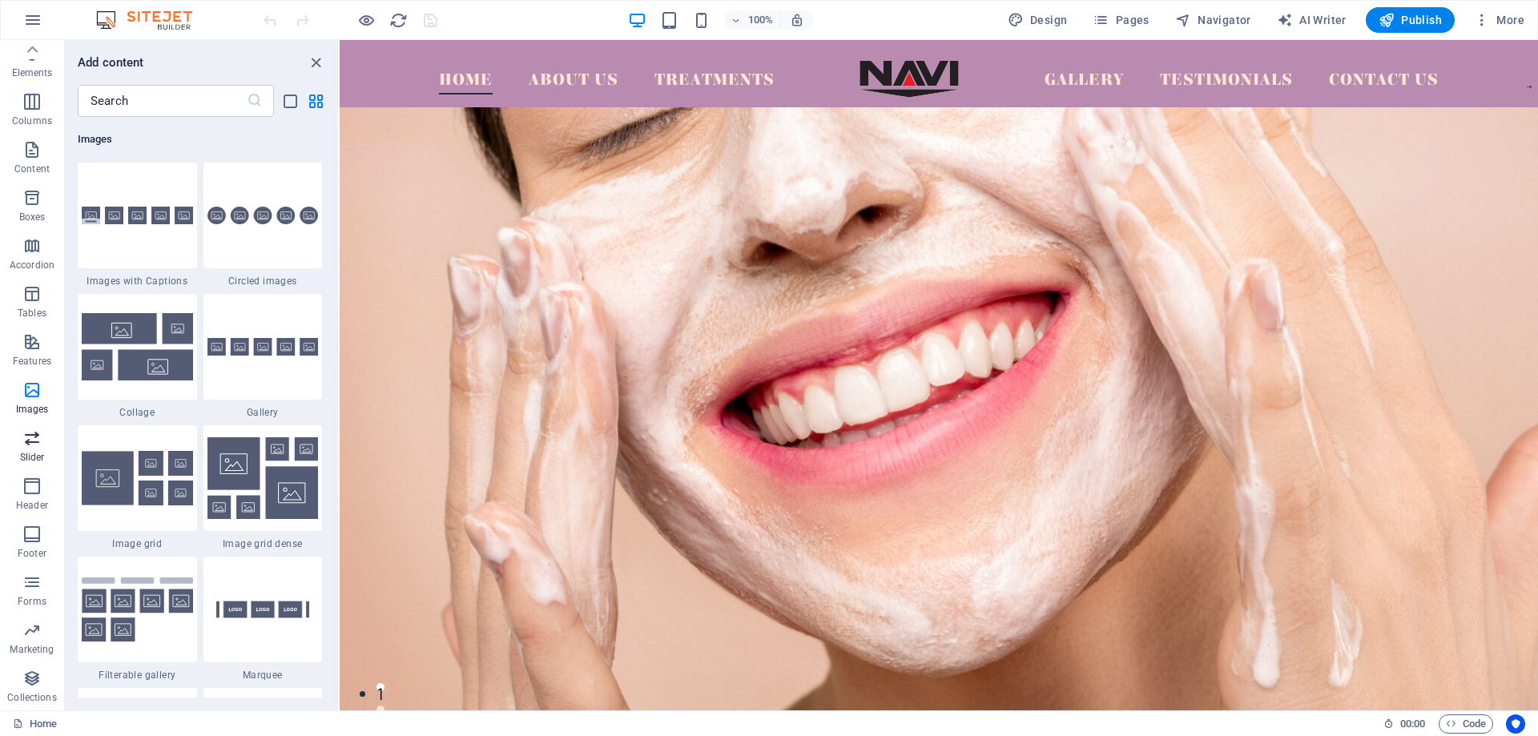
click at [26, 448] on span "Slider" at bounding box center [32, 447] width 64 height 38
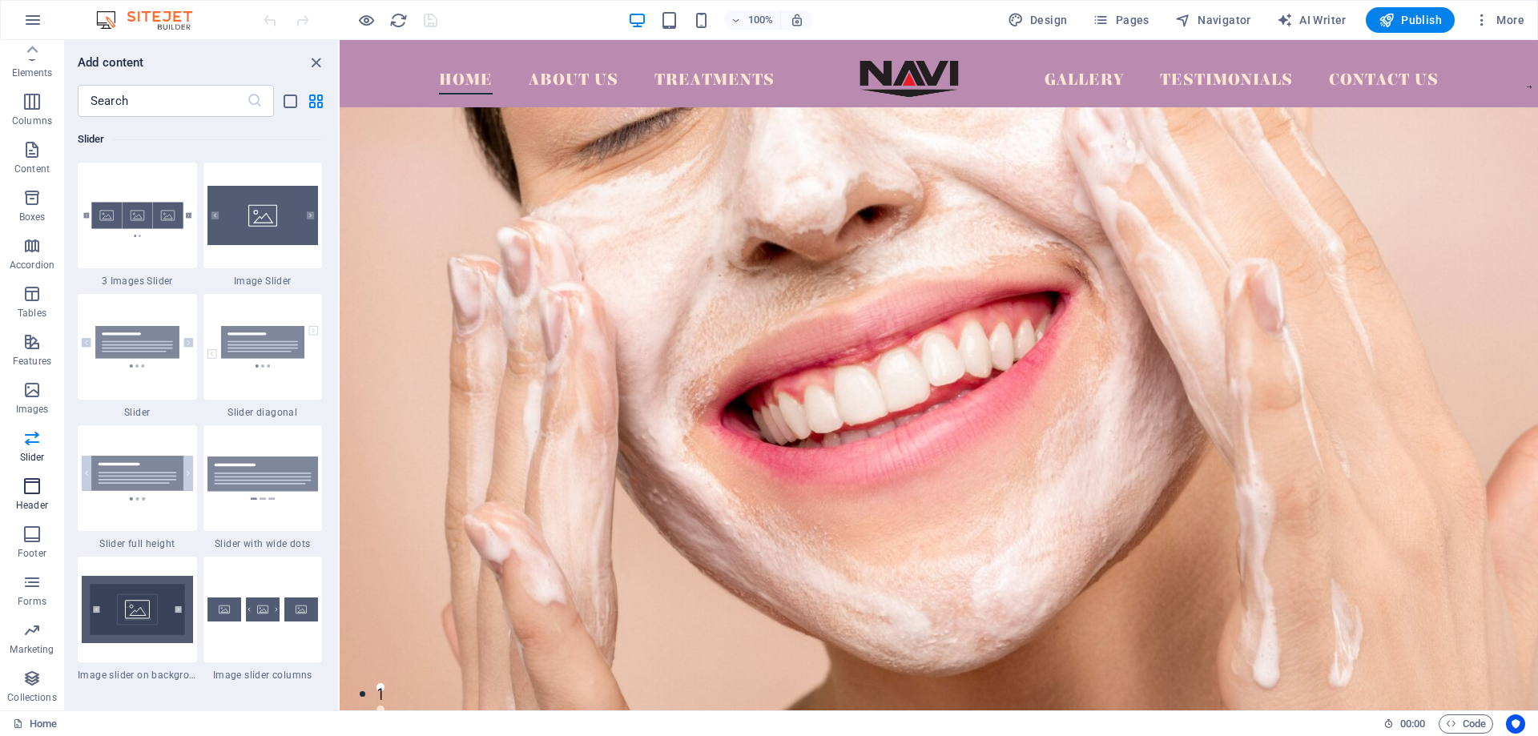
click at [27, 485] on icon "button" at bounding box center [31, 485] width 19 height 19
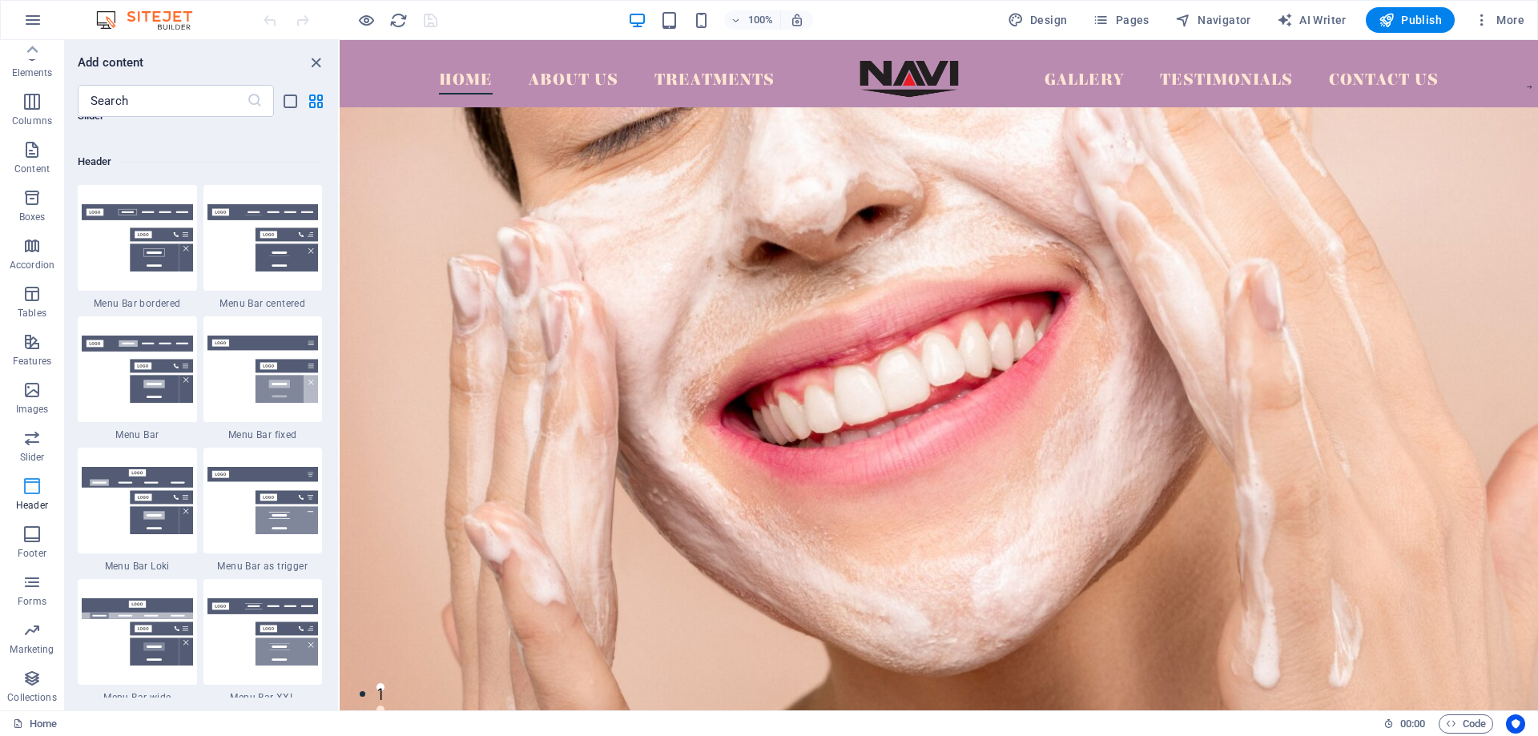
scroll to position [9644, 0]
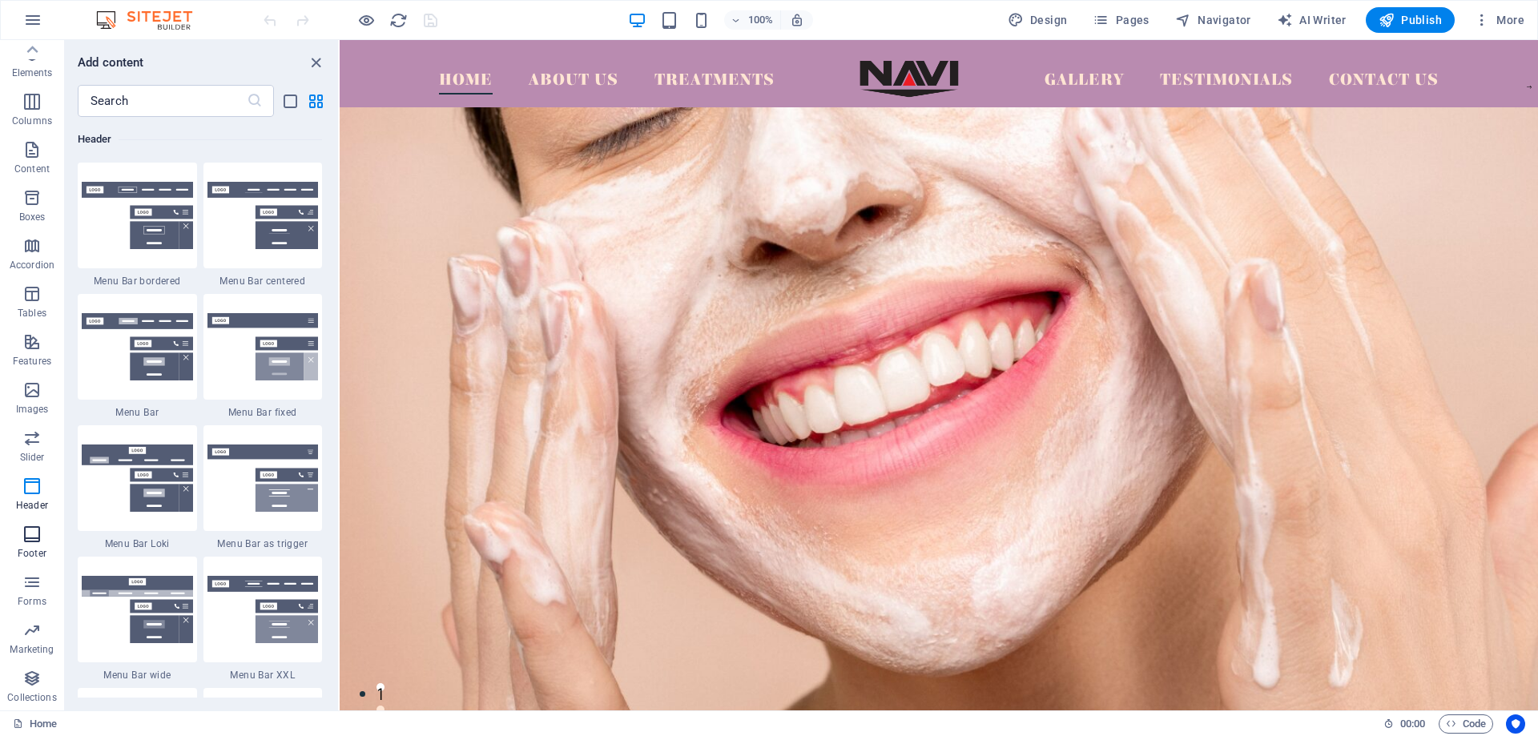
click at [33, 531] on icon "button" at bounding box center [31, 534] width 19 height 19
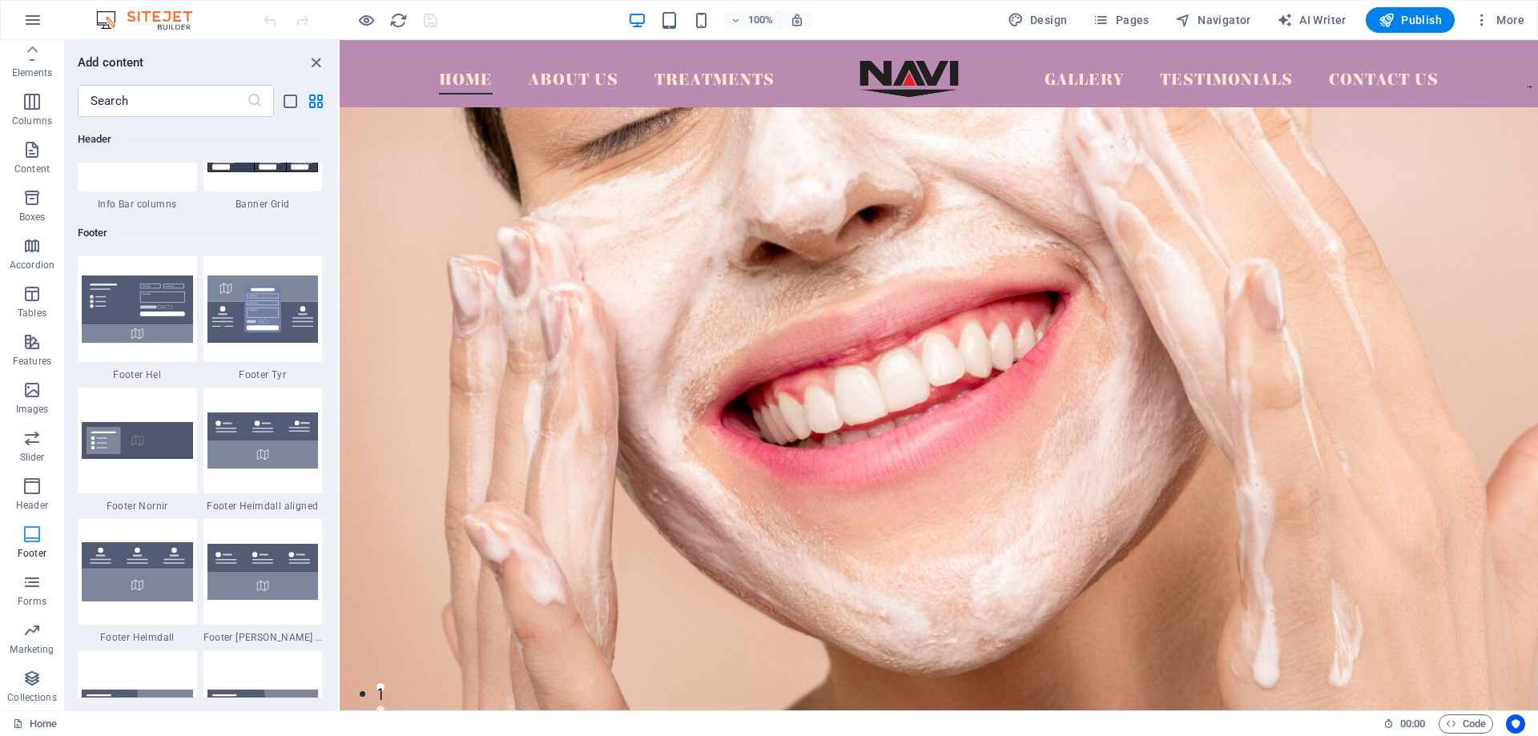
scroll to position [10602, 0]
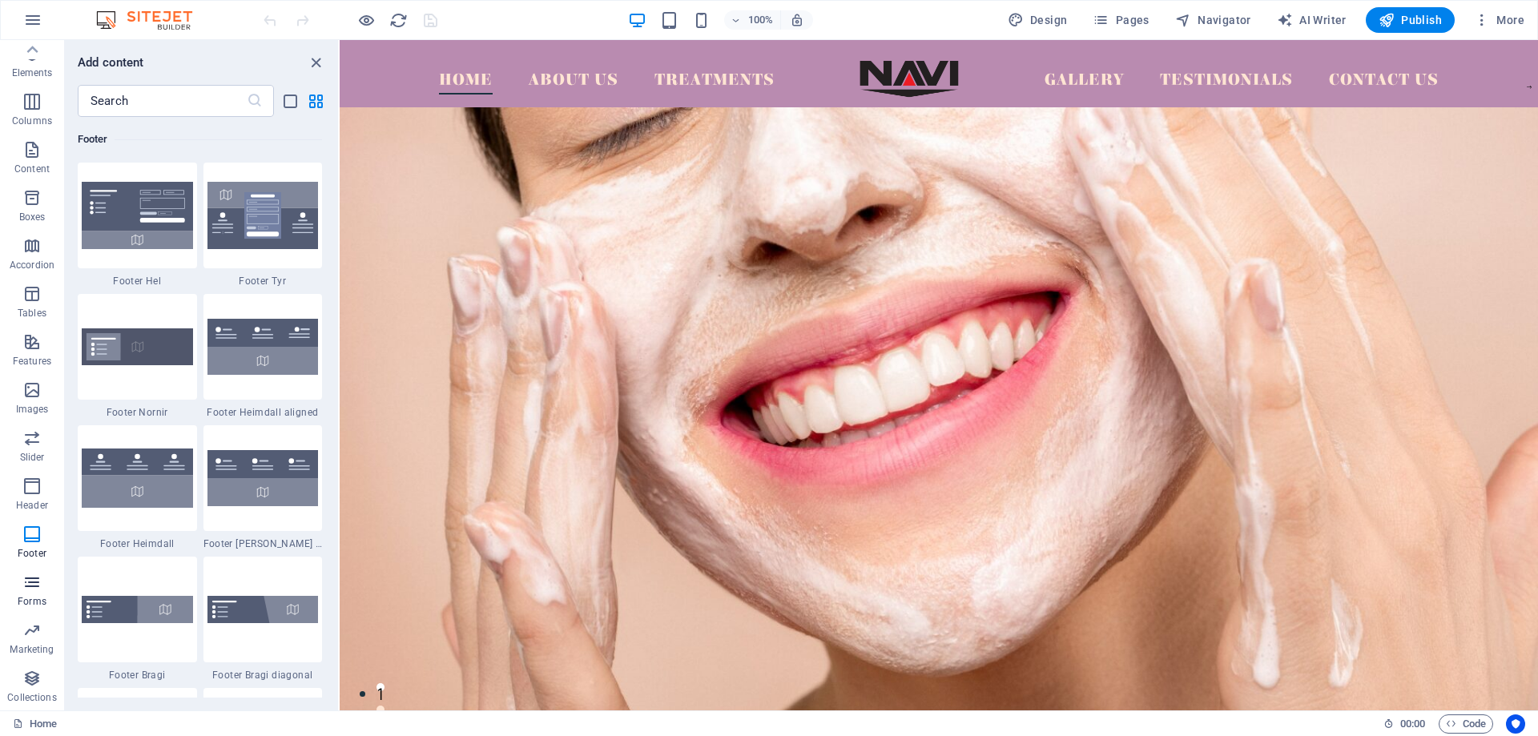
click at [33, 584] on icon "button" at bounding box center [31, 582] width 19 height 19
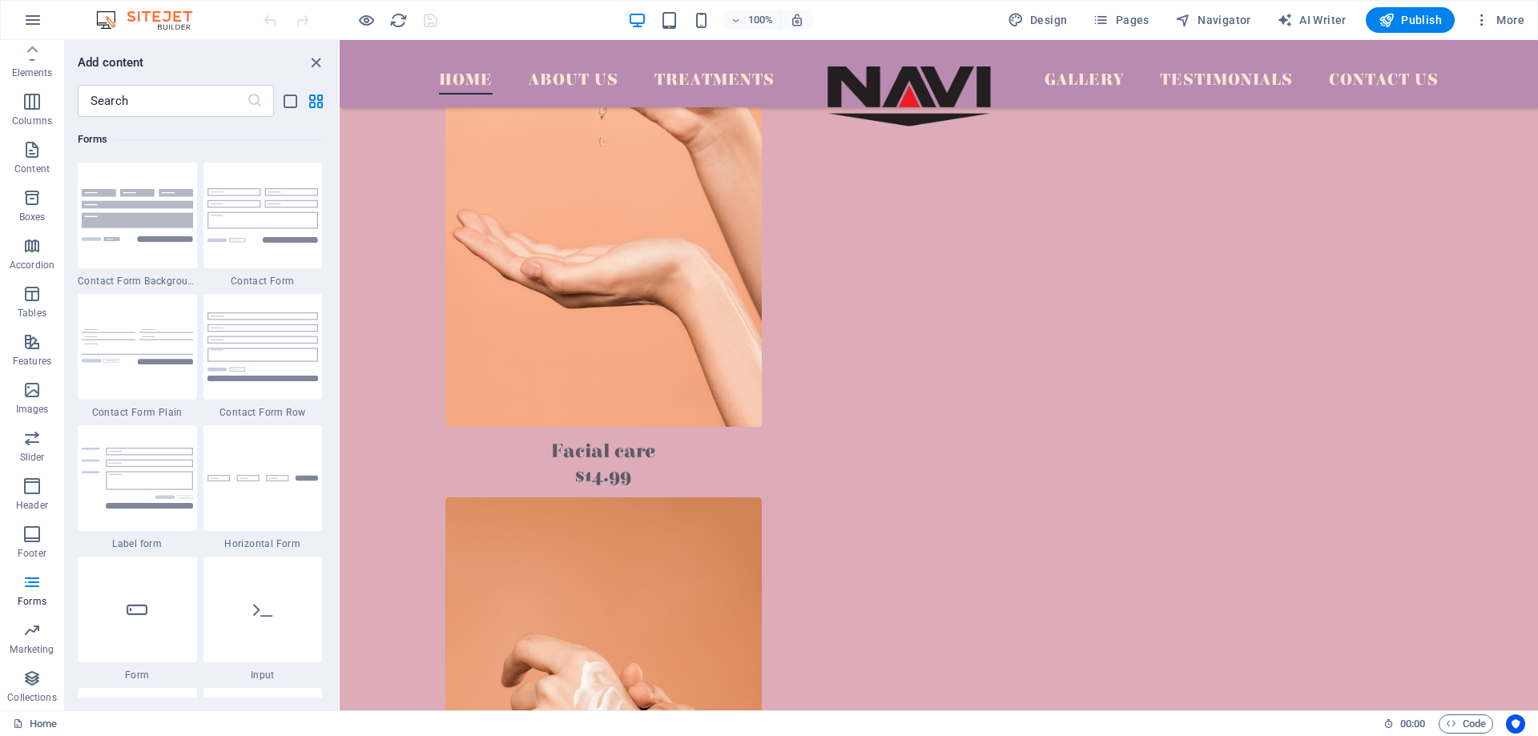
scroll to position [5384, 0]
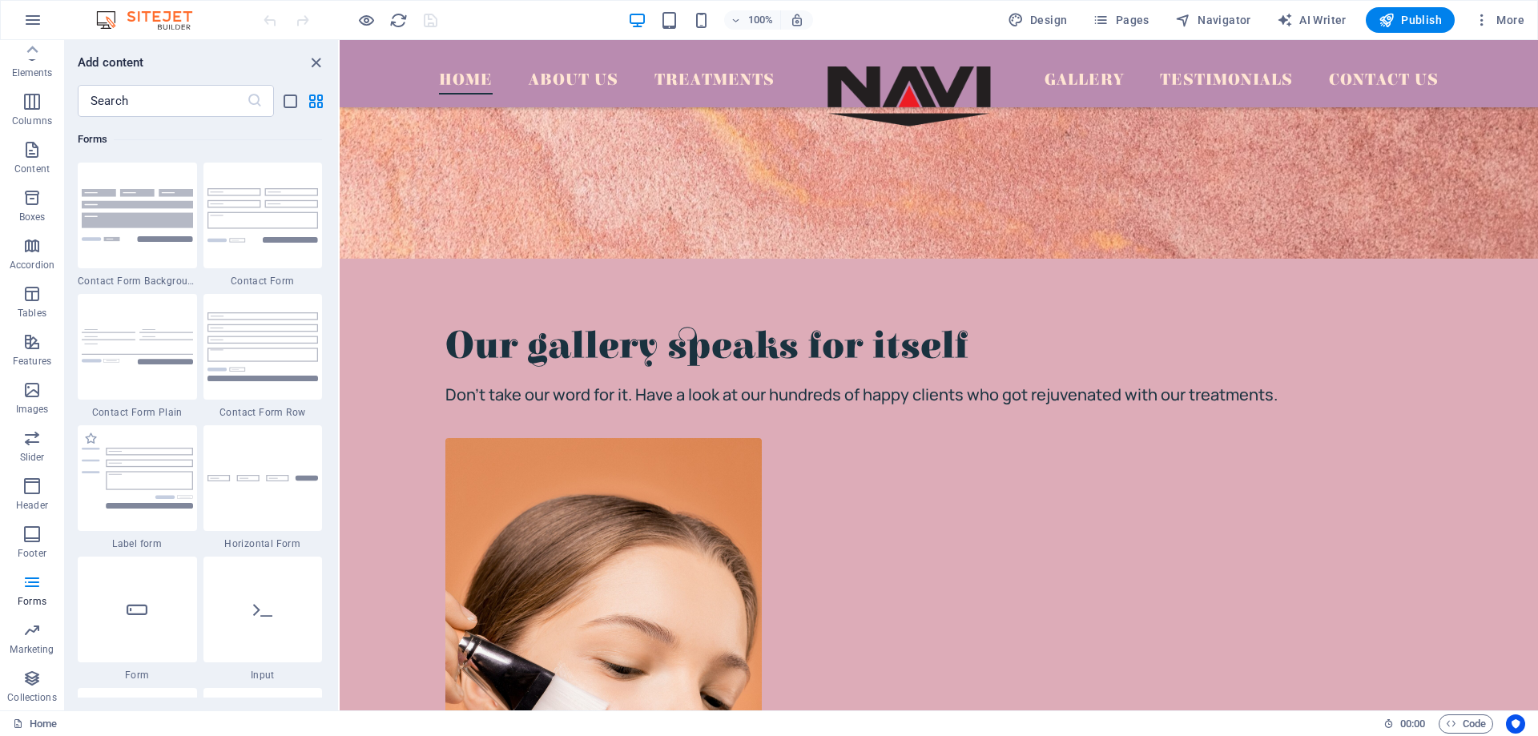
drag, startPoint x: 135, startPoint y: 530, endPoint x: 102, endPoint y: 542, distance: 35.0
click at [102, 542] on span "Label form" at bounding box center [137, 543] width 119 height 13
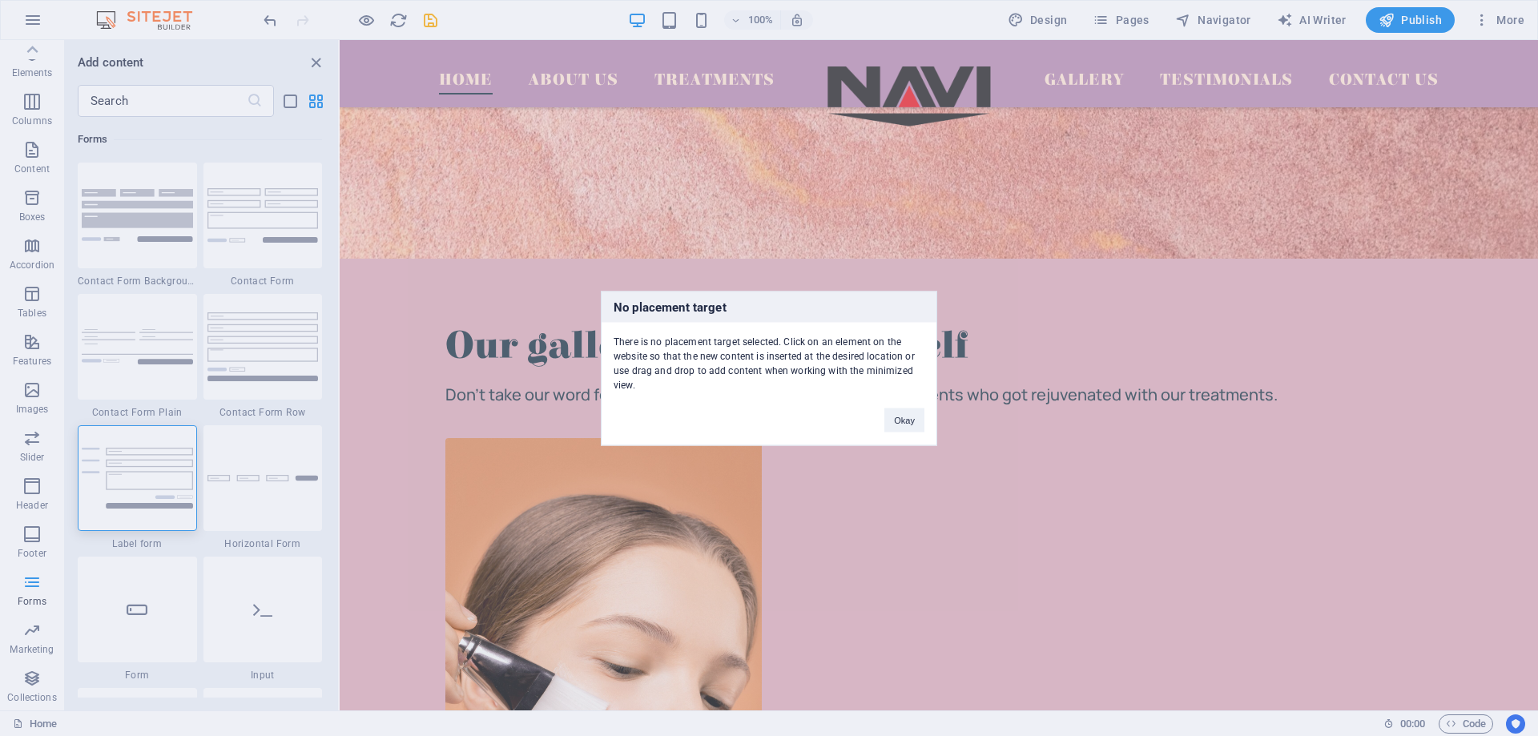
drag, startPoint x: 250, startPoint y: 508, endPoint x: 459, endPoint y: 533, distance: 210.6
click at [459, 533] on div "No placement target There is no placement target selected. Click on an element …" at bounding box center [769, 368] width 1538 height 736
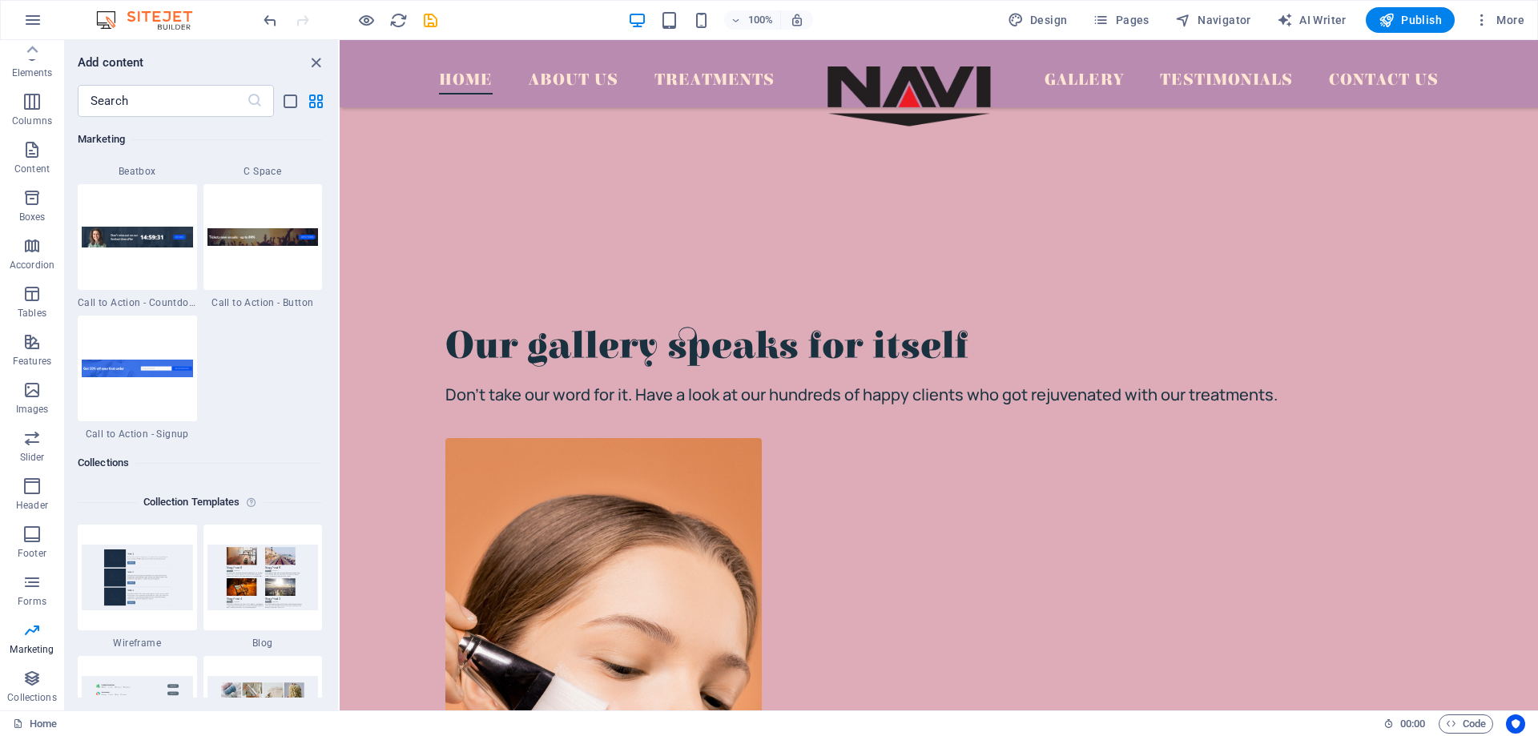
scroll to position [14575, 0]
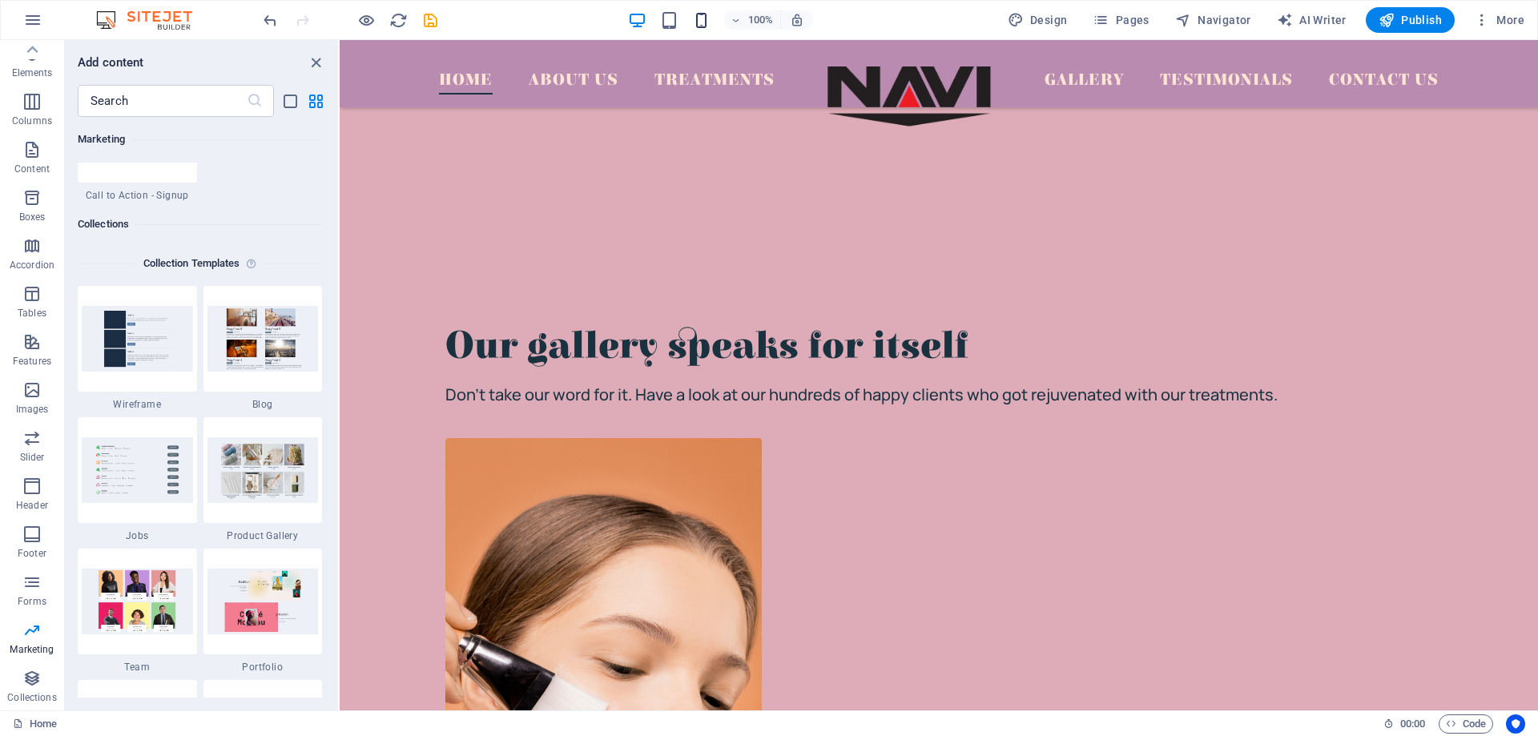
click at [713, 12] on div "100%" at bounding box center [720, 20] width 185 height 26
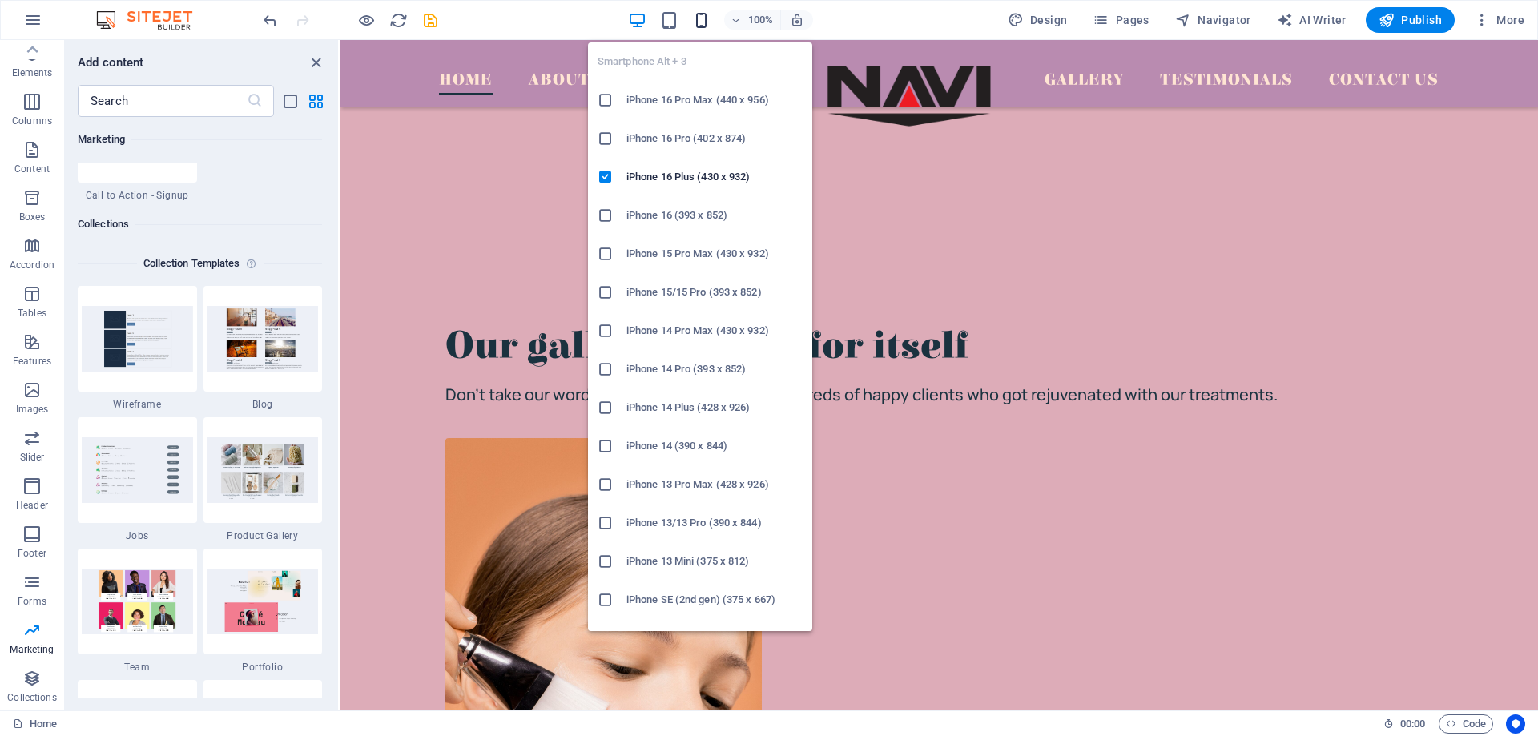
click at [710, 17] on icon "button" at bounding box center [701, 20] width 18 height 18
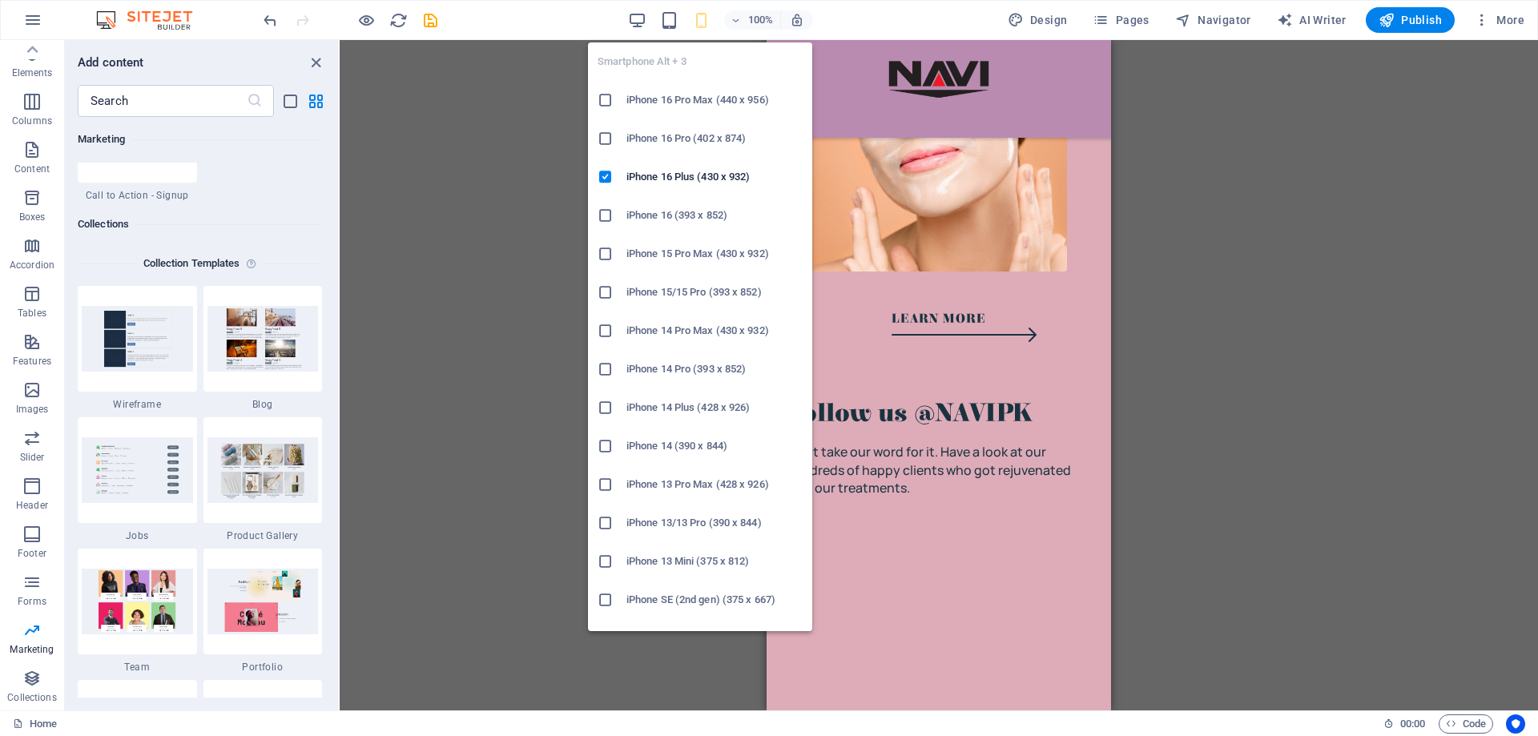
scroll to position [4972, 0]
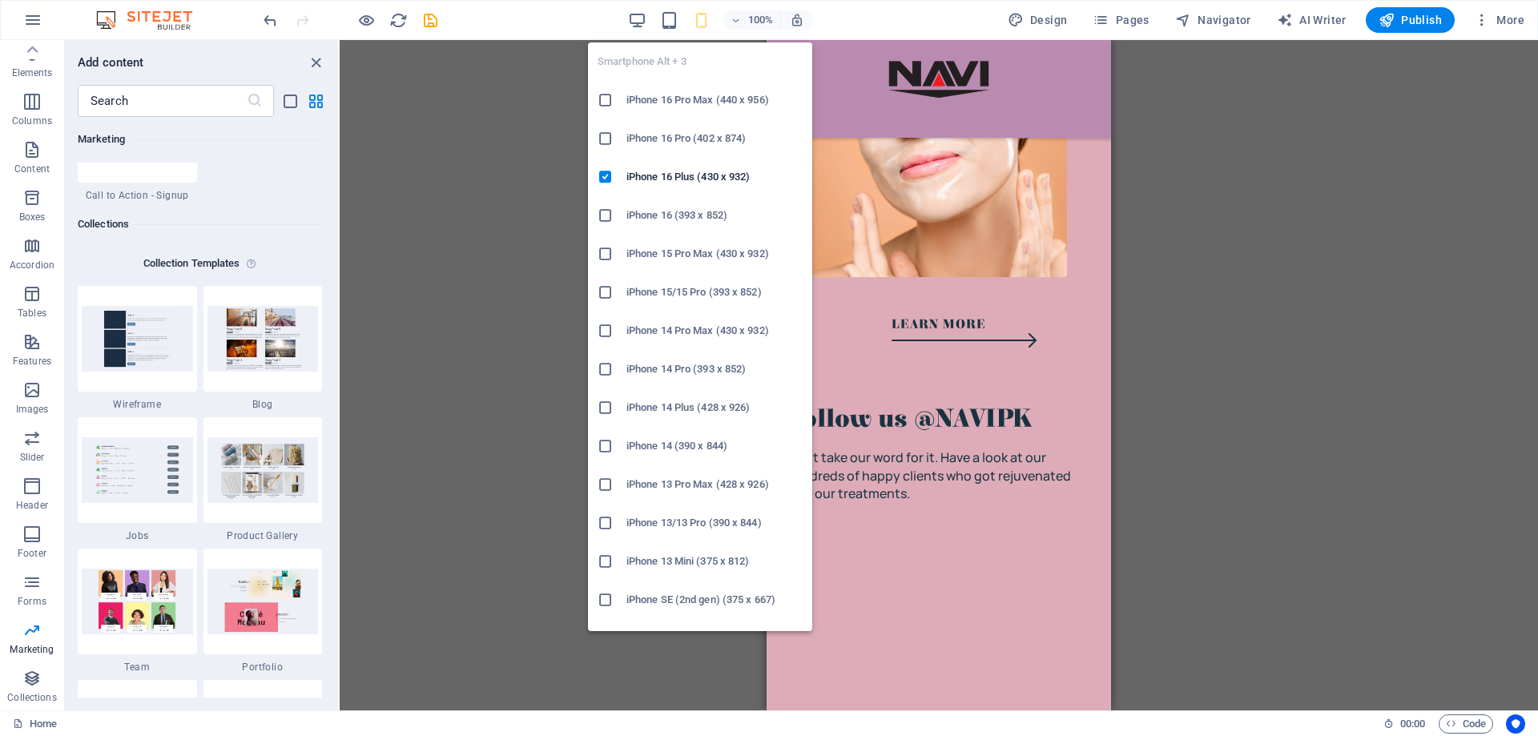
click at [707, 19] on icon "button" at bounding box center [701, 20] width 18 height 18
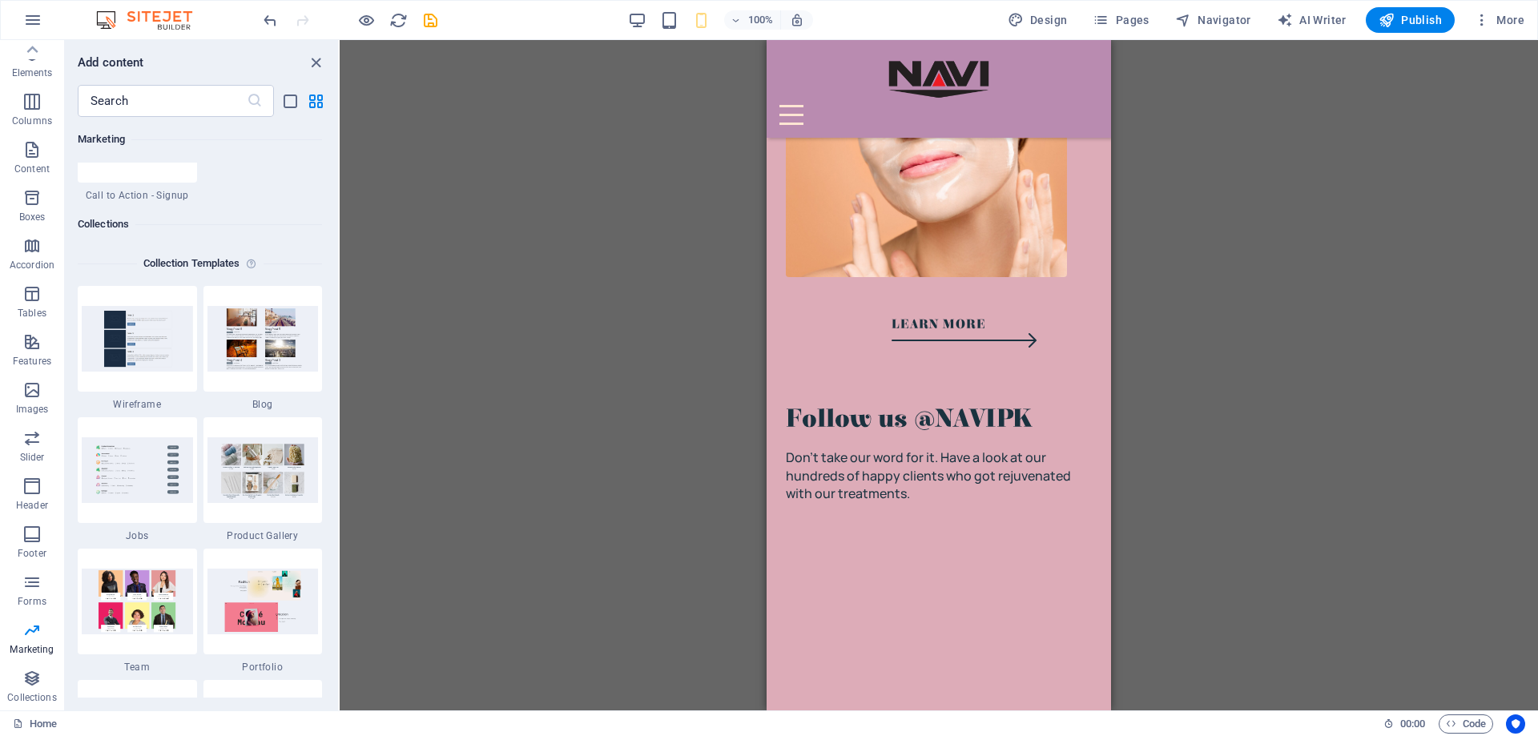
click at [1337, 328] on div "Drag here to replace the existing content. Press “Ctrl” if you want to create a…" at bounding box center [939, 375] width 1198 height 670
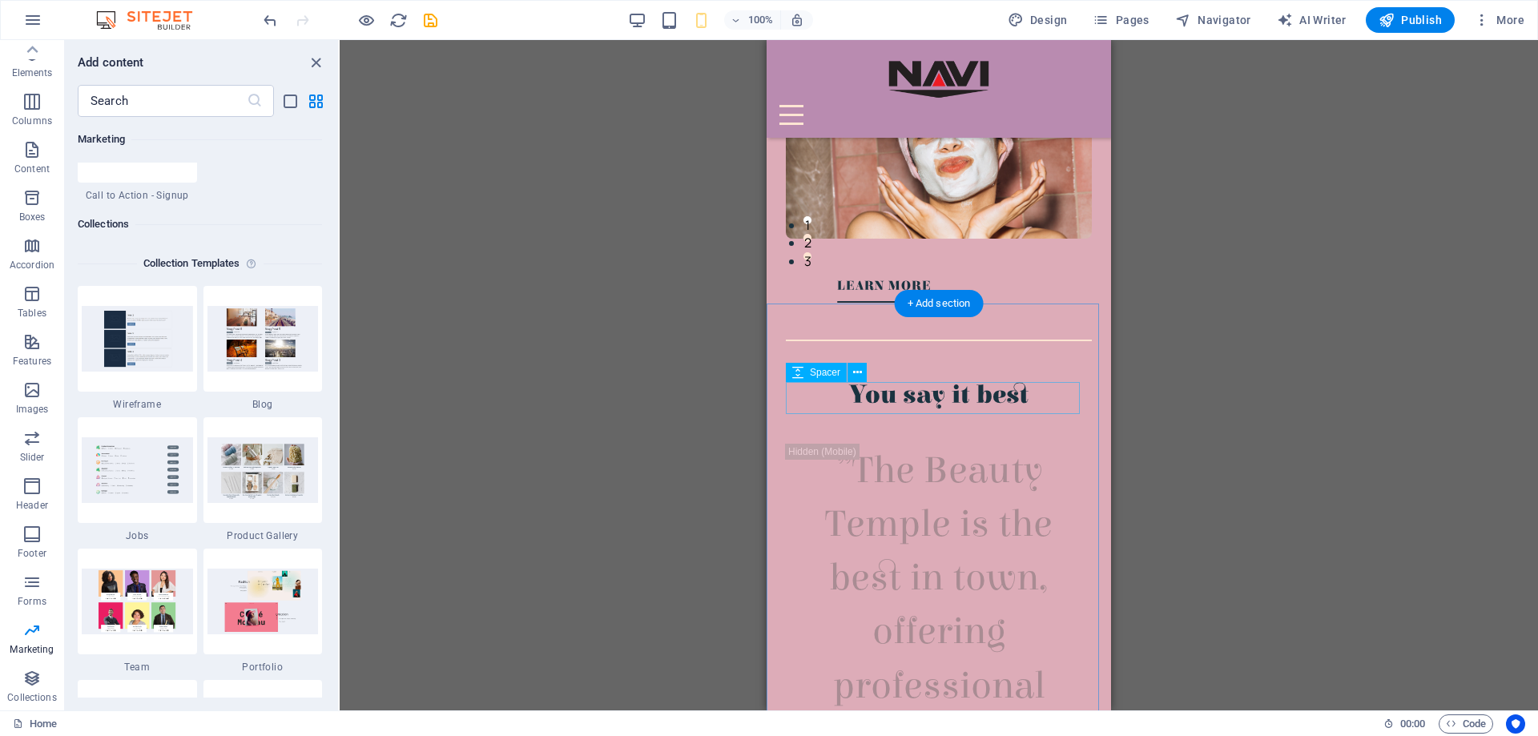
scroll to position [1041, 0]
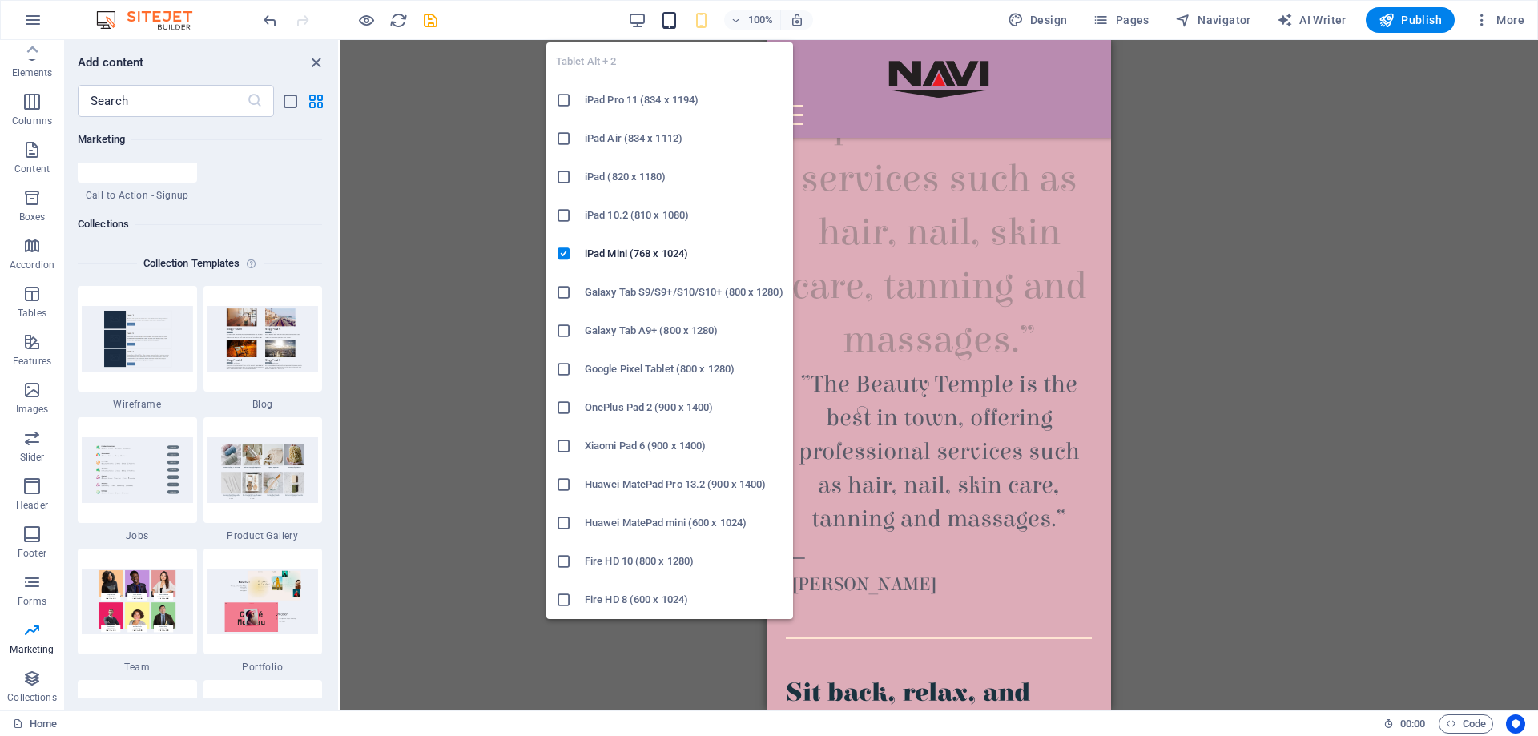
click at [668, 27] on icon "button" at bounding box center [669, 20] width 18 height 18
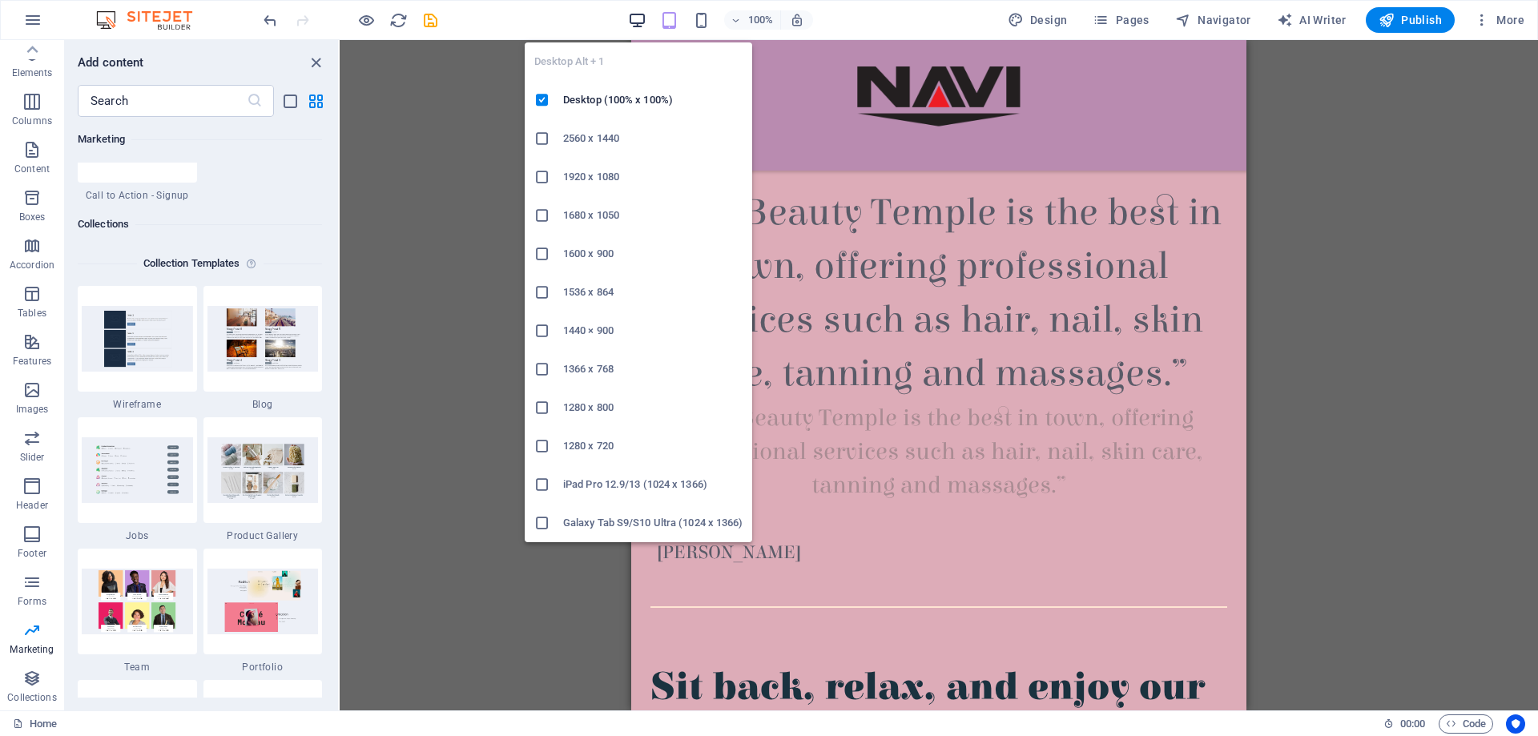
click at [636, 22] on icon "button" at bounding box center [637, 20] width 18 height 18
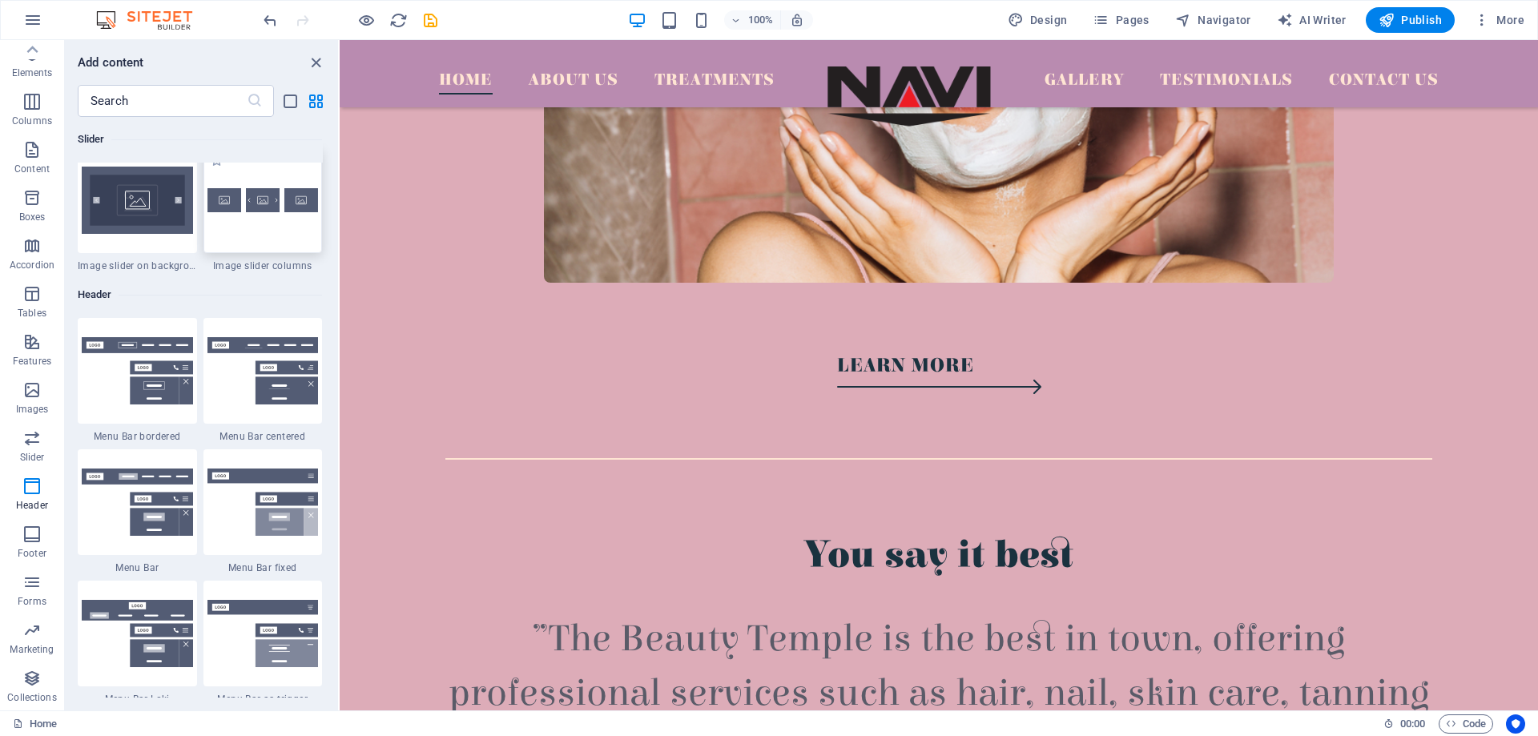
scroll to position [9450, 0]
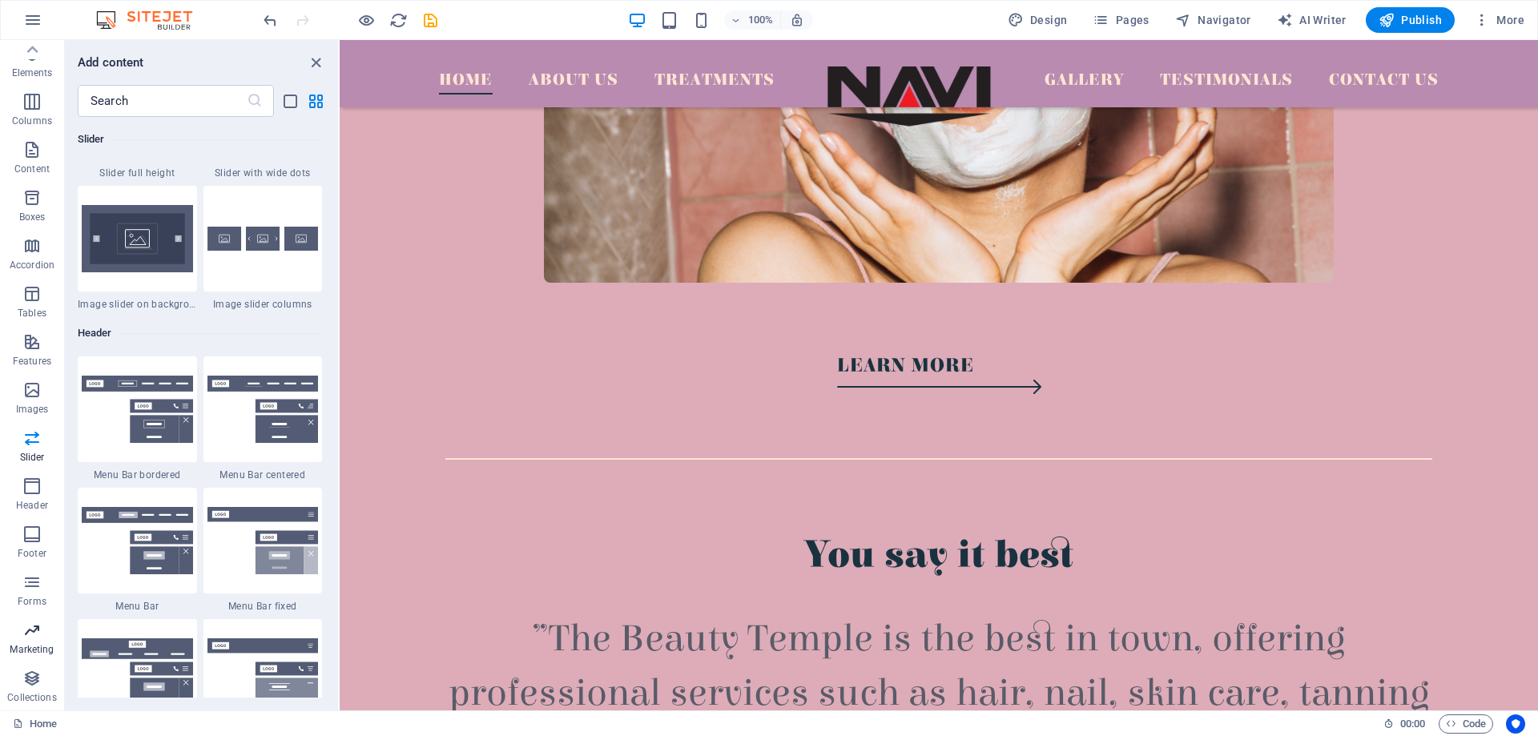
click at [42, 636] on icon "button" at bounding box center [31, 630] width 19 height 19
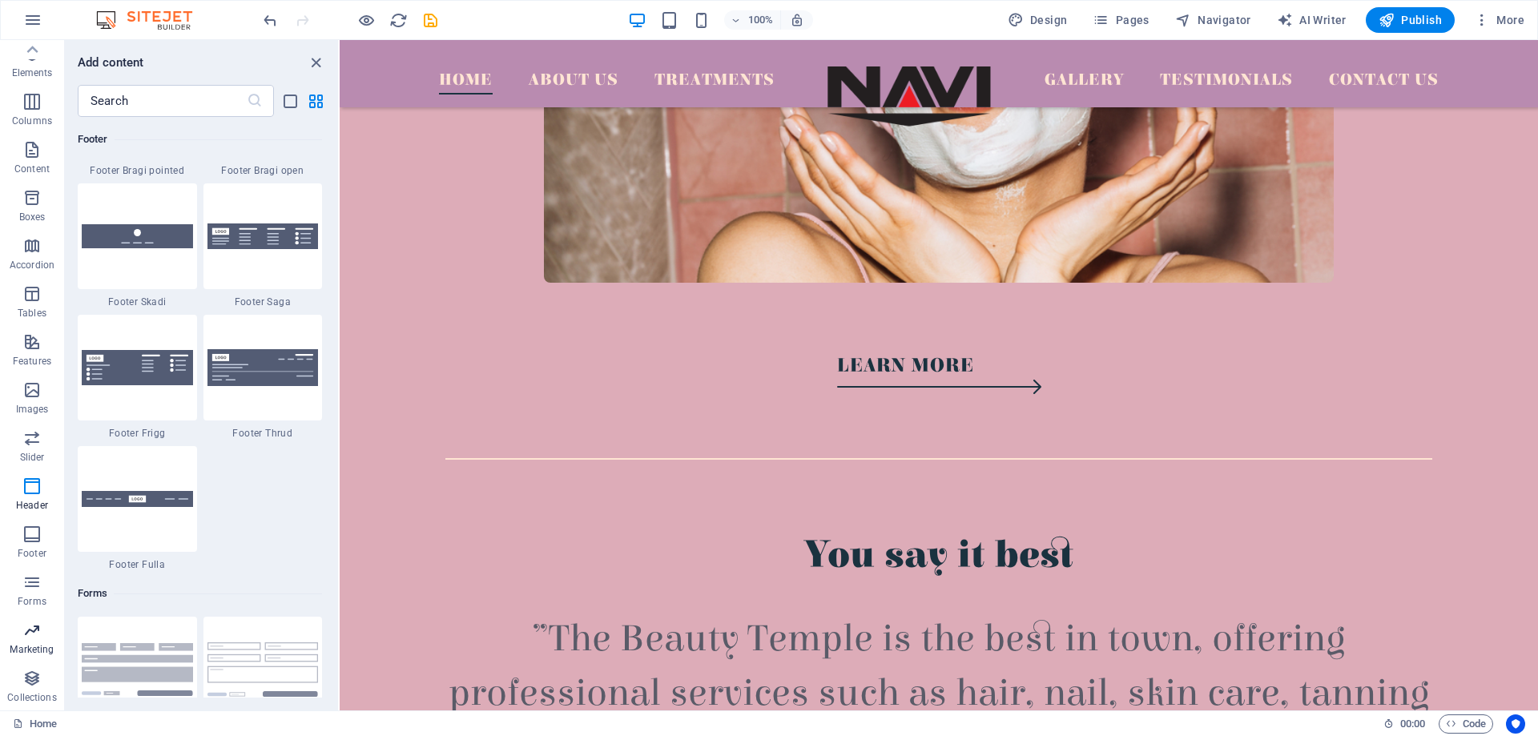
scroll to position [13045, 0]
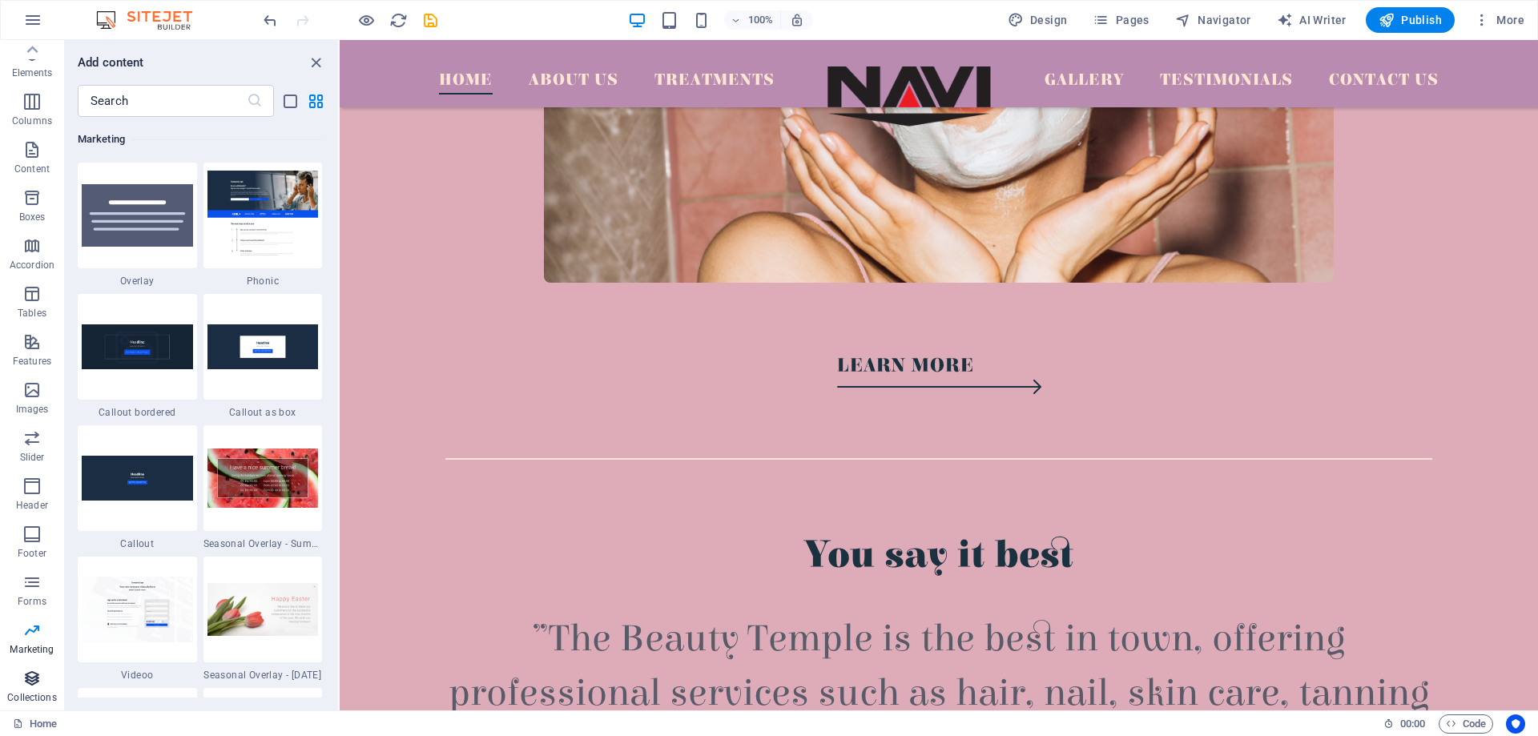
click at [39, 685] on icon "button" at bounding box center [31, 678] width 19 height 19
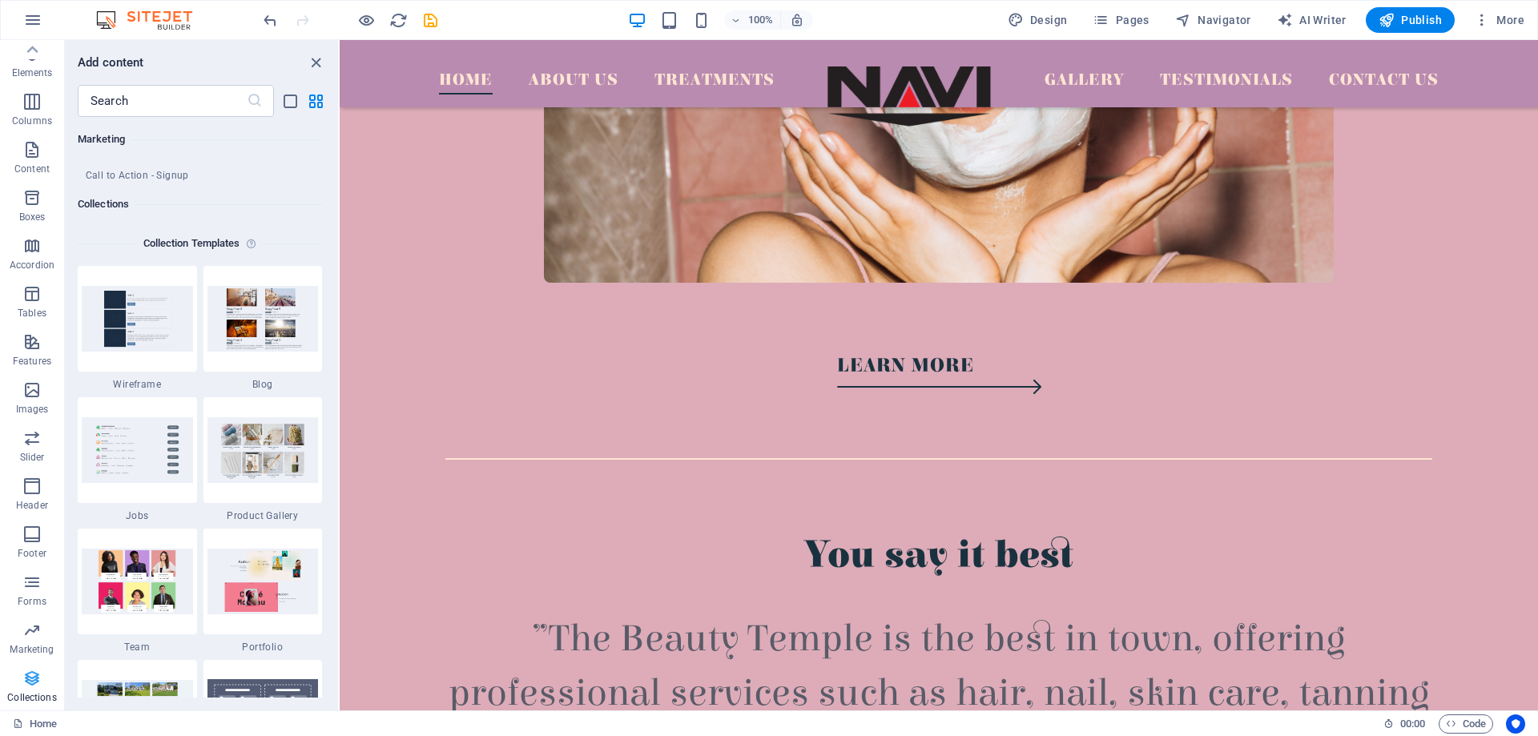
scroll to position [14660, 0]
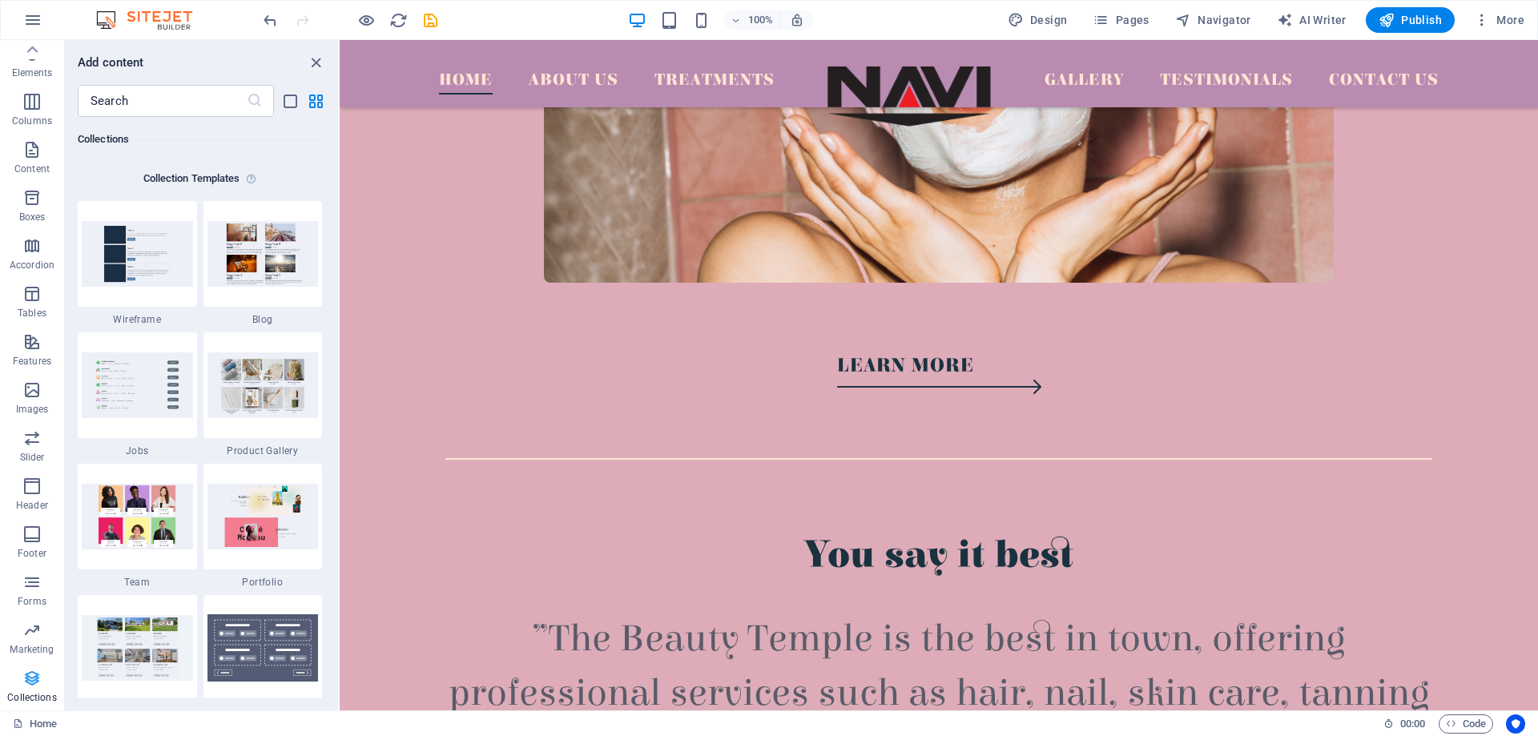
click at [40, 685] on icon "button" at bounding box center [31, 678] width 19 height 19
click at [41, 684] on icon "button" at bounding box center [31, 678] width 19 height 19
click at [28, 51] on icon at bounding box center [32, 49] width 11 height 7
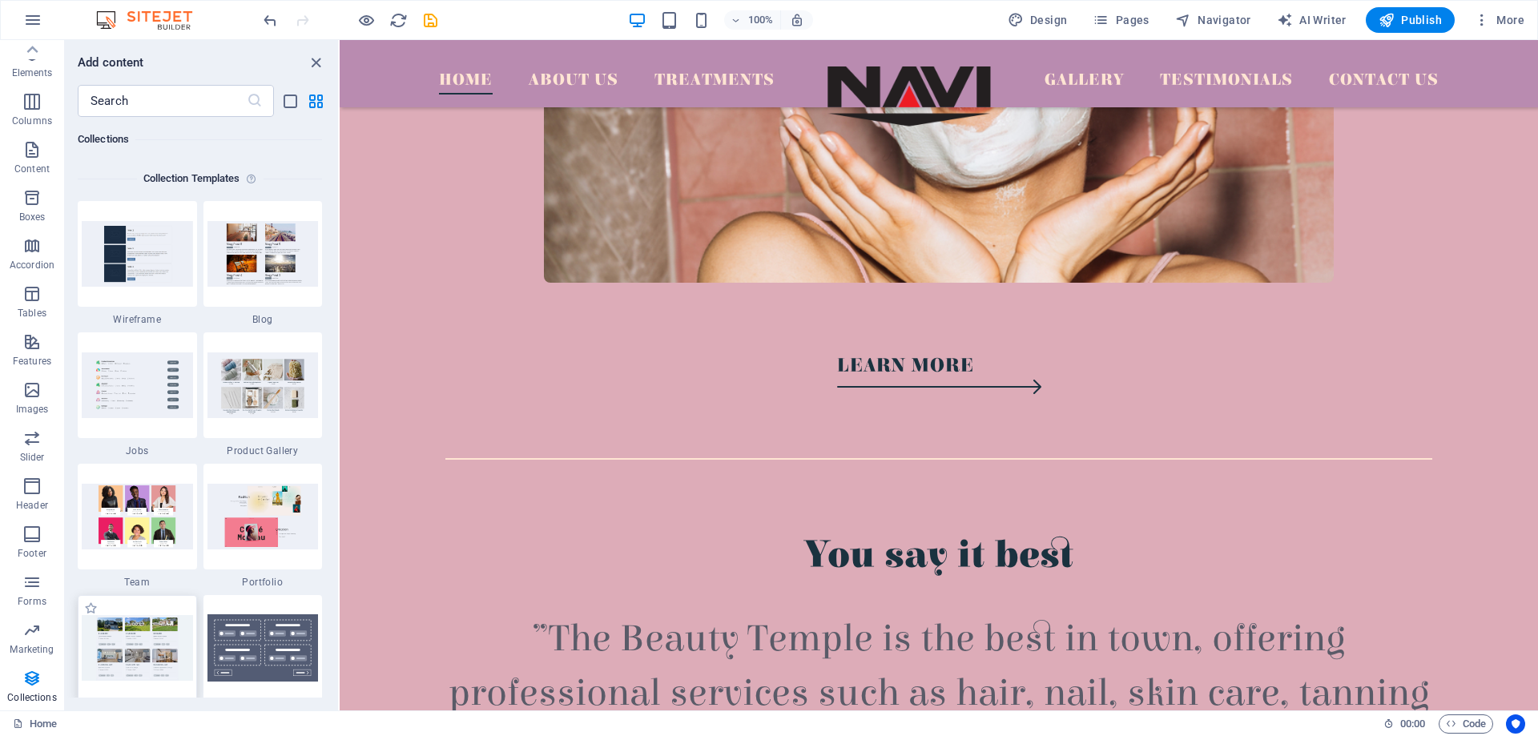
scroll to position [0, 0]
